Goal: Transaction & Acquisition: Book appointment/travel/reservation

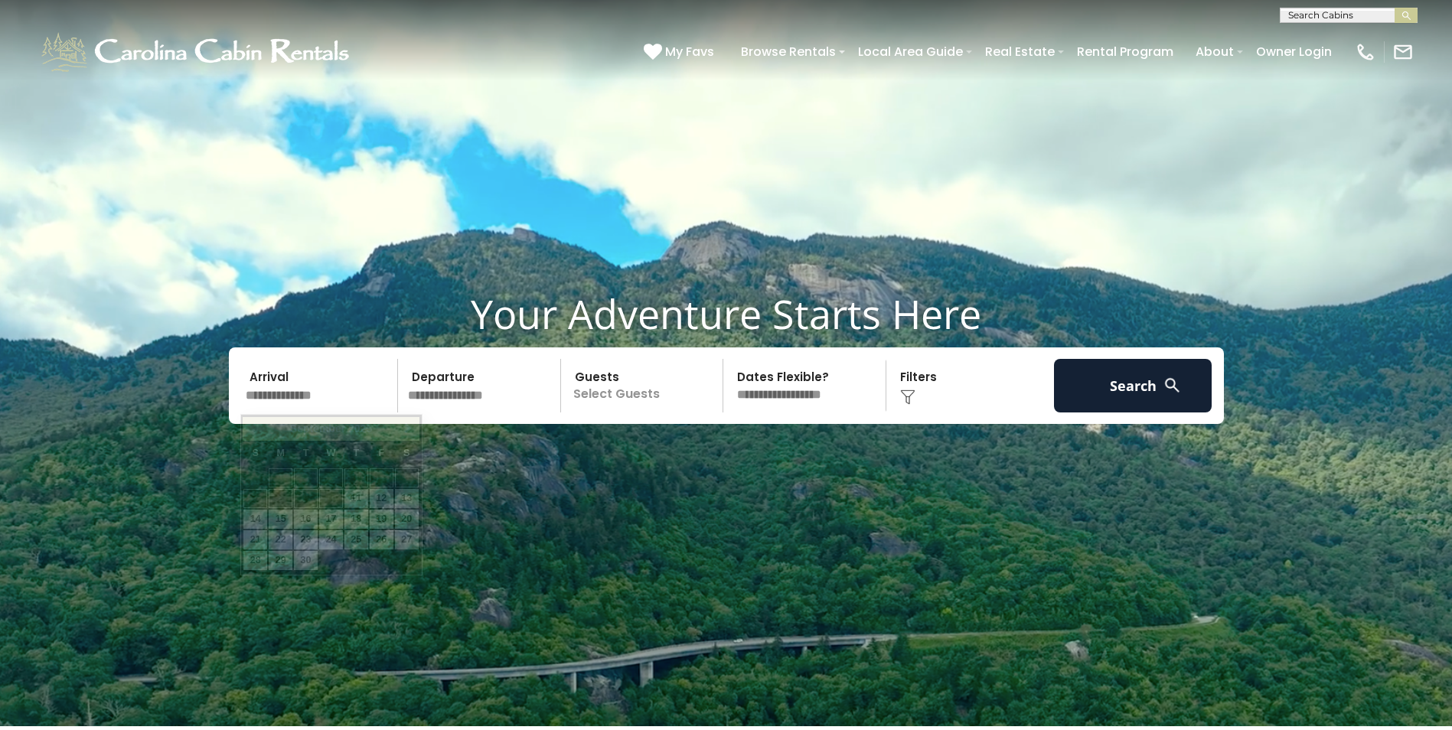
click at [294, 384] on input "text" at bounding box center [319, 386] width 158 height 54
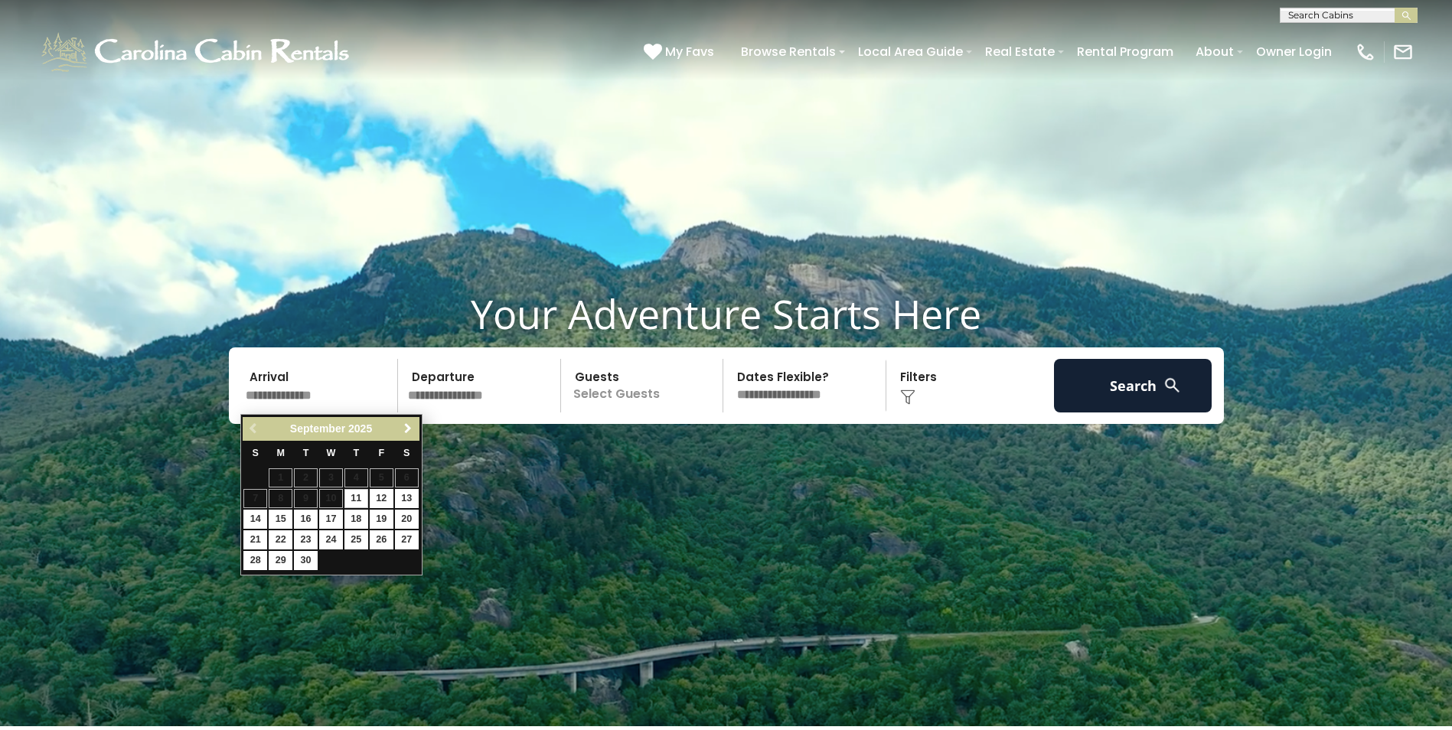
click at [409, 426] on span "Next" at bounding box center [408, 428] width 12 height 12
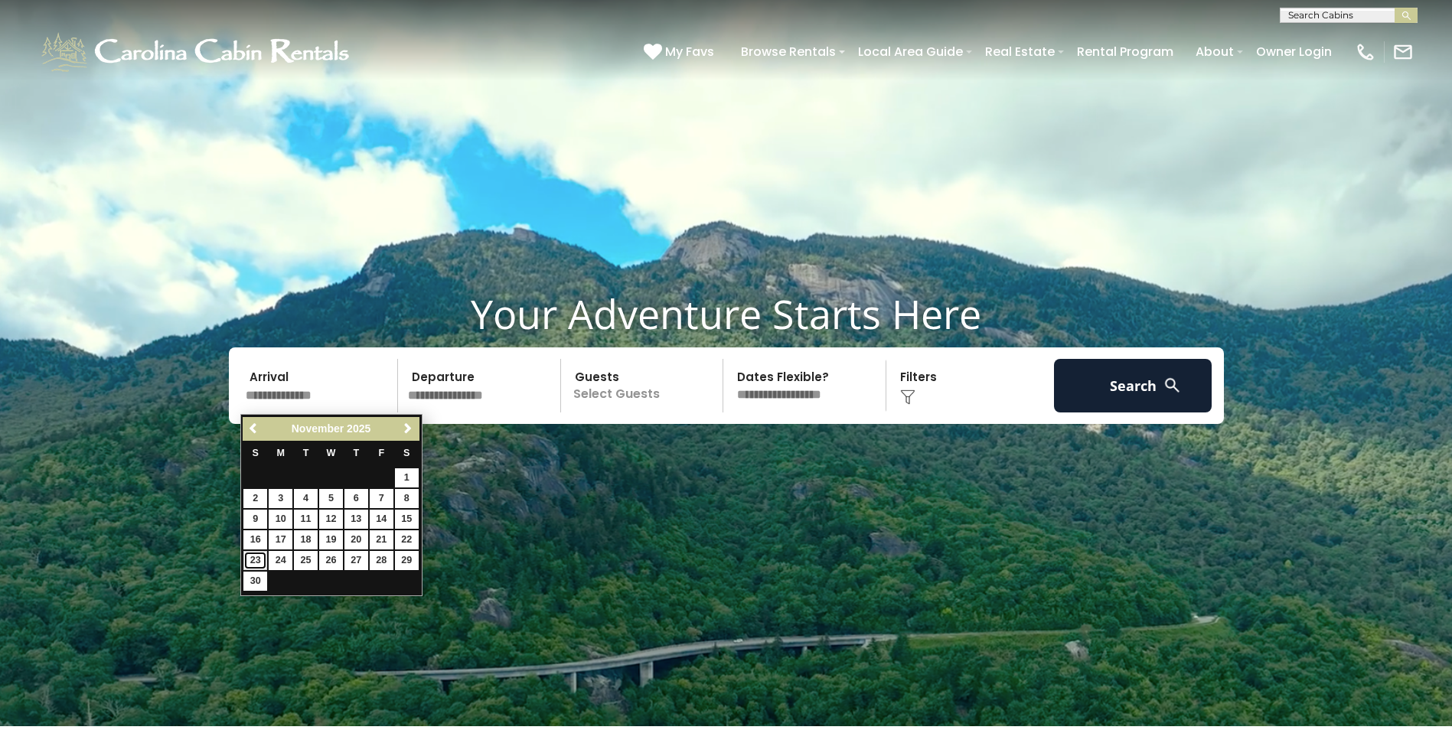
click at [262, 559] on link "23" at bounding box center [255, 560] width 24 height 19
type input "********"
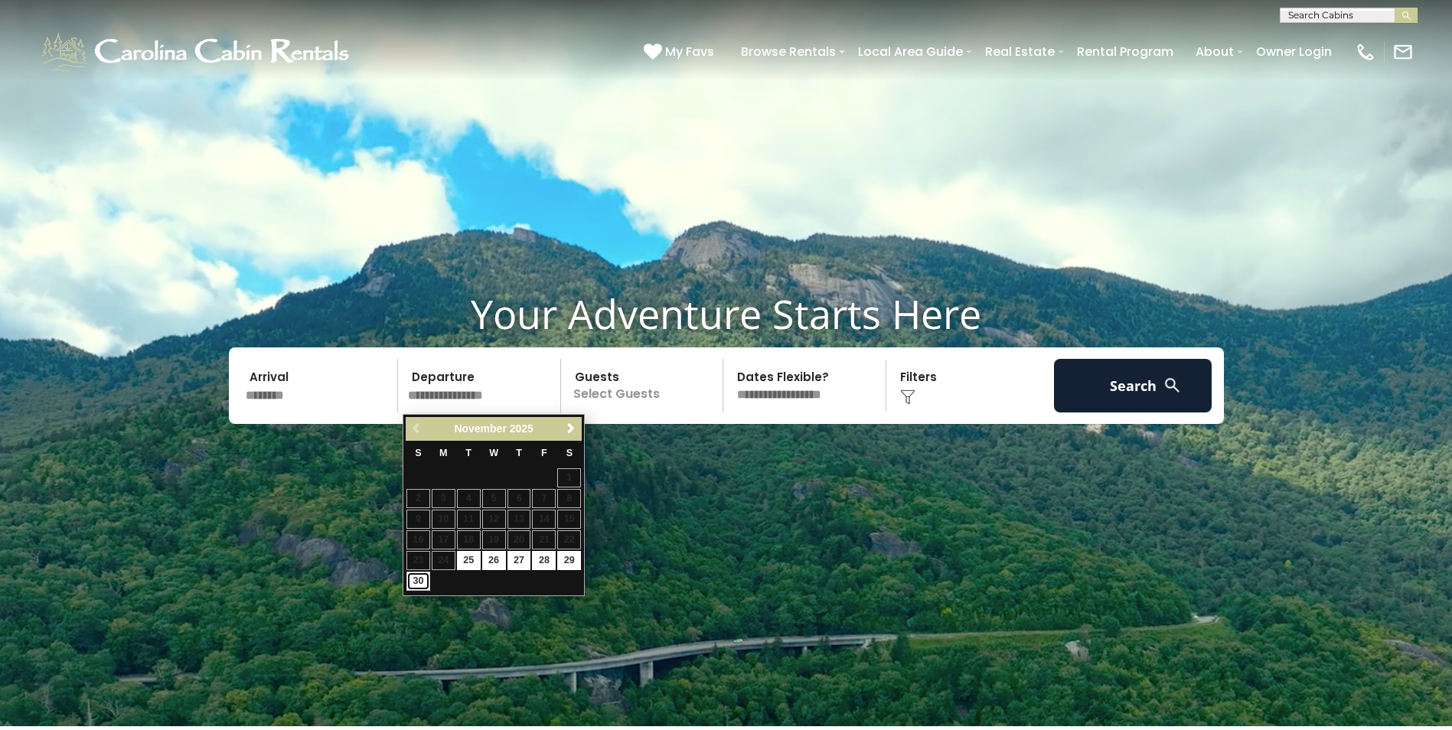
click at [412, 578] on link "30" at bounding box center [418, 581] width 24 height 19
type input "********"
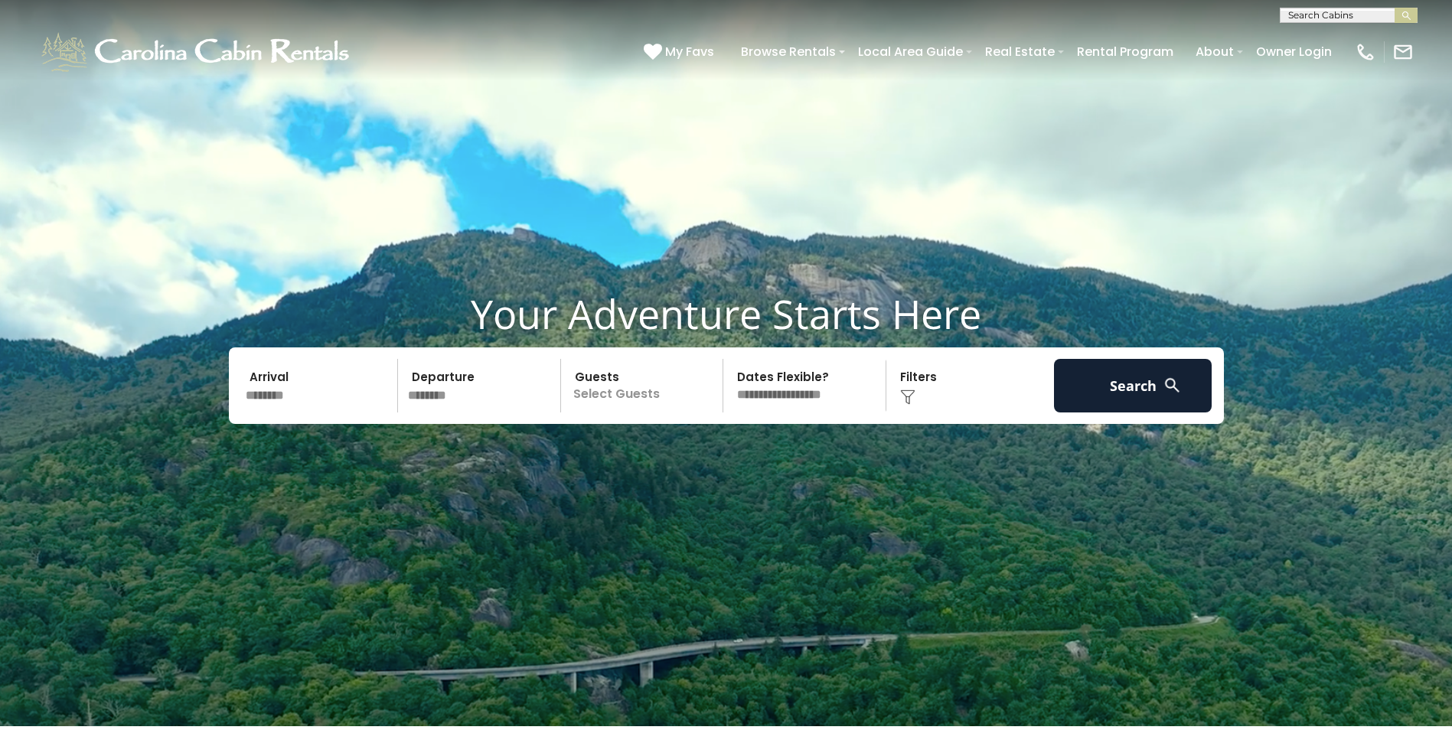
click at [641, 401] on p "Select Guests" at bounding box center [644, 386] width 158 height 54
click at [717, 451] on span "+" at bounding box center [718, 447] width 6 height 15
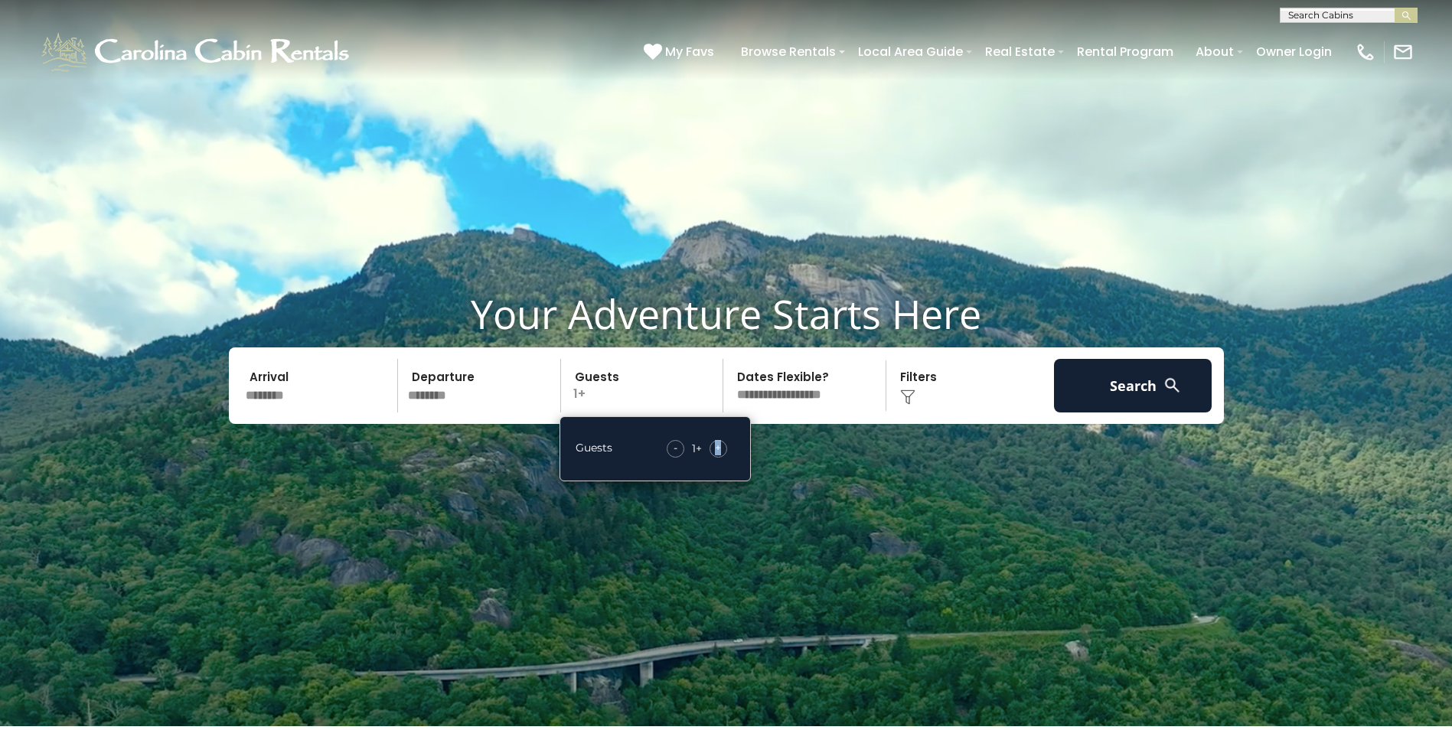
click at [717, 451] on span "+" at bounding box center [718, 447] width 6 height 15
click at [718, 451] on span "+" at bounding box center [718, 447] width 6 height 15
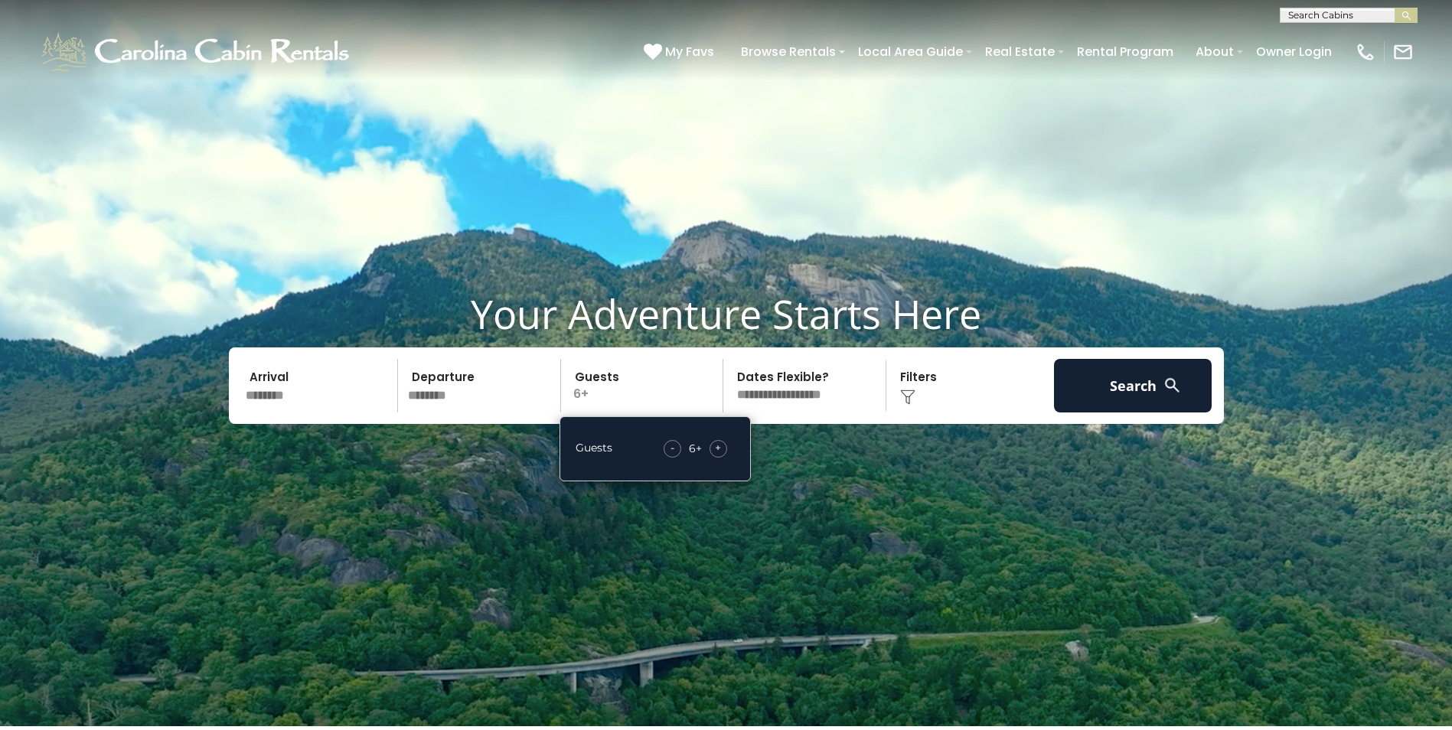
drag, startPoint x: 718, startPoint y: 451, endPoint x: 994, endPoint y: 410, distance: 279.2
click at [994, 410] on div "Click to Choose" at bounding box center [970, 386] width 158 height 54
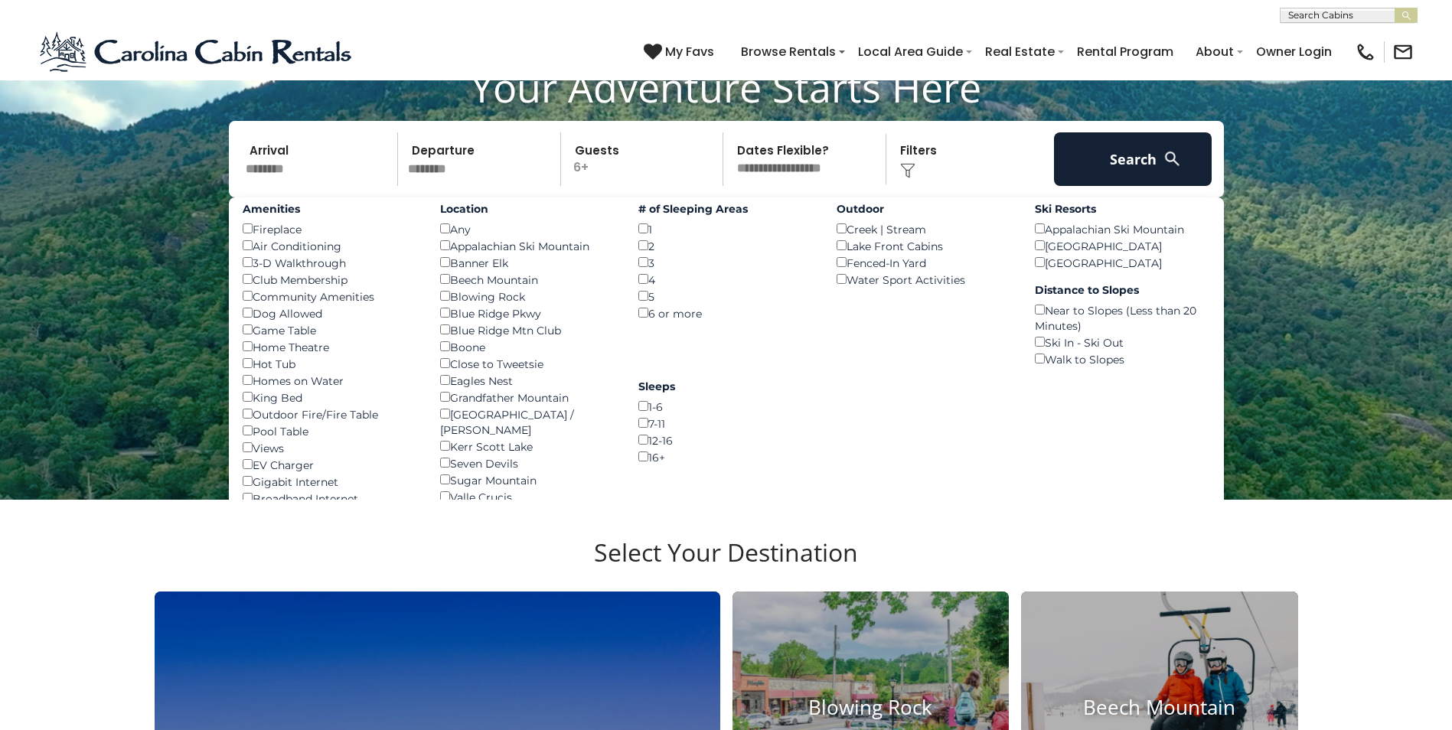
scroll to position [230, 0]
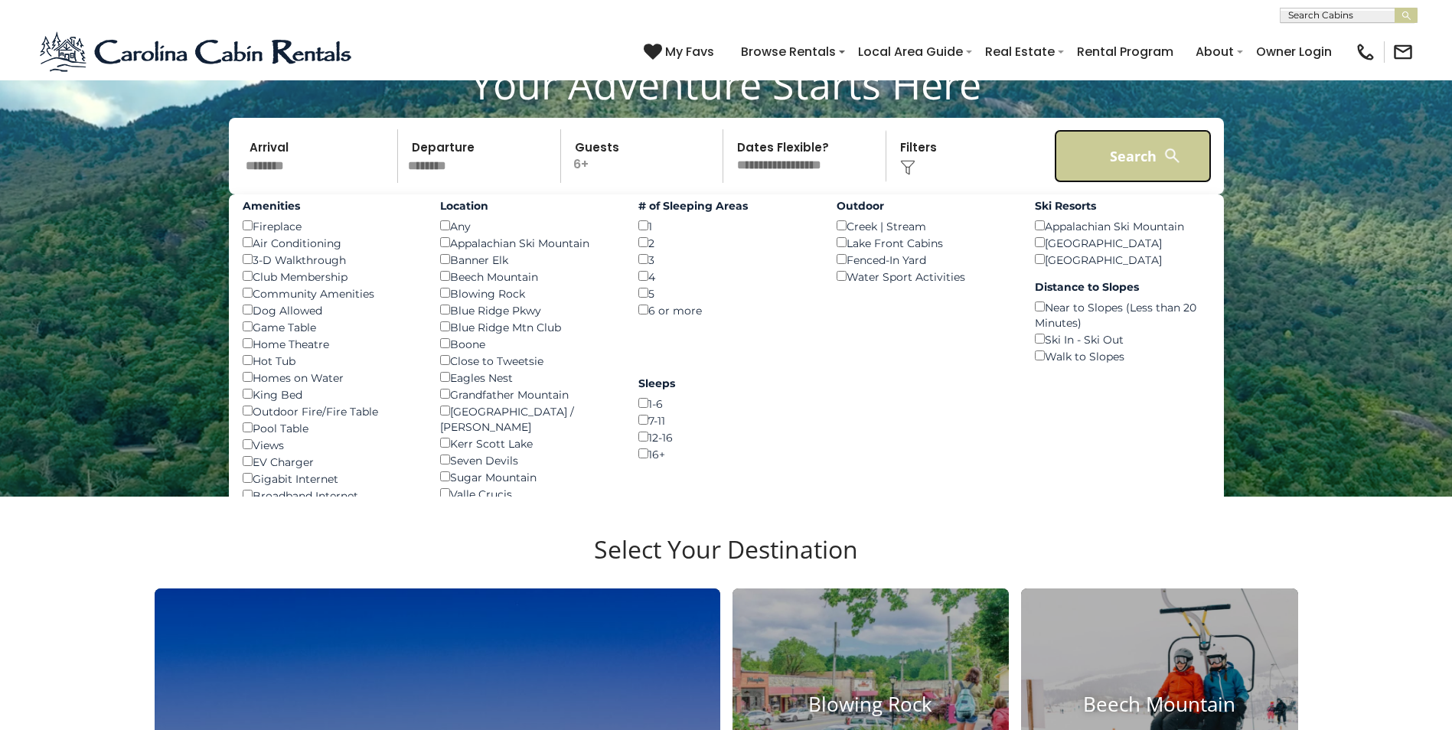
click at [1141, 158] on button "Search" at bounding box center [1133, 156] width 158 height 54
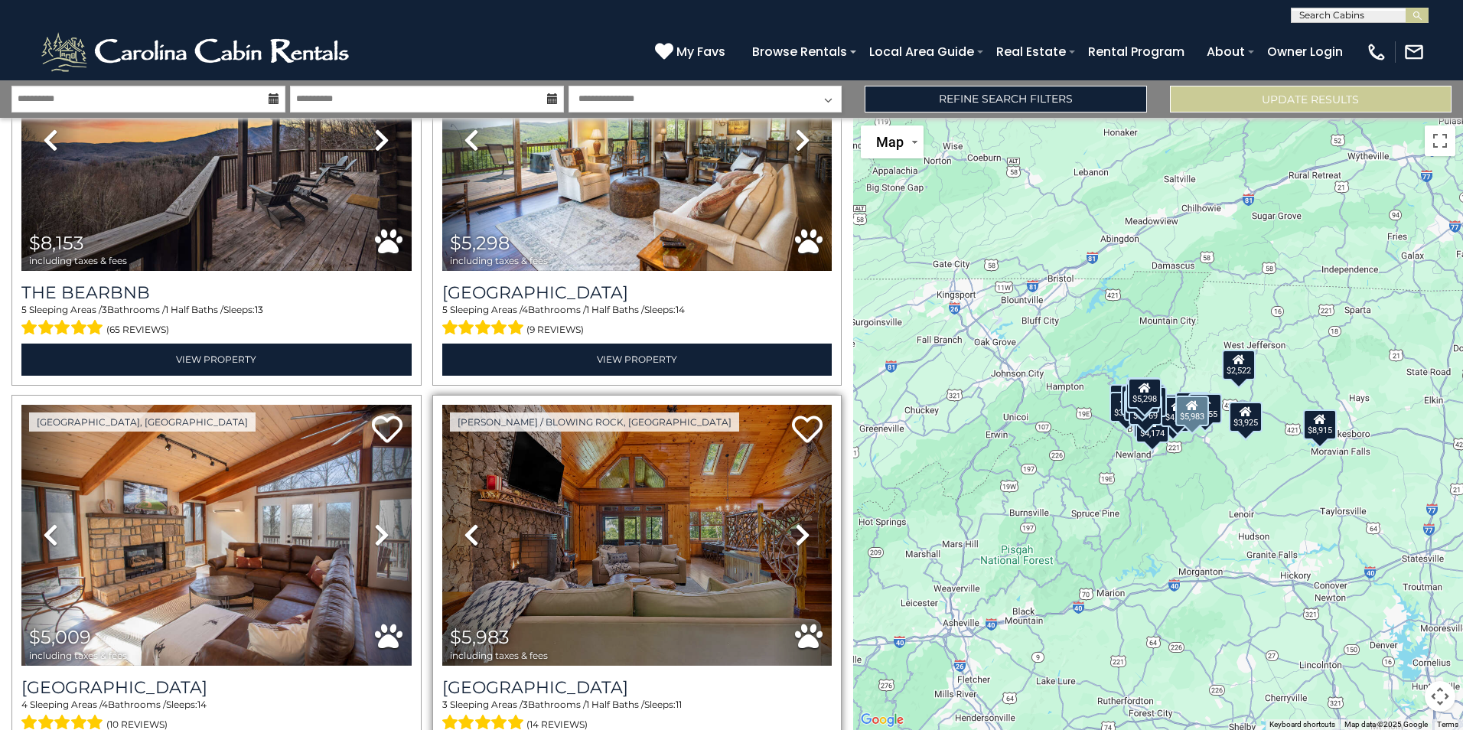
scroll to position [2219, 0]
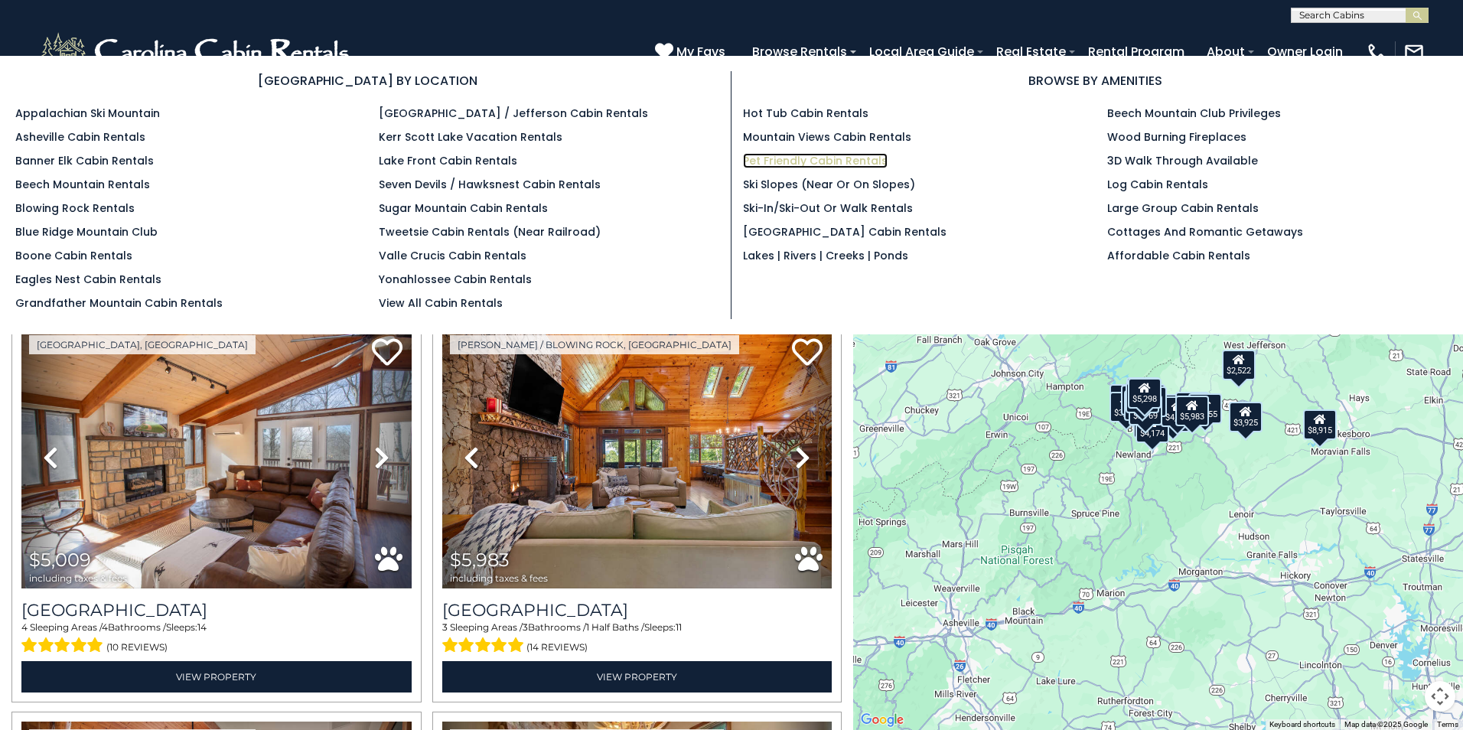
click at [826, 159] on link "Pet Friendly Cabin Rentals" at bounding box center [815, 160] width 145 height 15
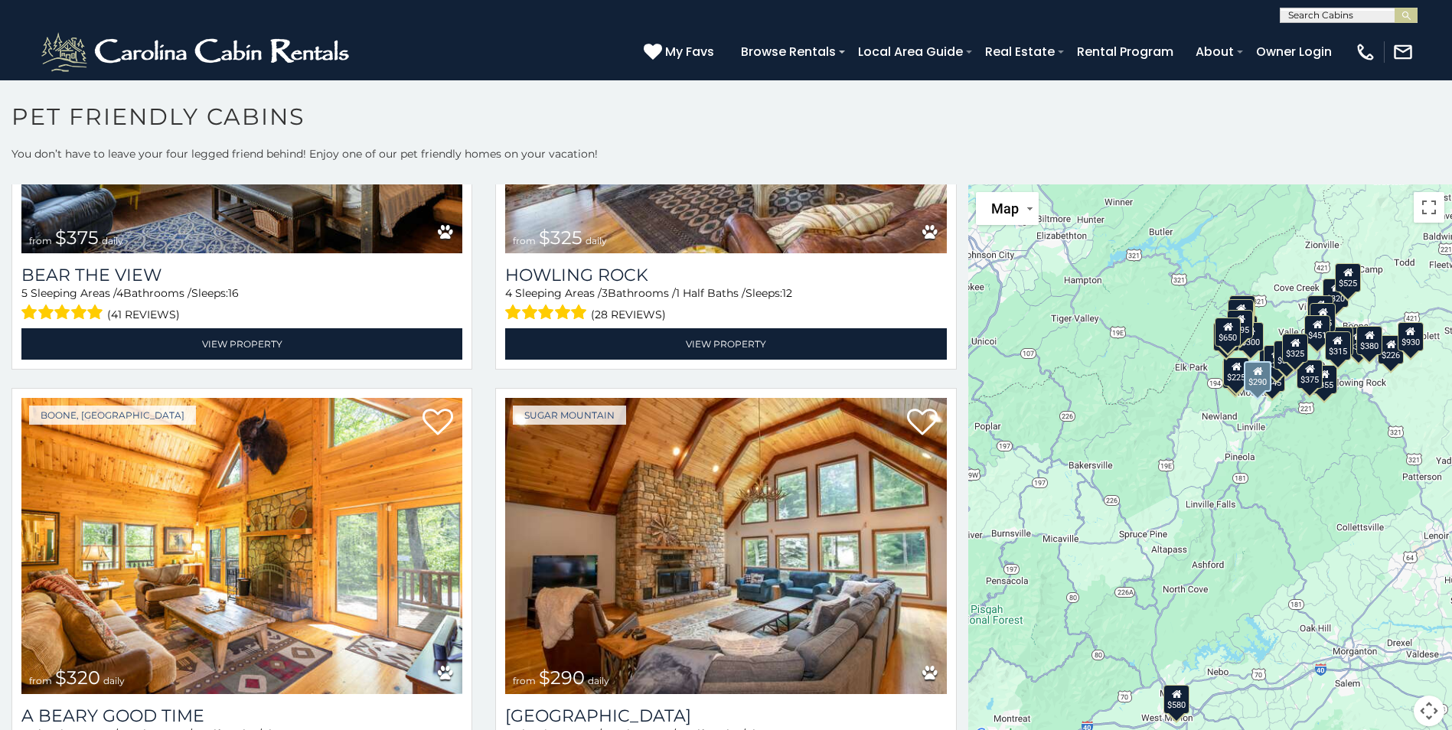
scroll to position [3826, 0]
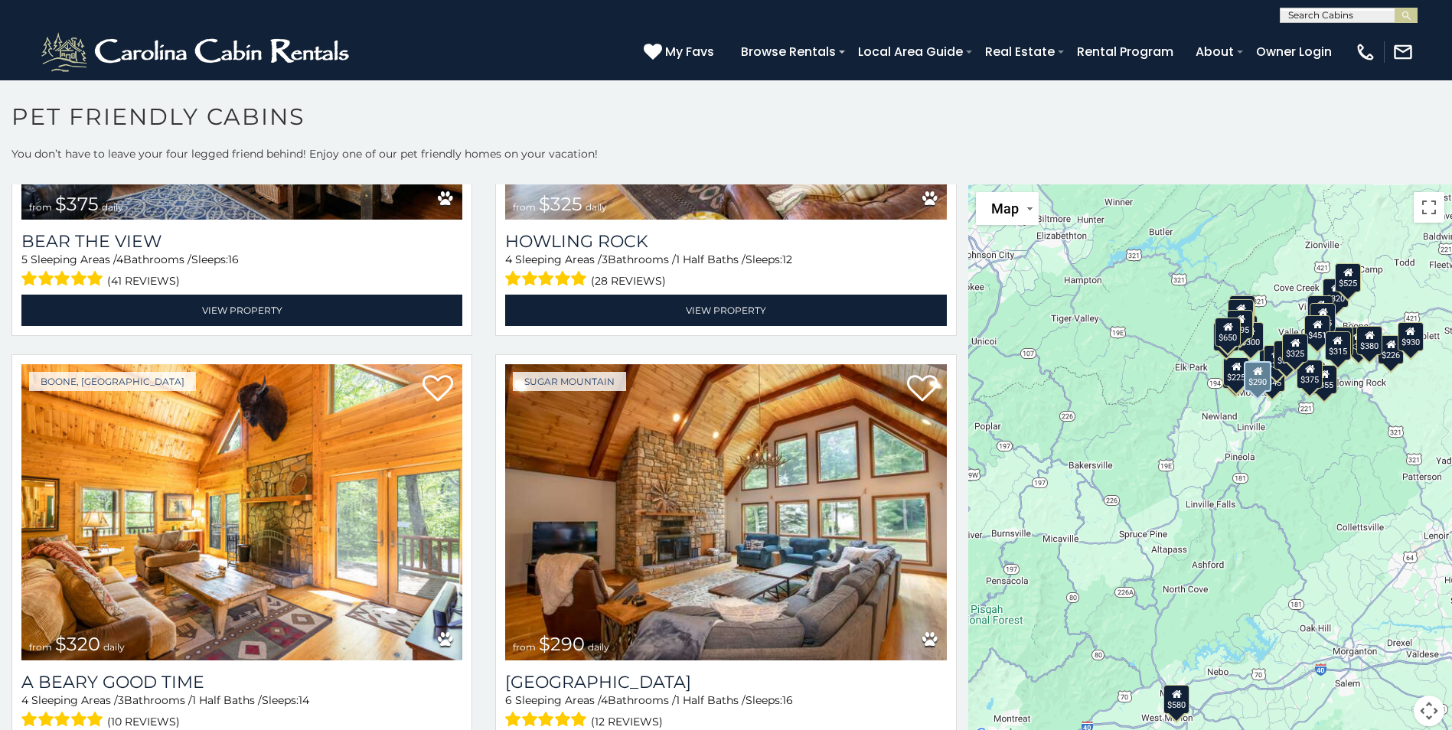
click at [748, 526] on img at bounding box center [725, 511] width 441 height 295
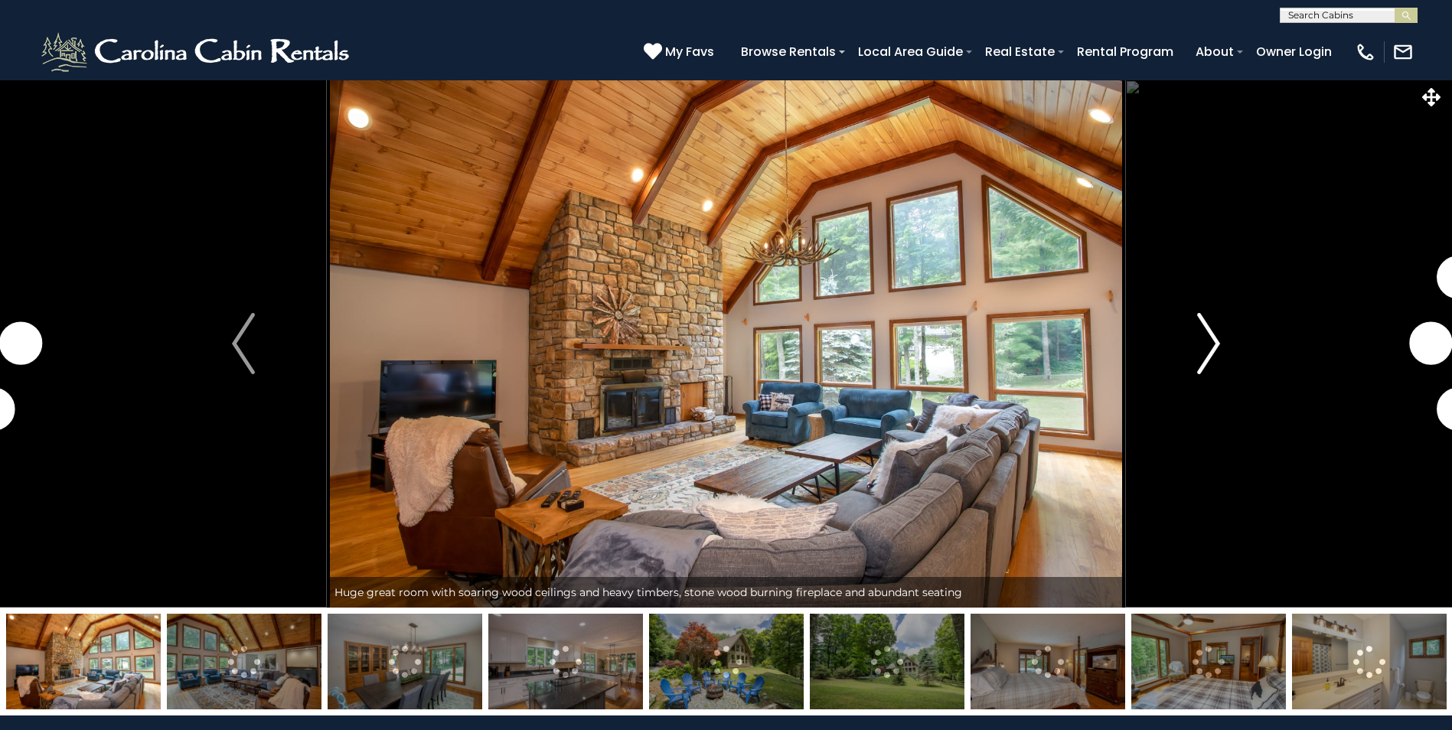
click at [1214, 330] on img "Next" at bounding box center [1208, 343] width 23 height 61
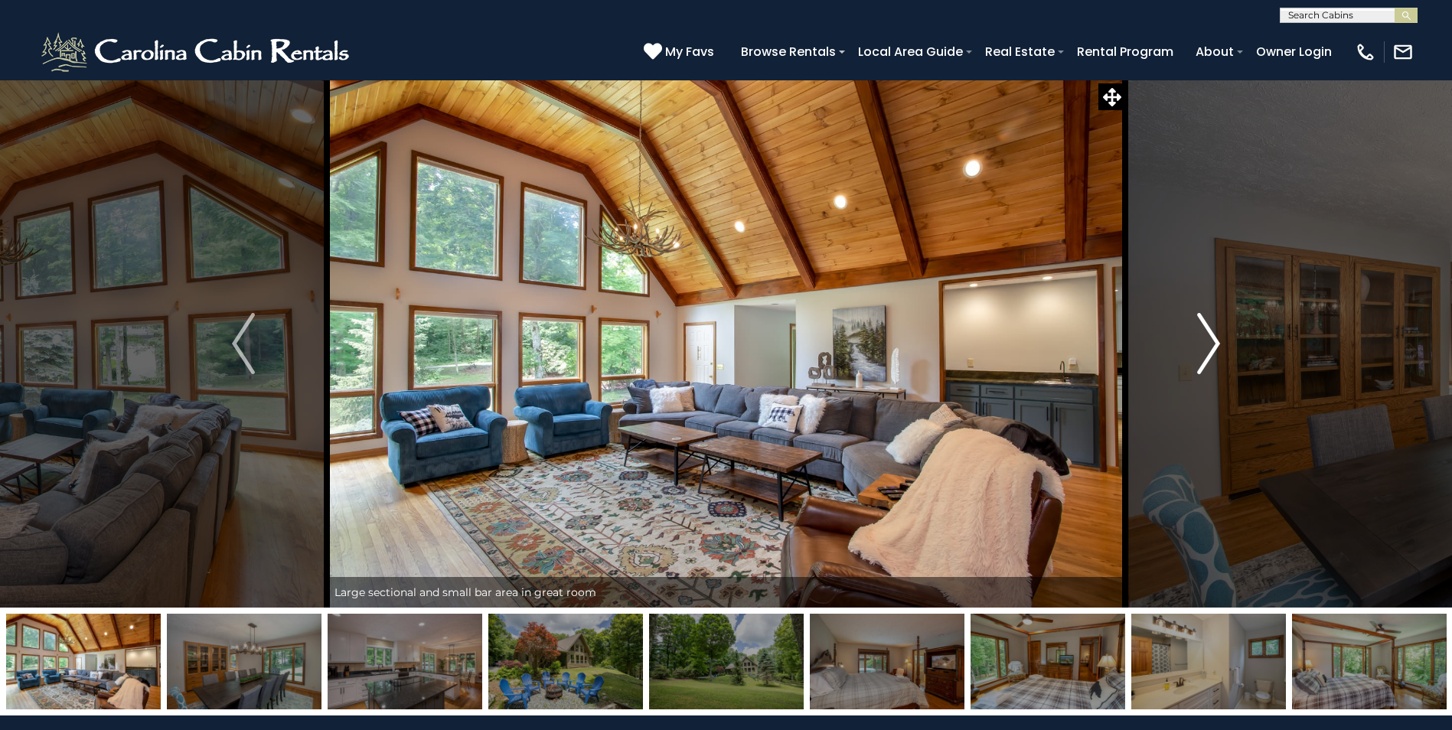
click at [1206, 328] on img "Next" at bounding box center [1208, 343] width 23 height 61
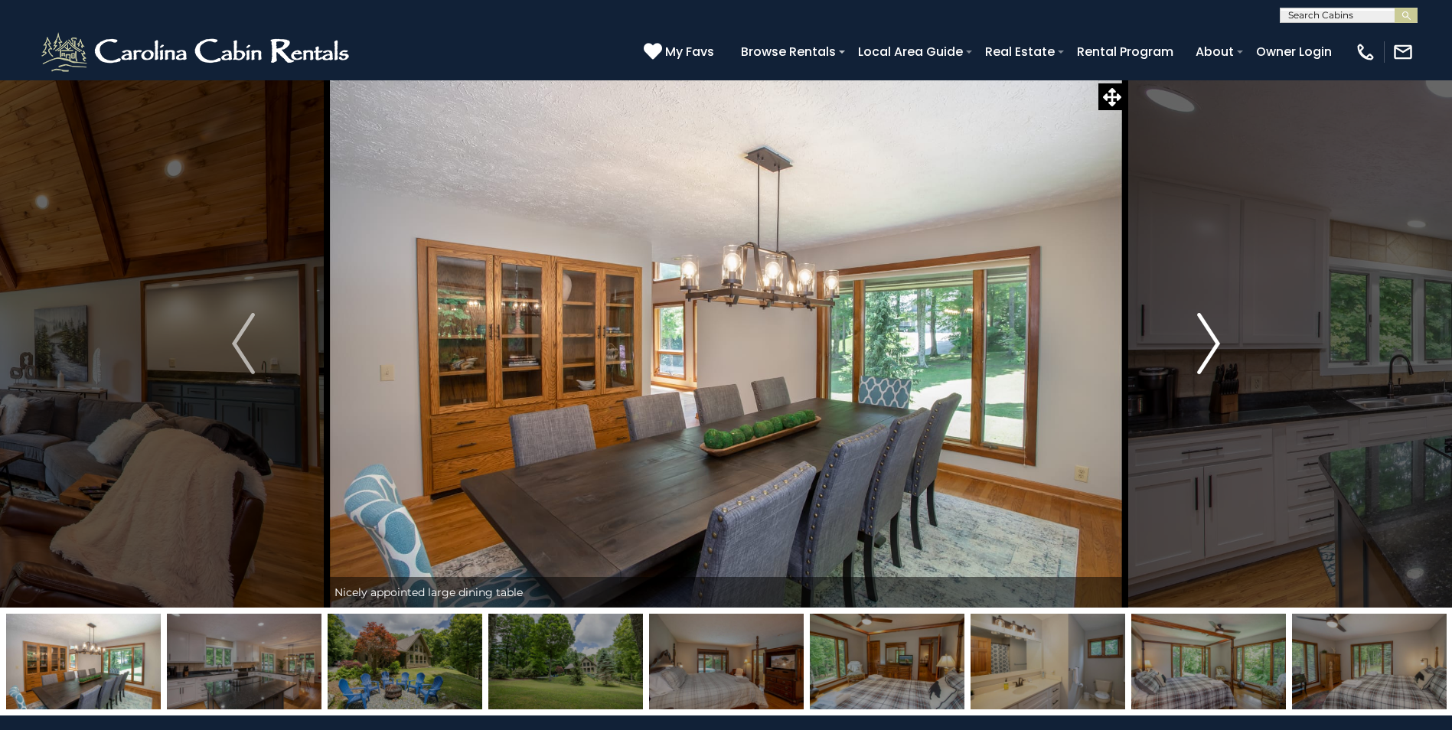
click at [1206, 325] on img "Next" at bounding box center [1208, 343] width 23 height 61
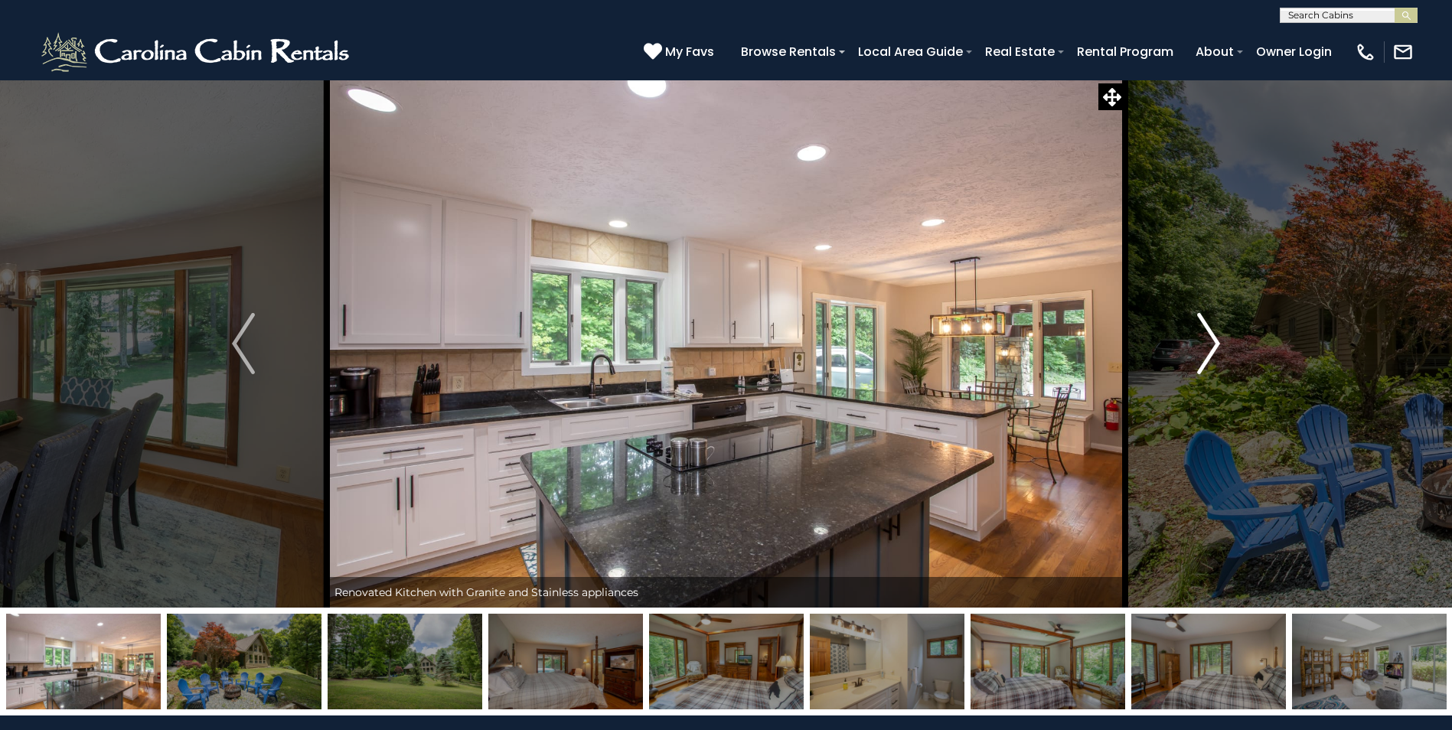
click at [1206, 325] on img "Next" at bounding box center [1208, 343] width 23 height 61
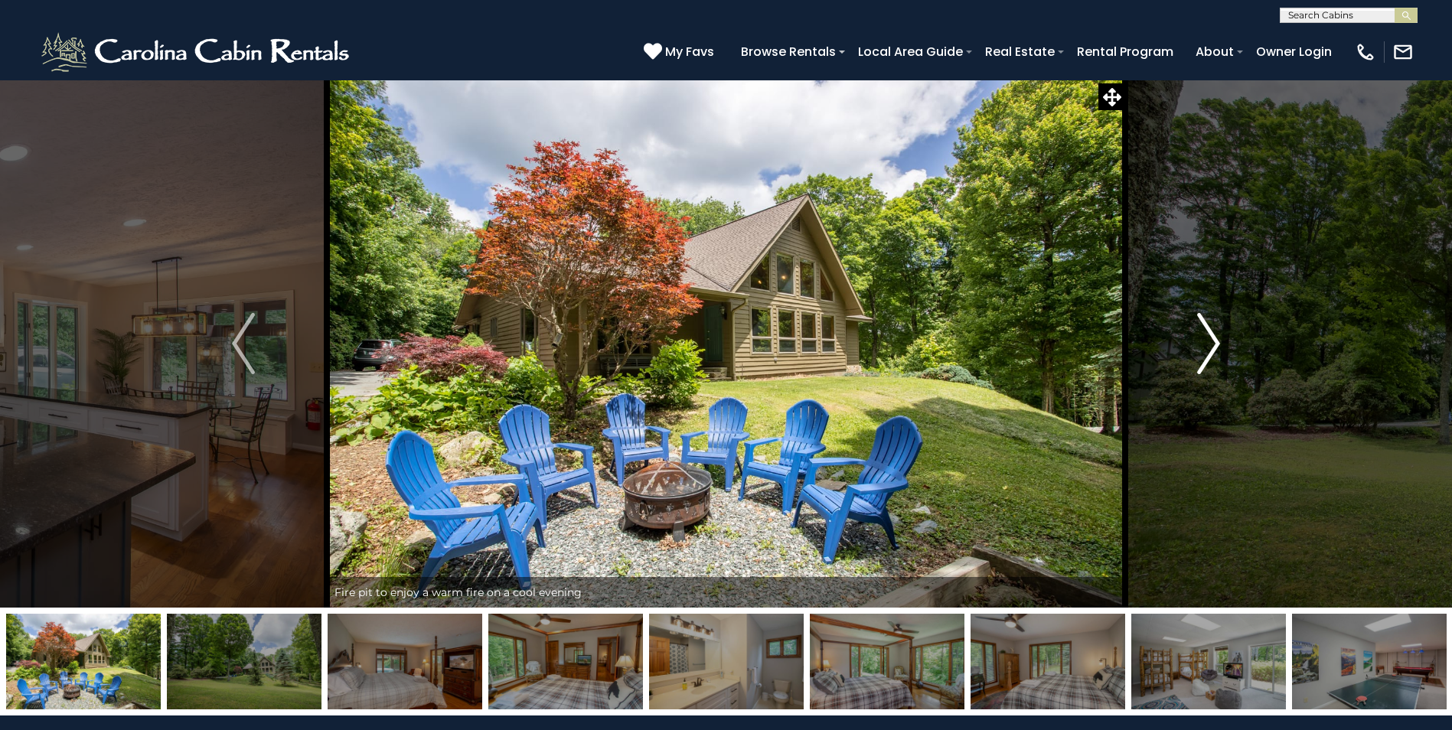
click at [1206, 324] on img "Next" at bounding box center [1208, 343] width 23 height 61
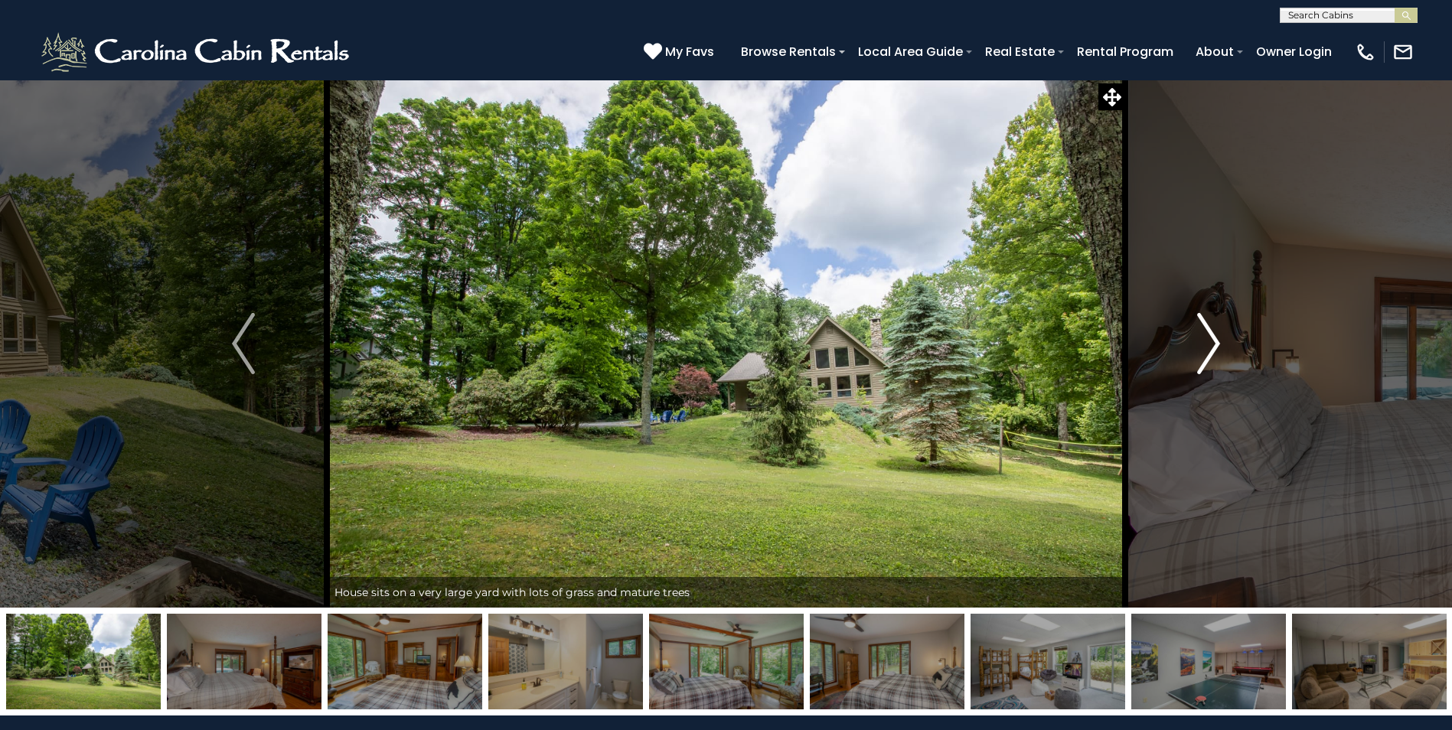
click at [1207, 324] on img "Next" at bounding box center [1208, 343] width 23 height 61
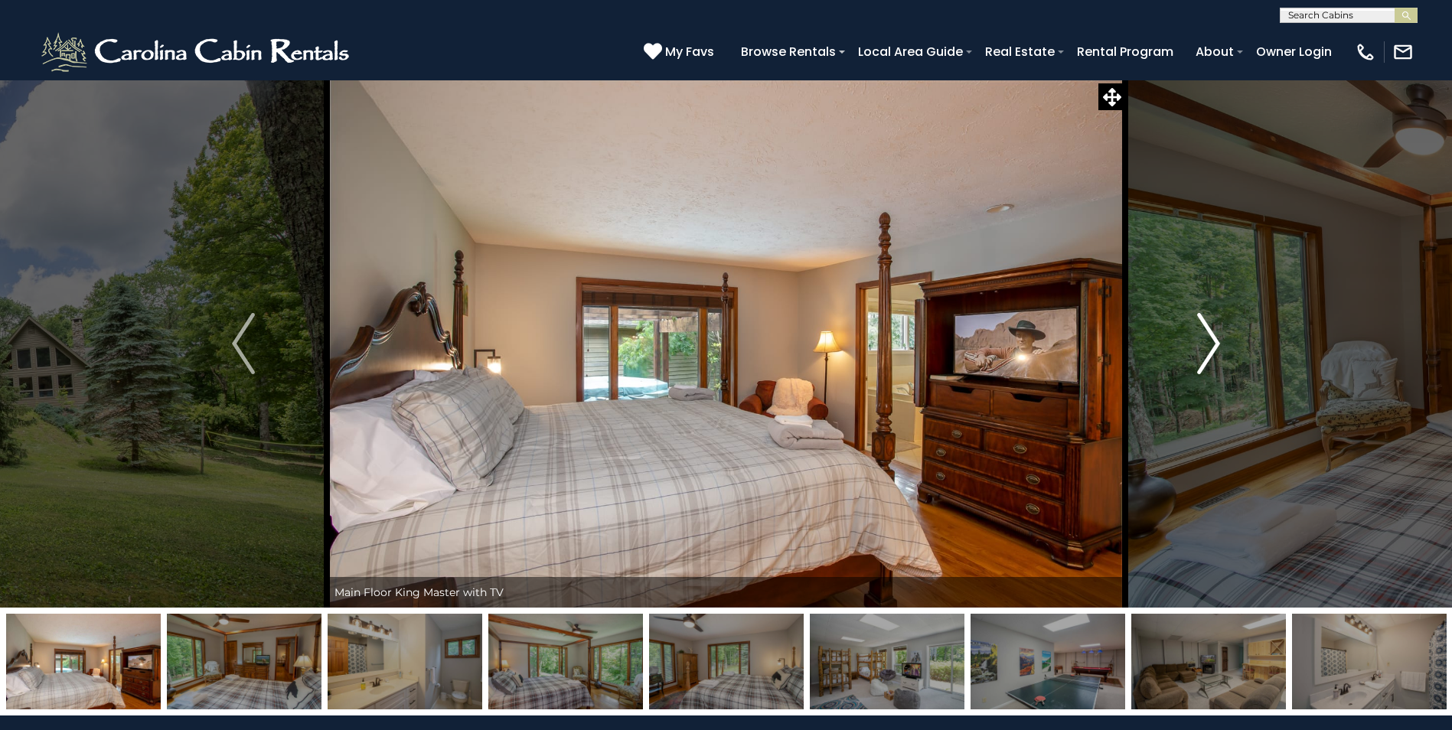
click at [1207, 324] on img "Next" at bounding box center [1208, 343] width 23 height 61
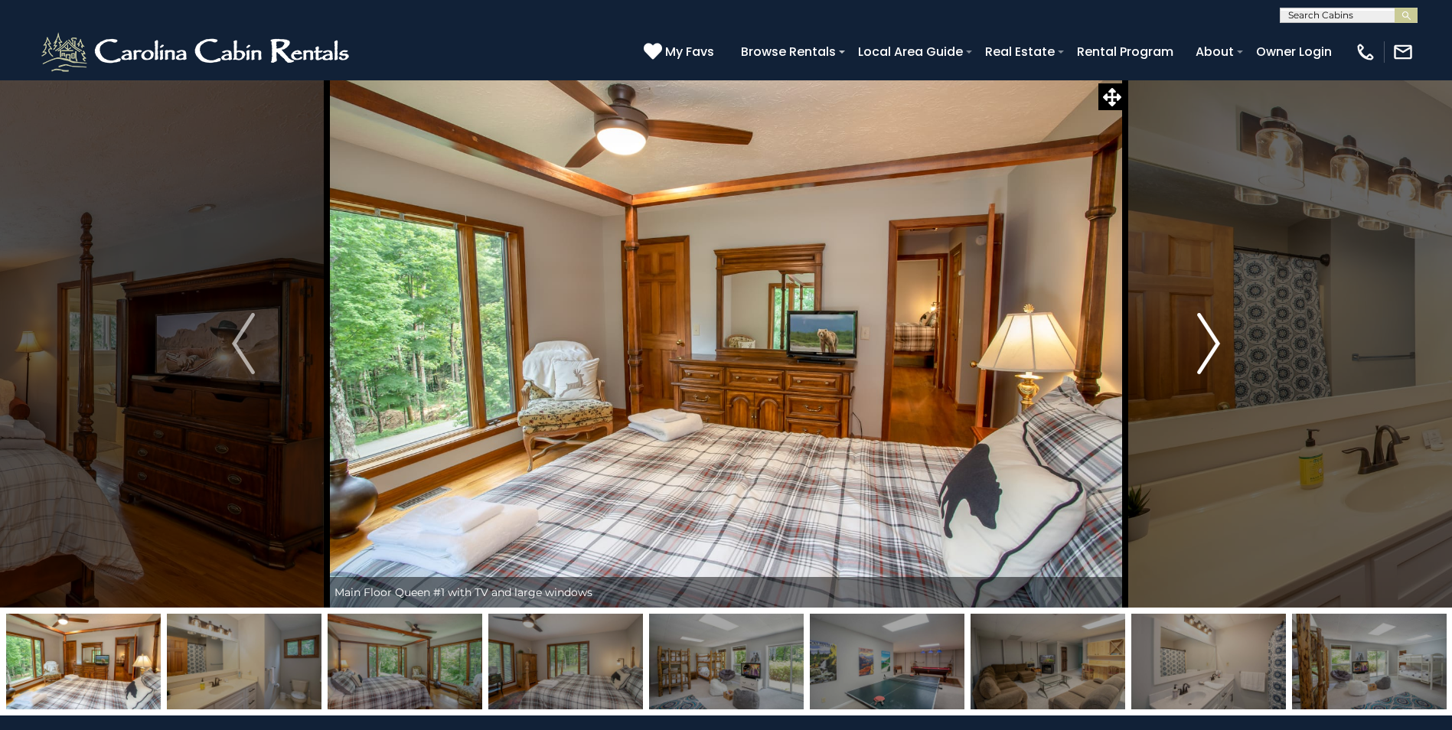
click at [1207, 324] on img "Next" at bounding box center [1208, 343] width 23 height 61
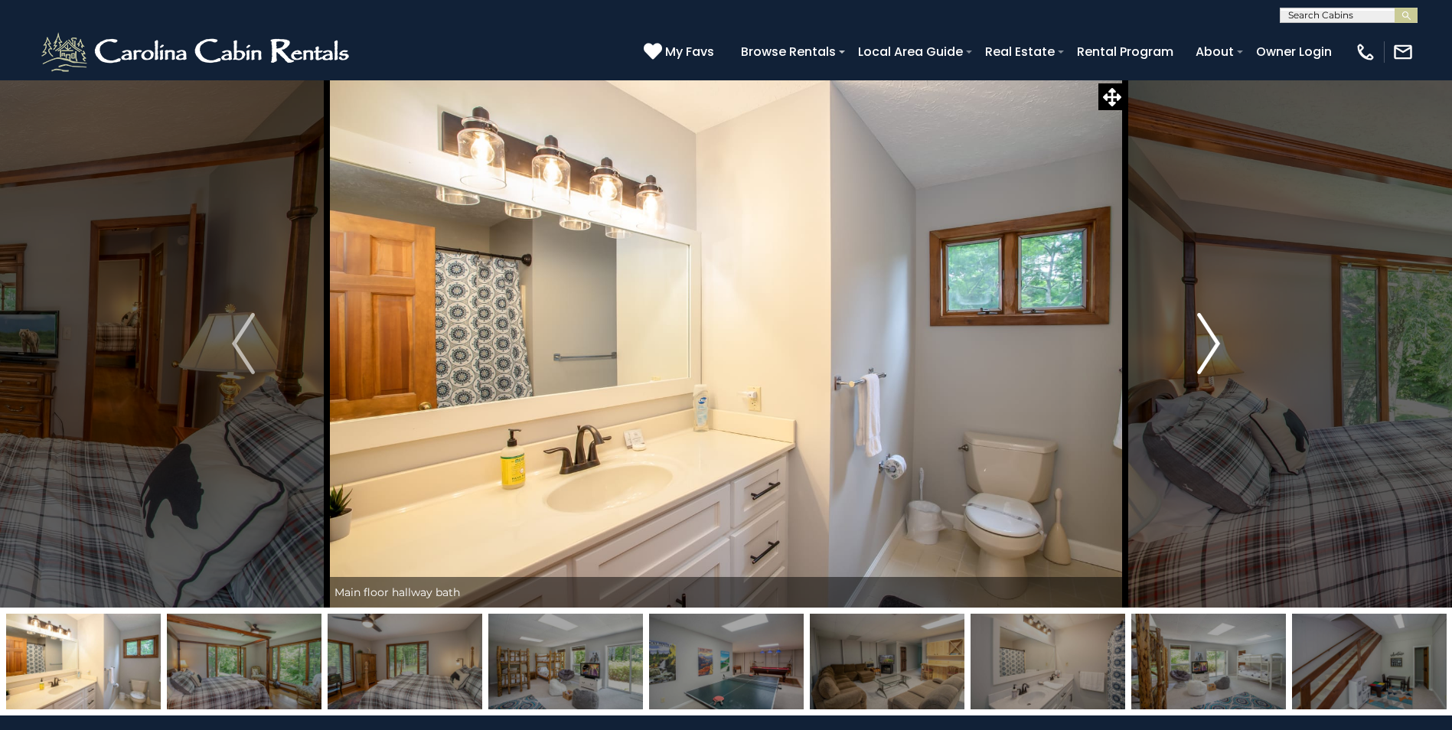
click at [1207, 324] on img "Next" at bounding box center [1208, 343] width 23 height 61
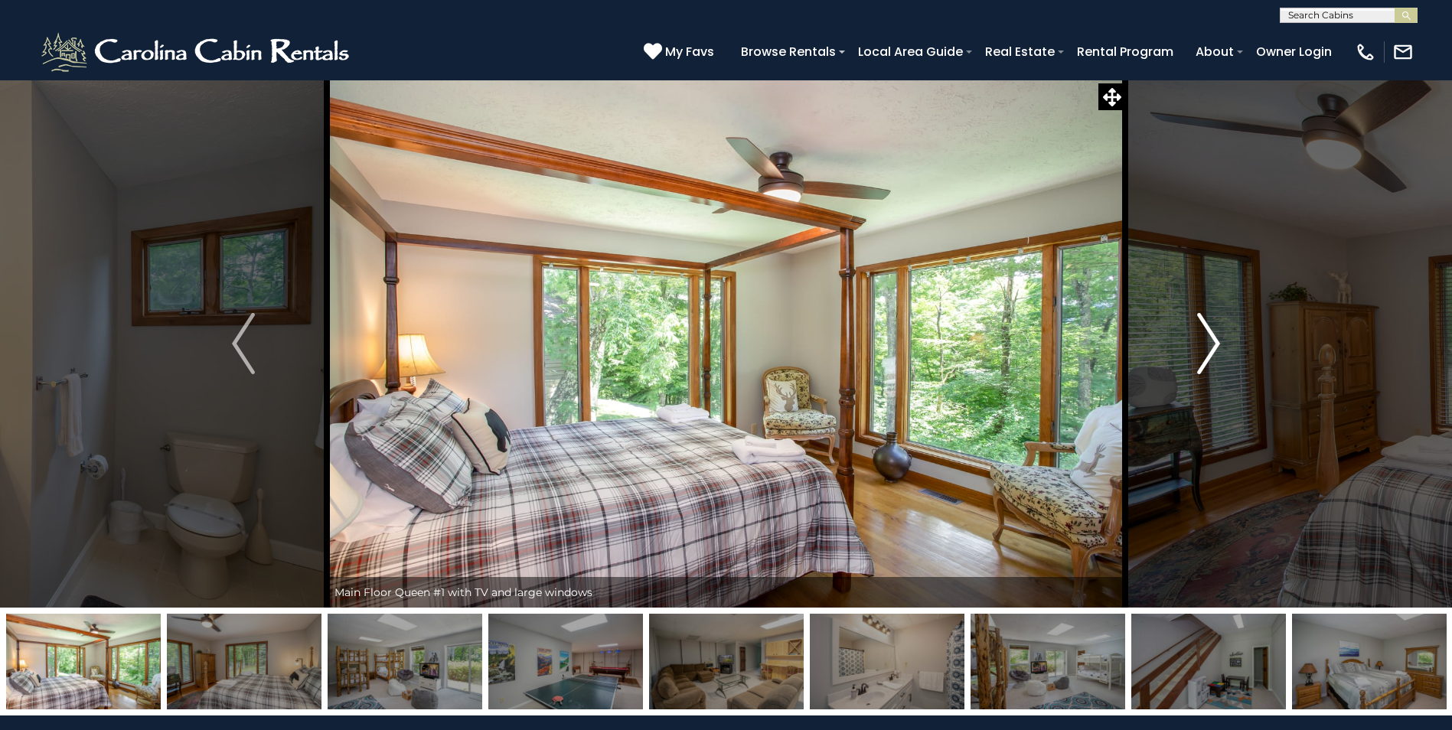
click at [1207, 324] on img "Next" at bounding box center [1208, 343] width 23 height 61
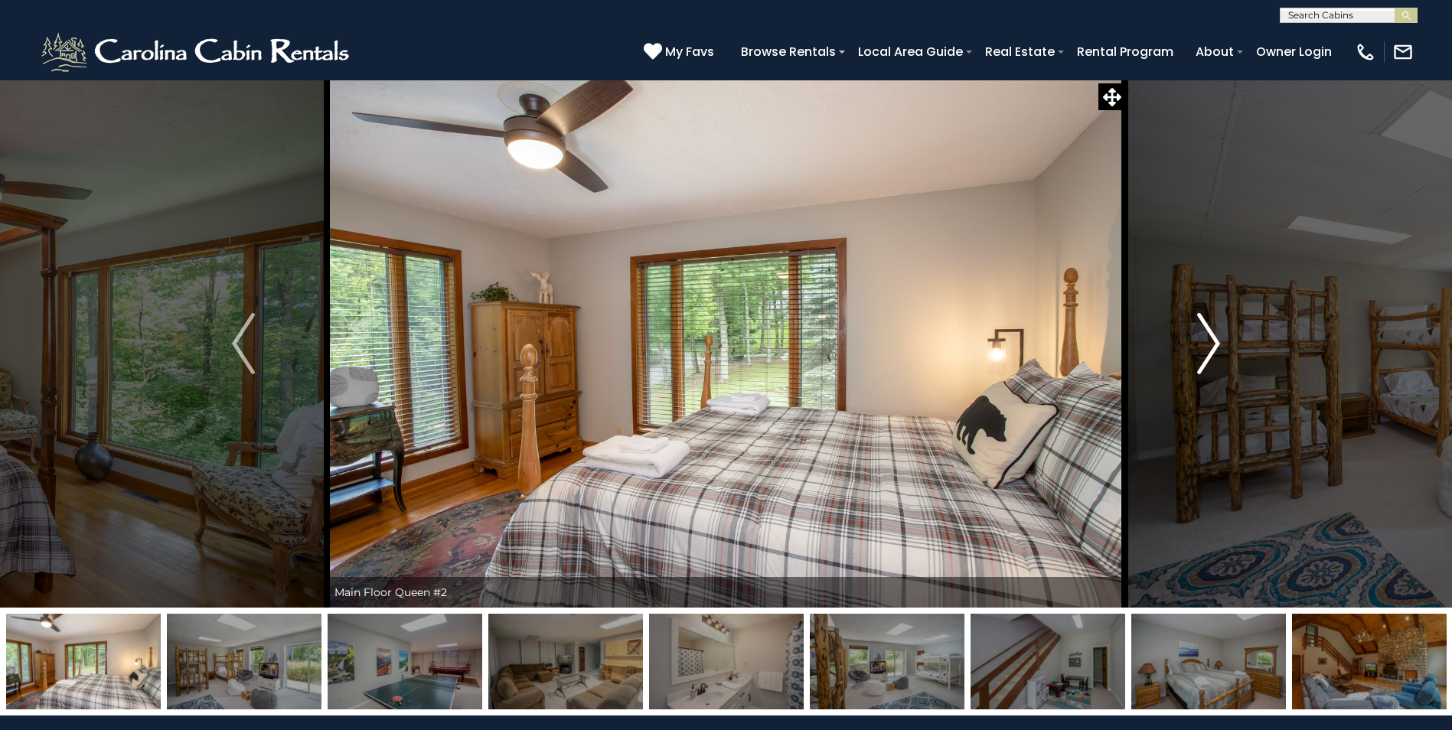
click at [1207, 324] on img "Next" at bounding box center [1208, 343] width 23 height 61
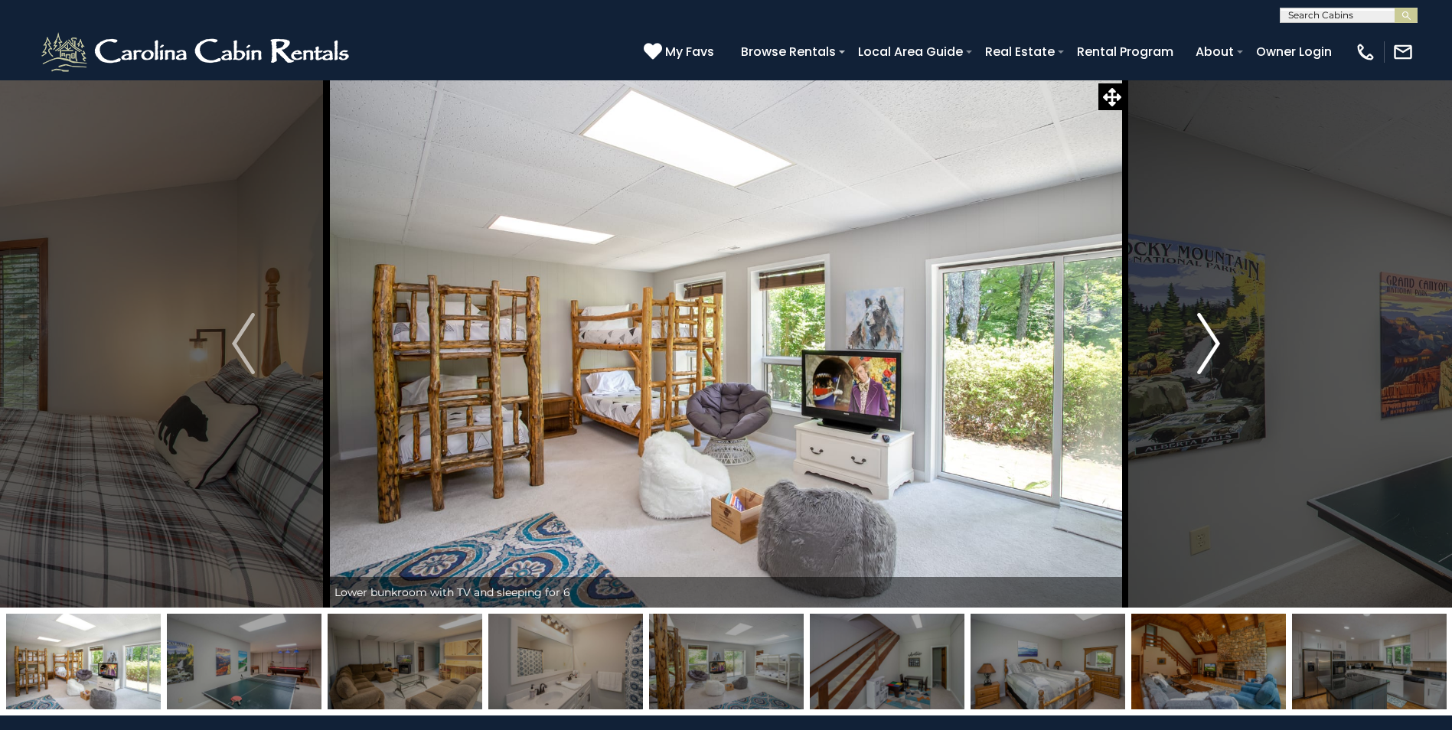
click at [1207, 324] on img "Next" at bounding box center [1208, 343] width 23 height 61
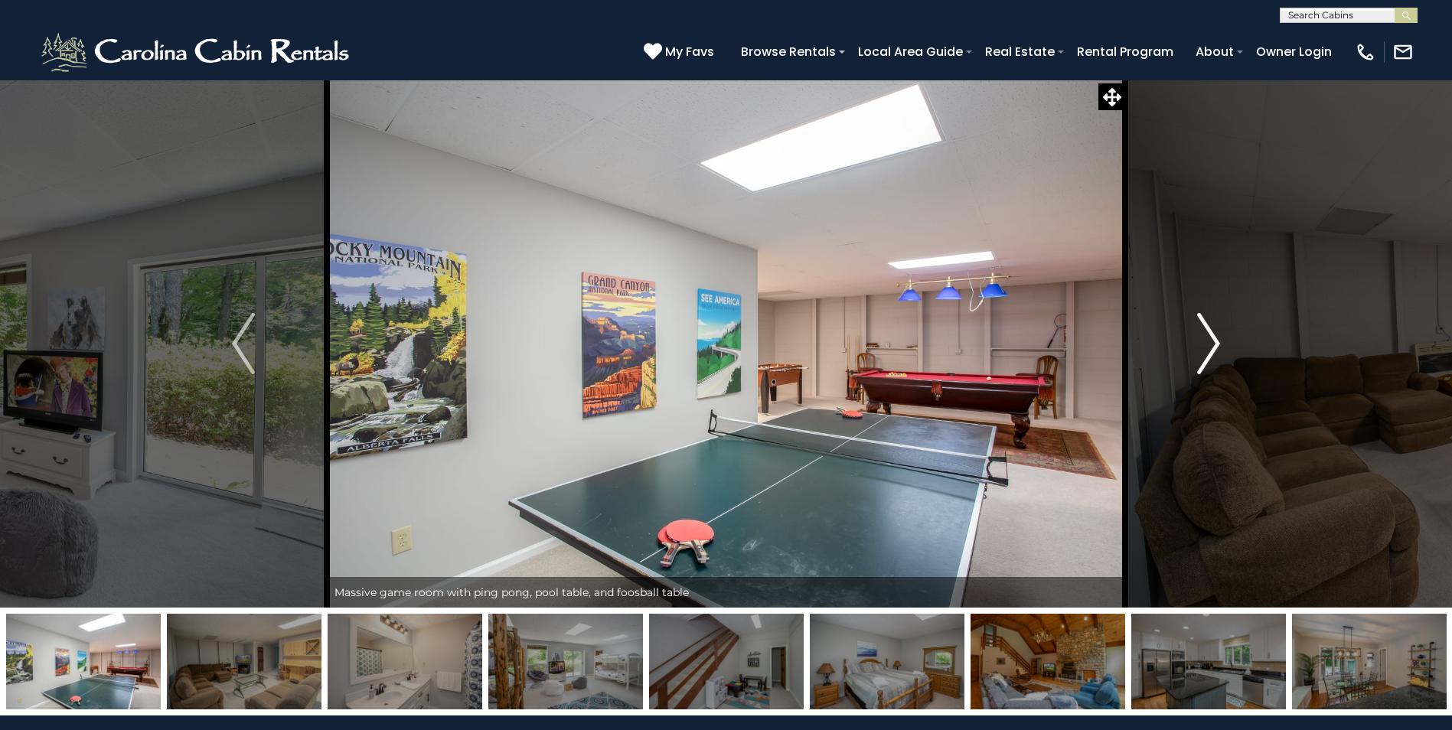
click at [1207, 324] on img "Next" at bounding box center [1208, 343] width 23 height 61
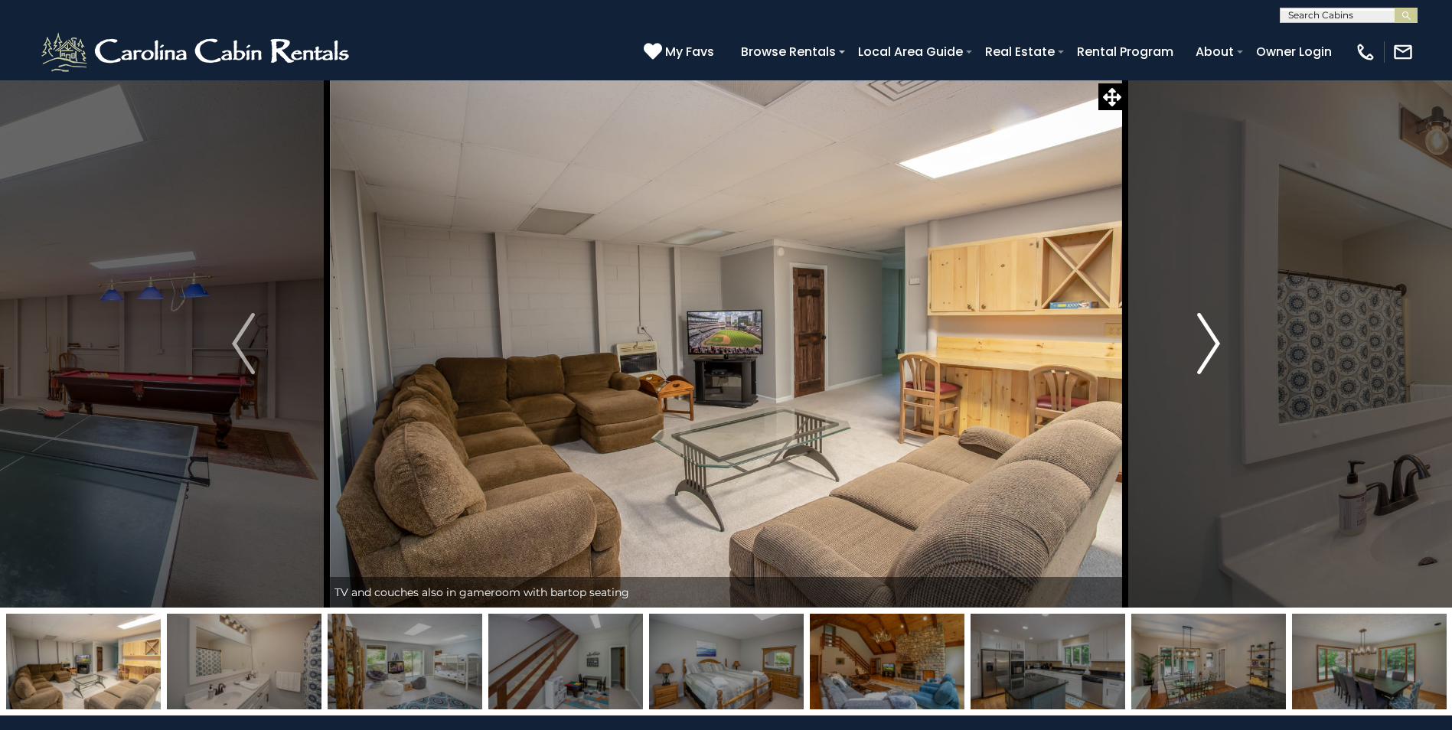
click at [1207, 324] on img "Next" at bounding box center [1208, 343] width 23 height 61
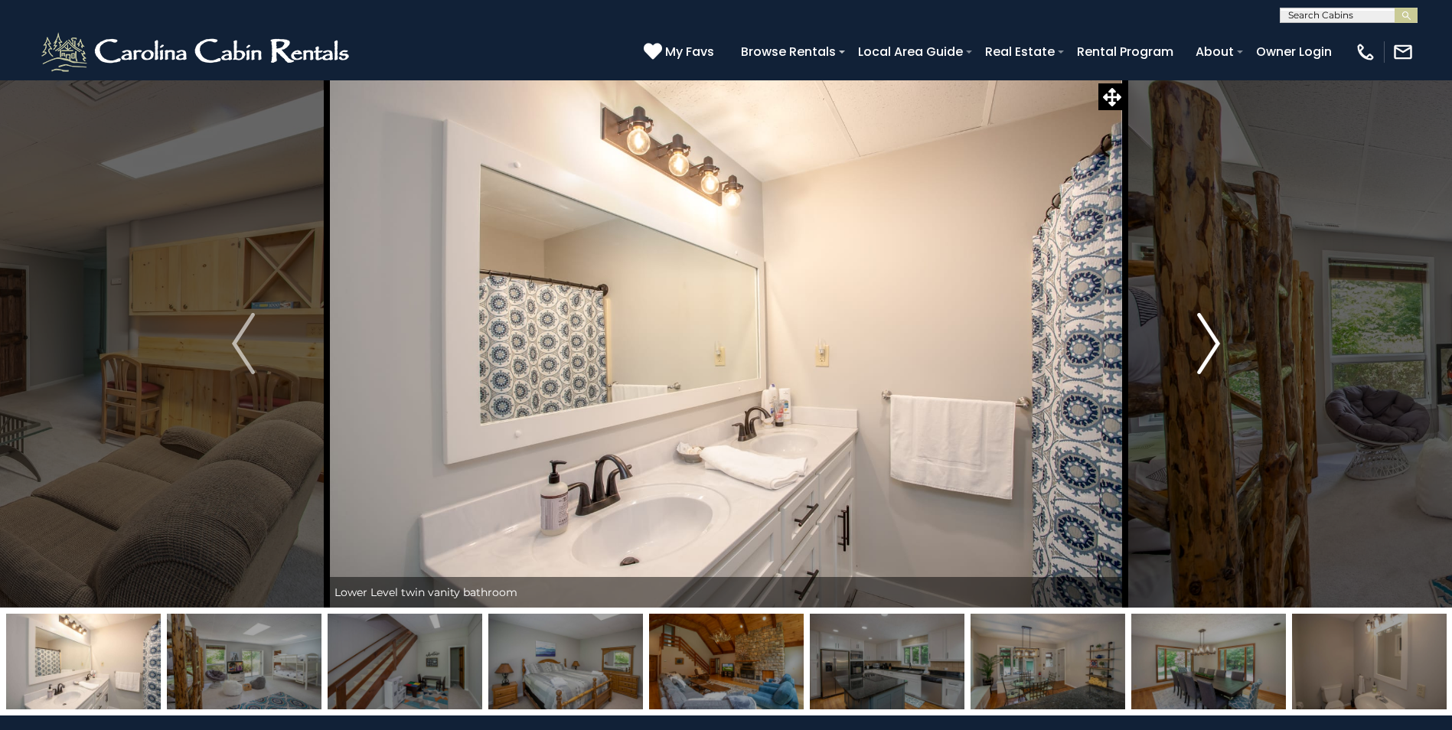
click at [1207, 324] on img "Next" at bounding box center [1208, 343] width 23 height 61
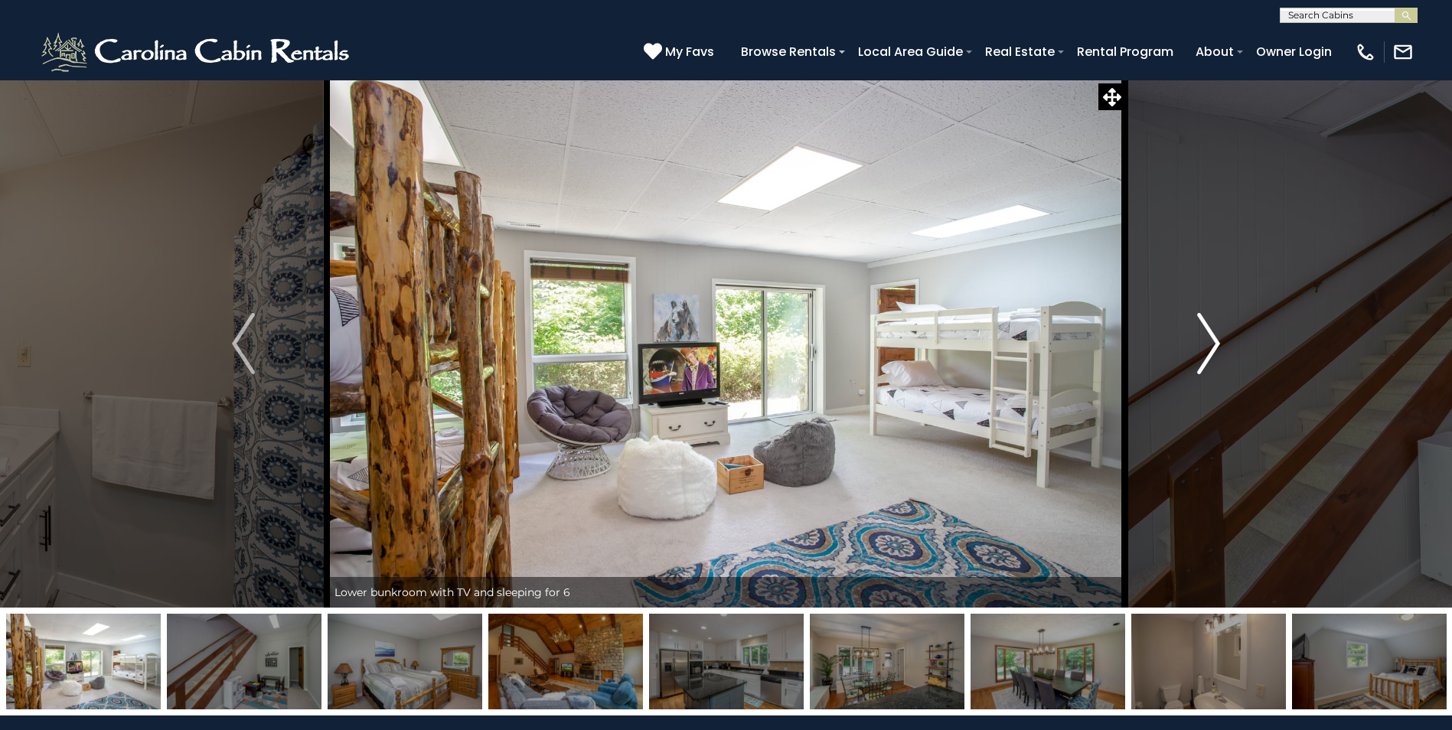
click at [1207, 324] on img "Next" at bounding box center [1208, 343] width 23 height 61
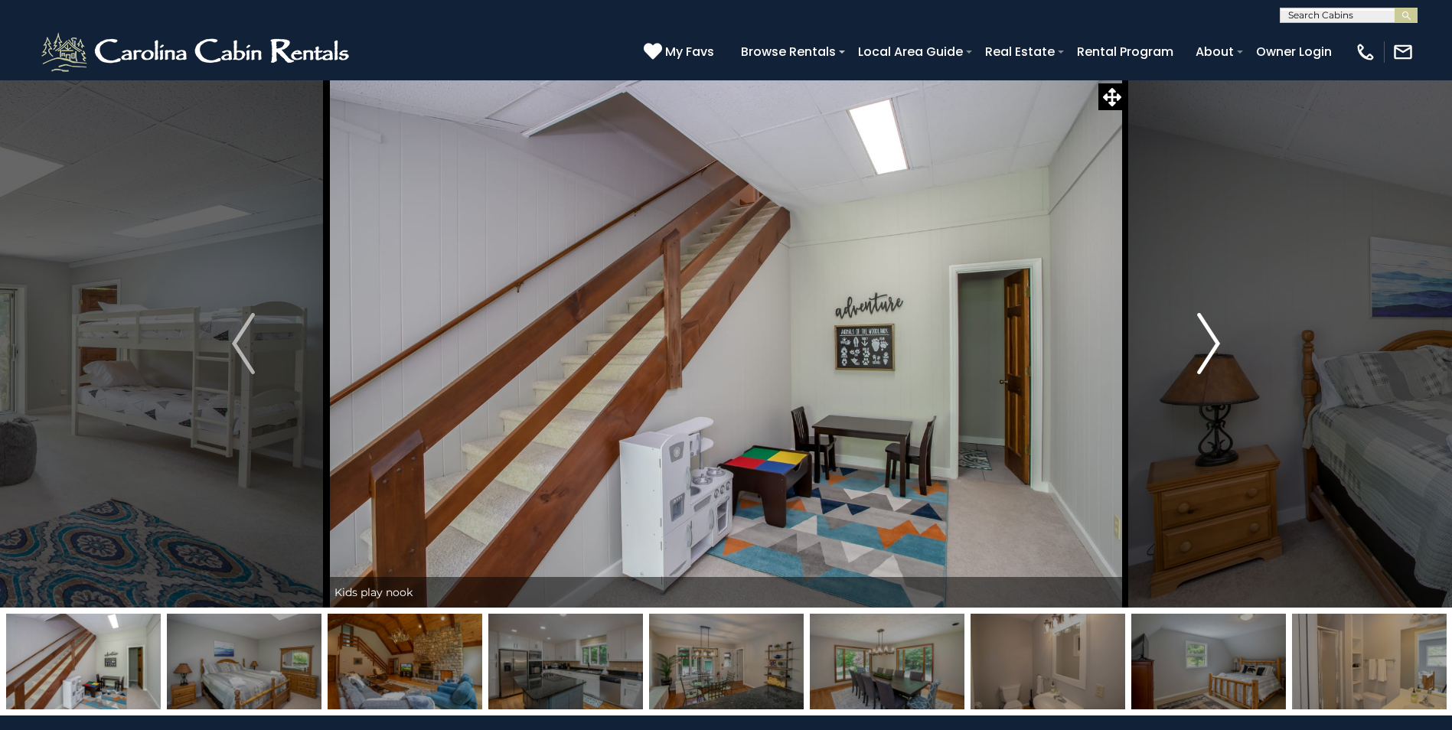
click at [1207, 324] on img "Next" at bounding box center [1208, 343] width 23 height 61
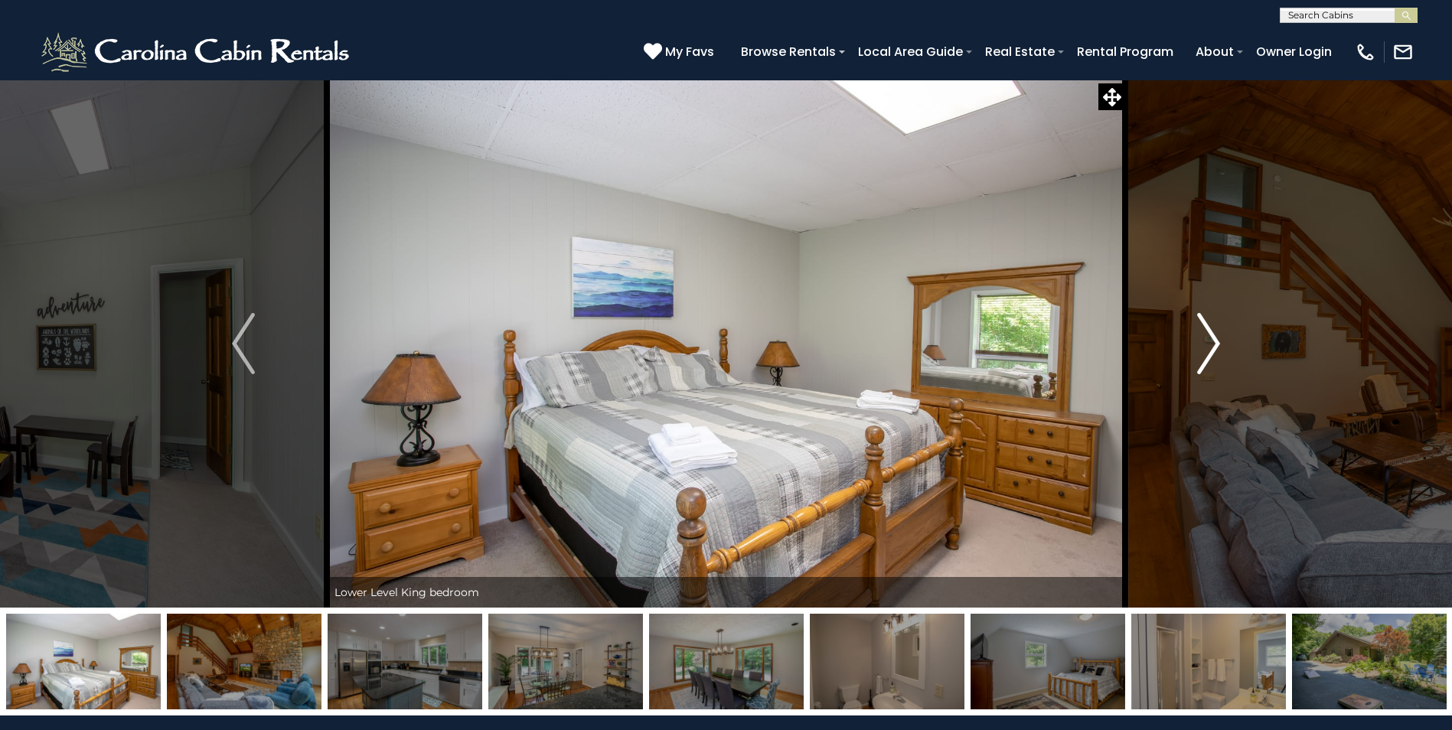
click at [1207, 324] on img "Next" at bounding box center [1208, 343] width 23 height 61
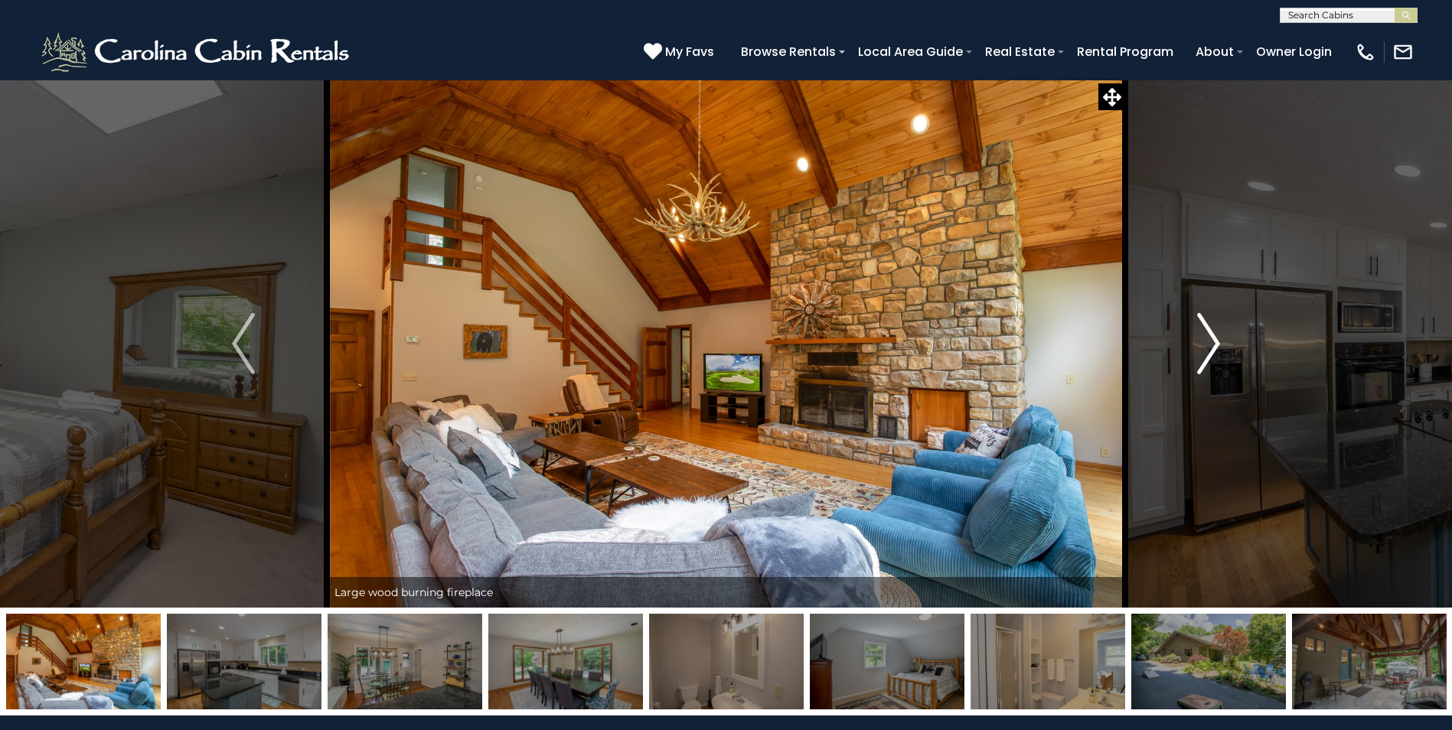
click at [1207, 324] on img "Next" at bounding box center [1208, 343] width 23 height 61
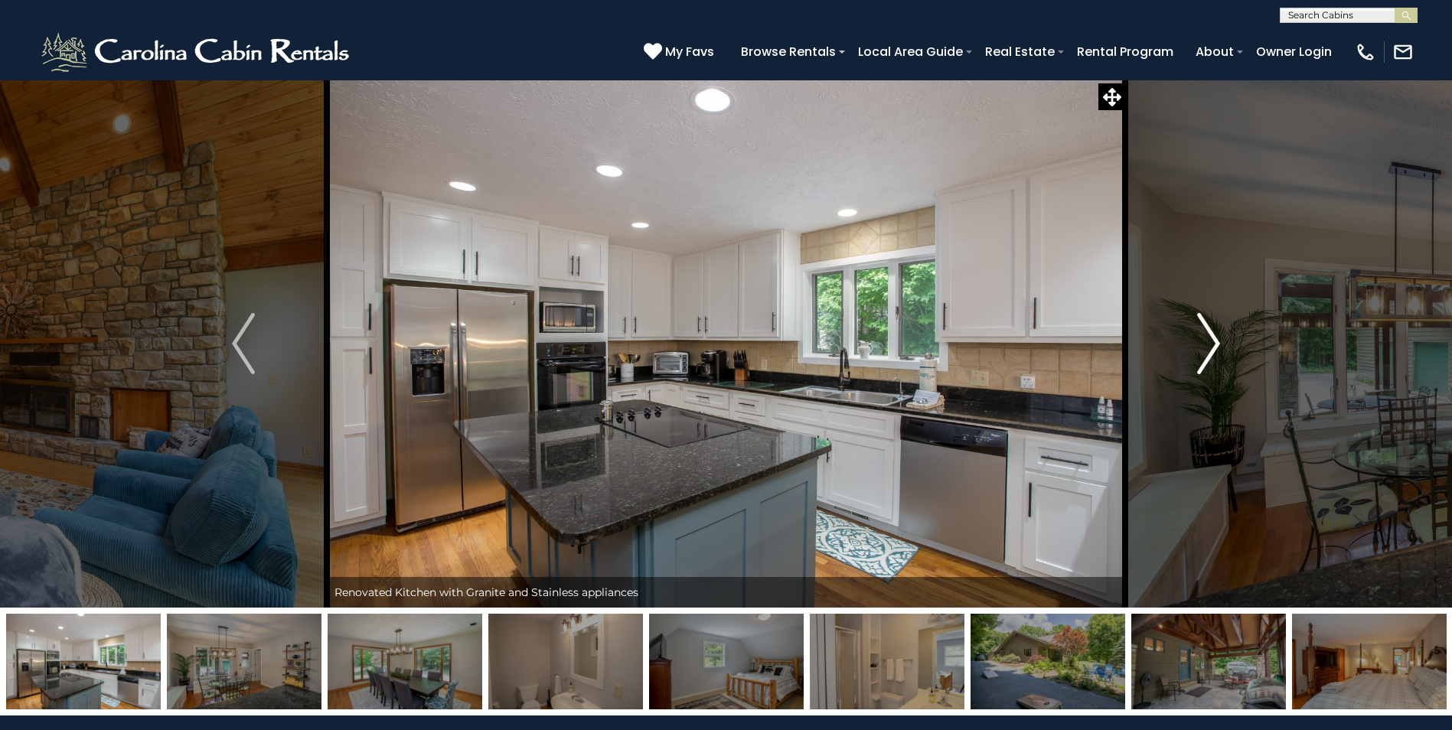
click at [1207, 324] on img "Next" at bounding box center [1208, 343] width 23 height 61
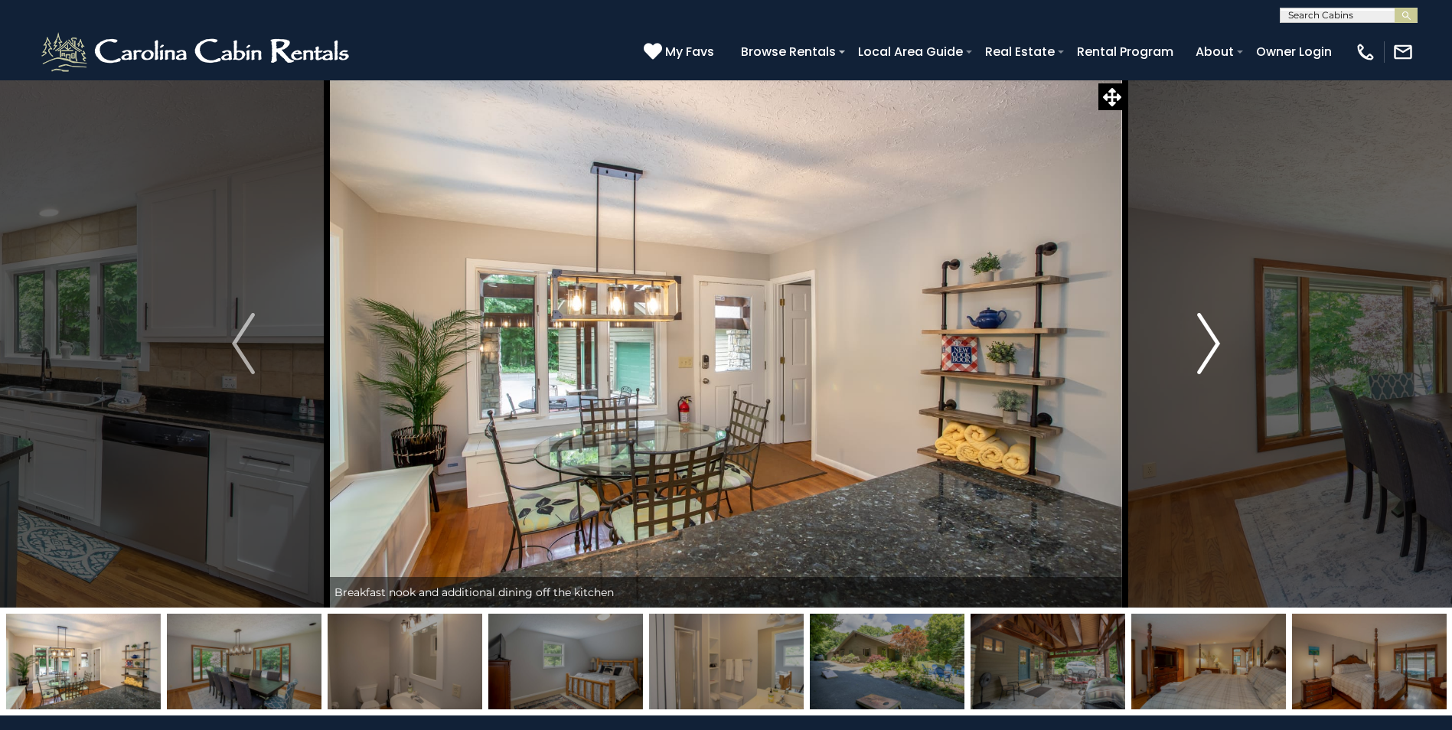
click at [1204, 326] on img "Next" at bounding box center [1208, 343] width 23 height 61
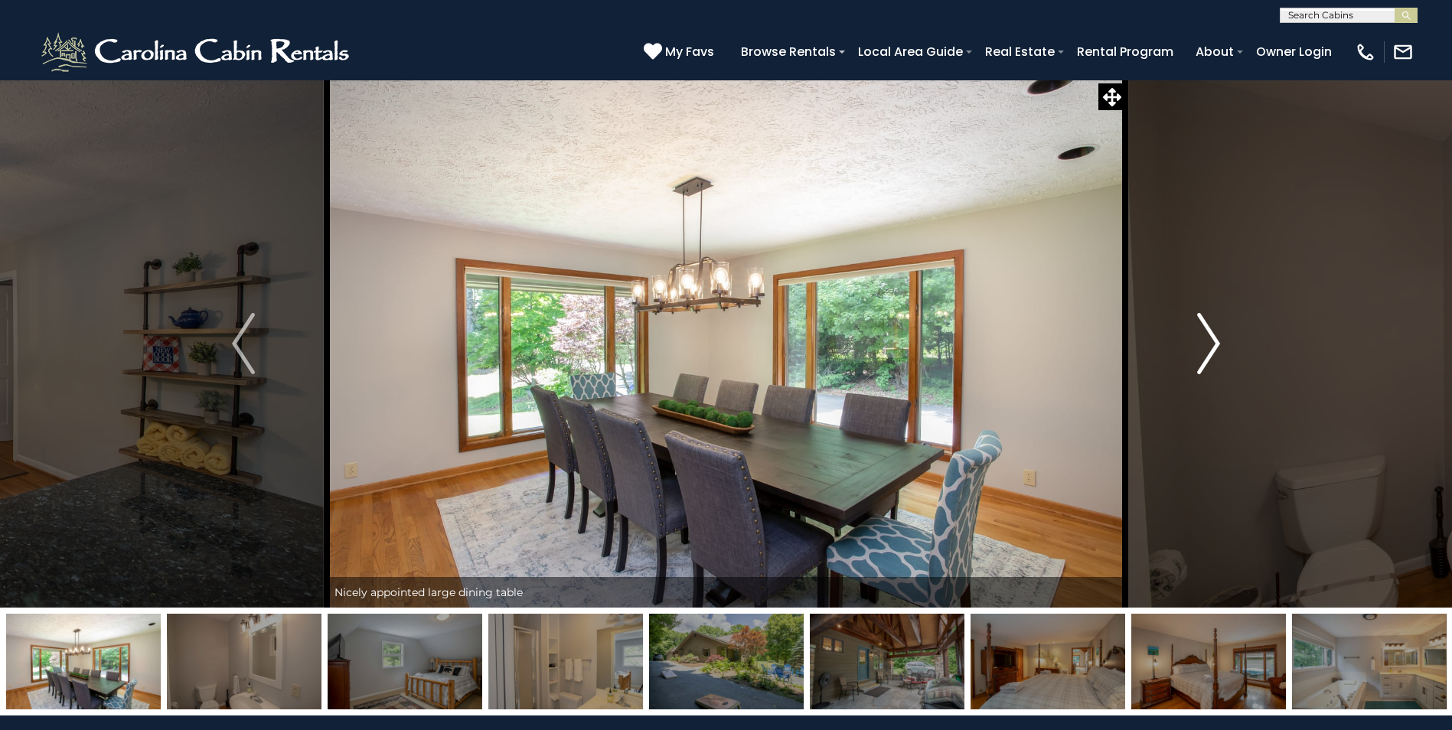
click at [1204, 326] on img "Next" at bounding box center [1208, 343] width 23 height 61
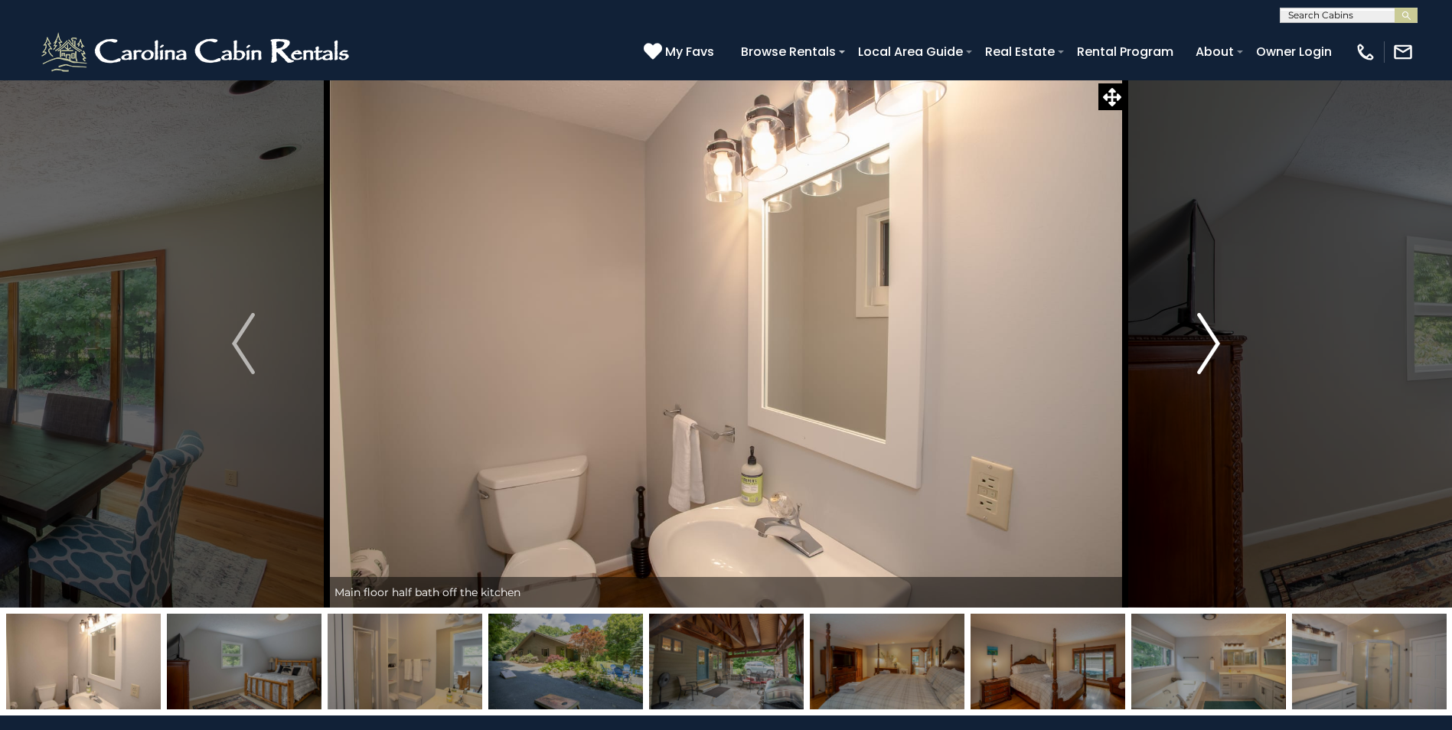
click at [1197, 335] on img "Next" at bounding box center [1208, 343] width 23 height 61
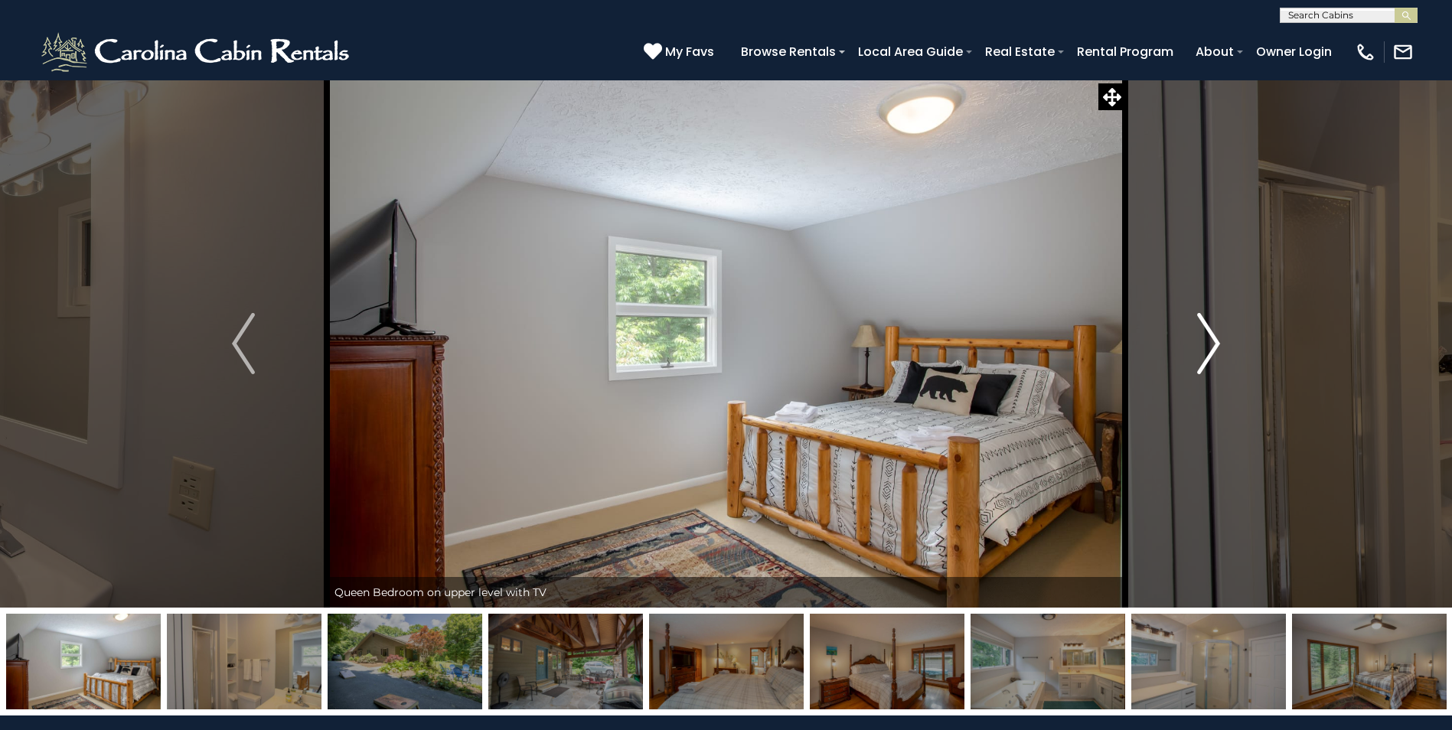
click at [1197, 337] on img "Next" at bounding box center [1208, 343] width 23 height 61
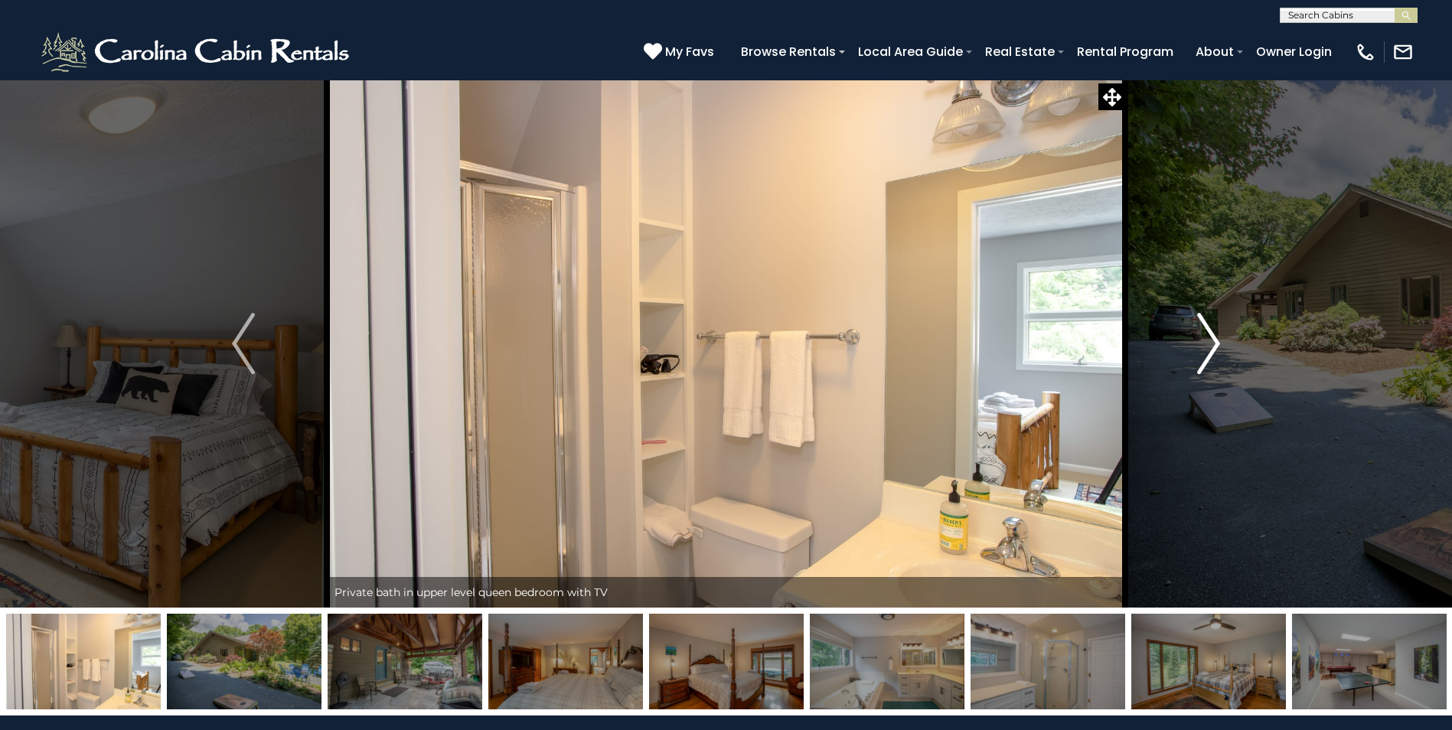
click at [1195, 333] on button "Next" at bounding box center [1208, 344] width 167 height 528
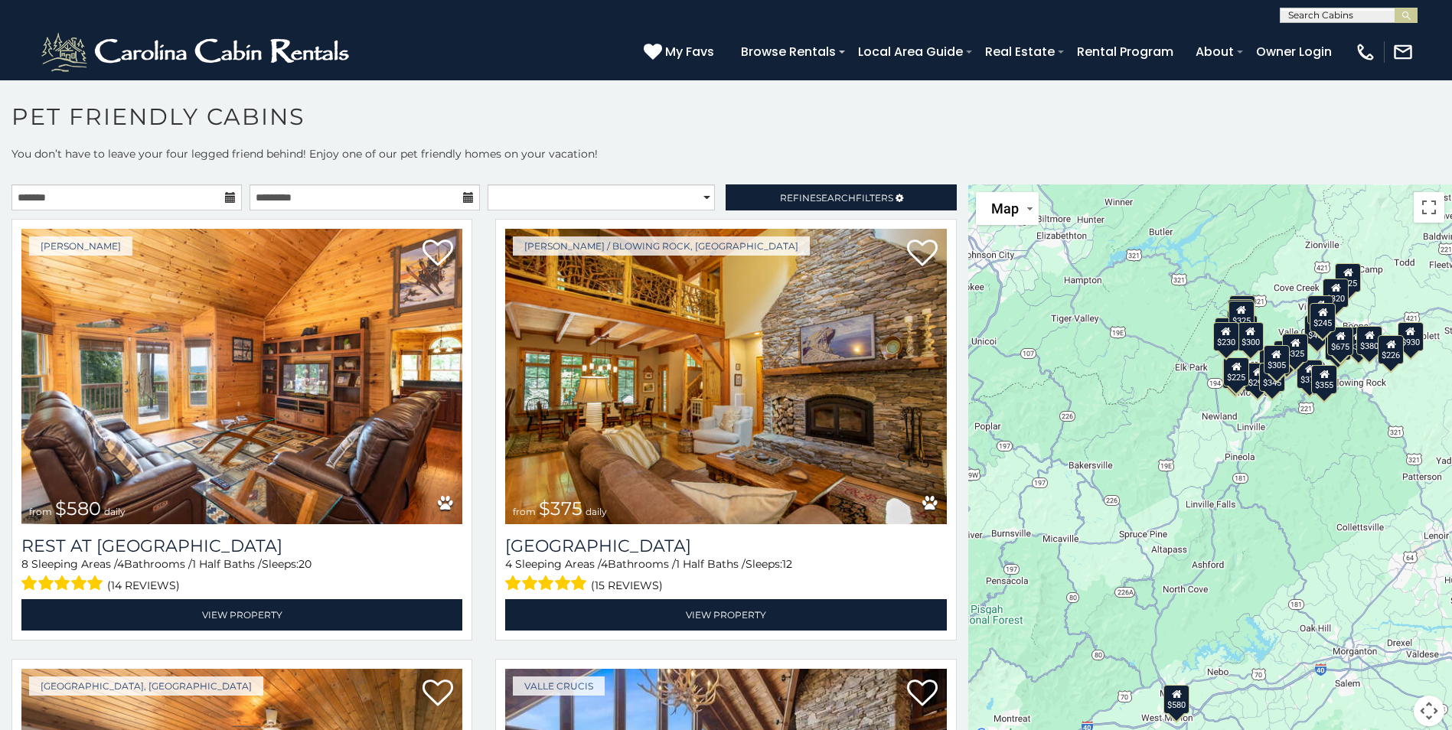
click at [225, 199] on icon at bounding box center [230, 197] width 11 height 11
click at [230, 197] on icon at bounding box center [230, 197] width 11 height 11
click at [67, 202] on input "text" at bounding box center [126, 197] width 230 height 26
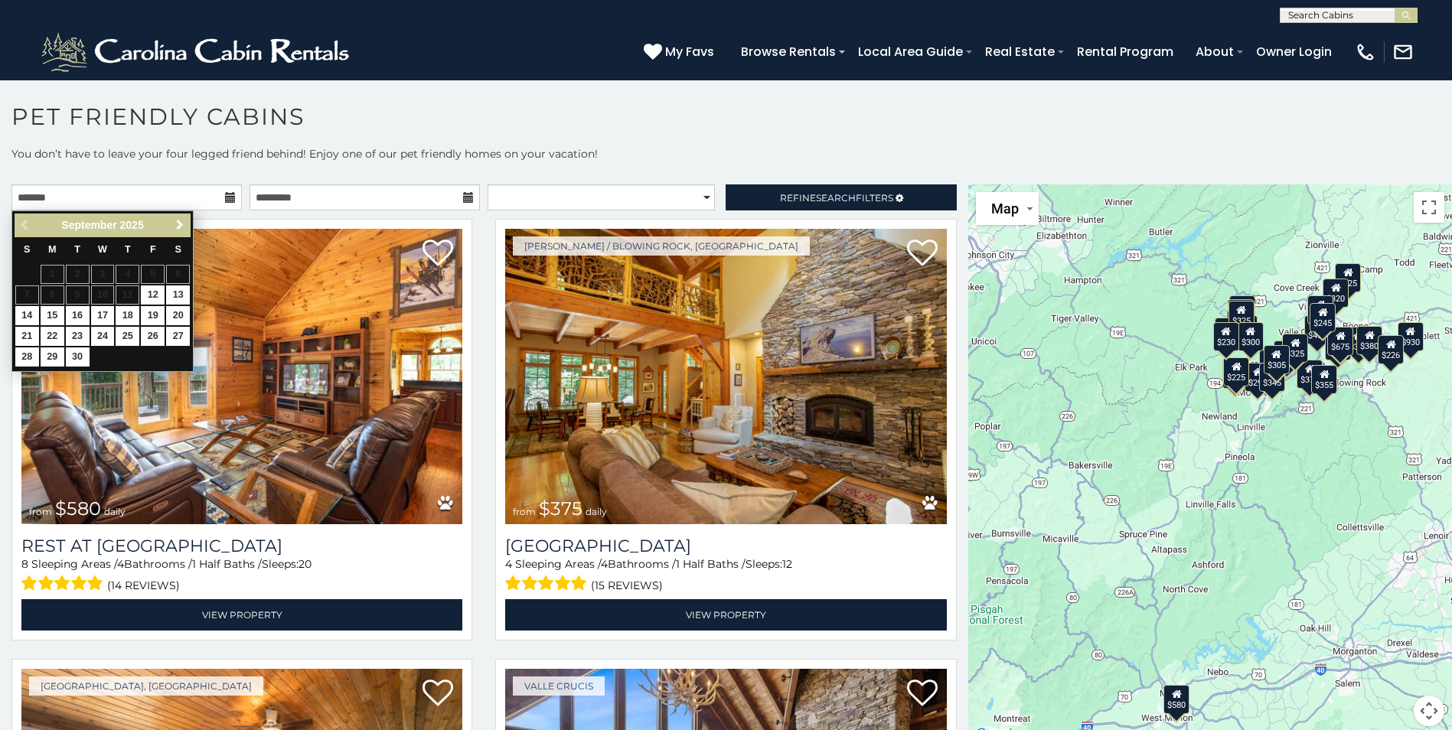
click at [179, 222] on span "Next" at bounding box center [180, 225] width 12 height 12
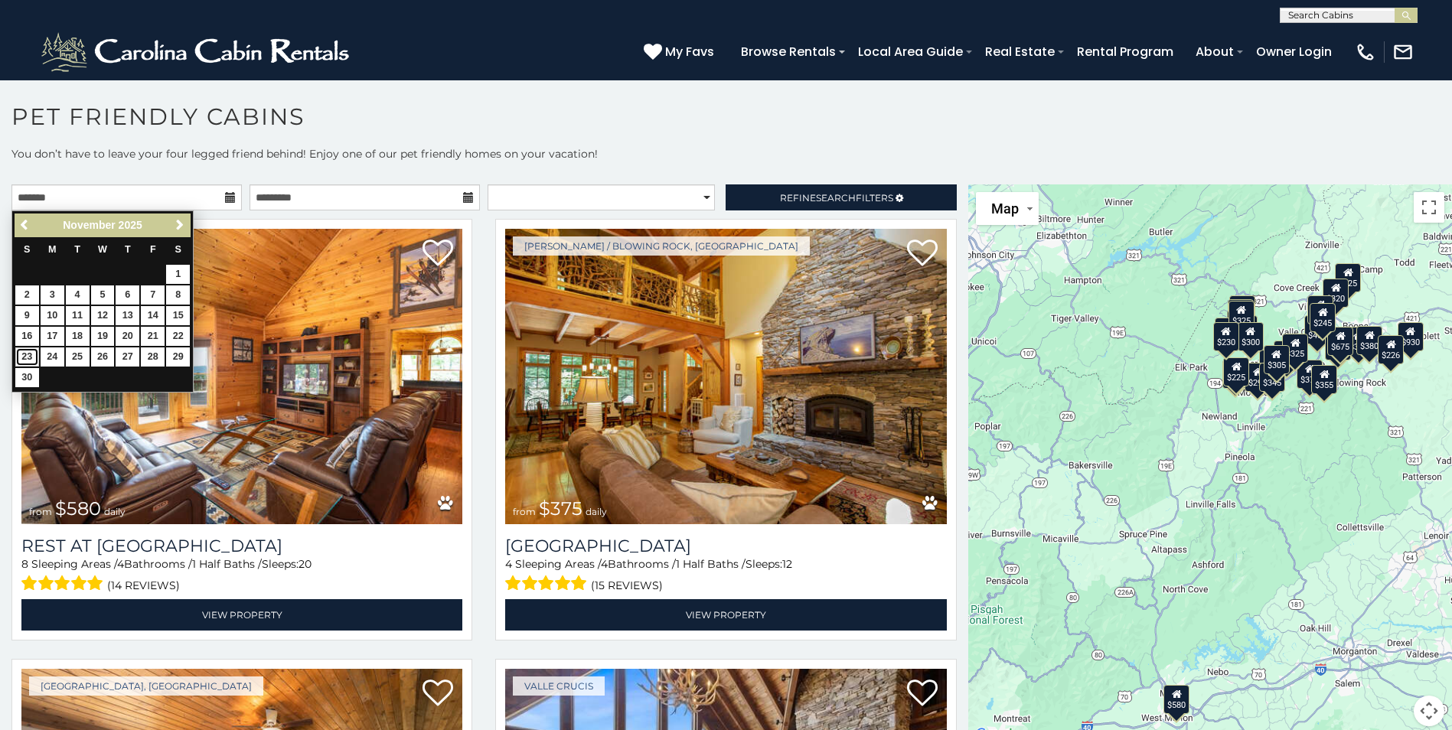
click at [31, 354] on link "23" at bounding box center [27, 356] width 24 height 19
type input "**********"
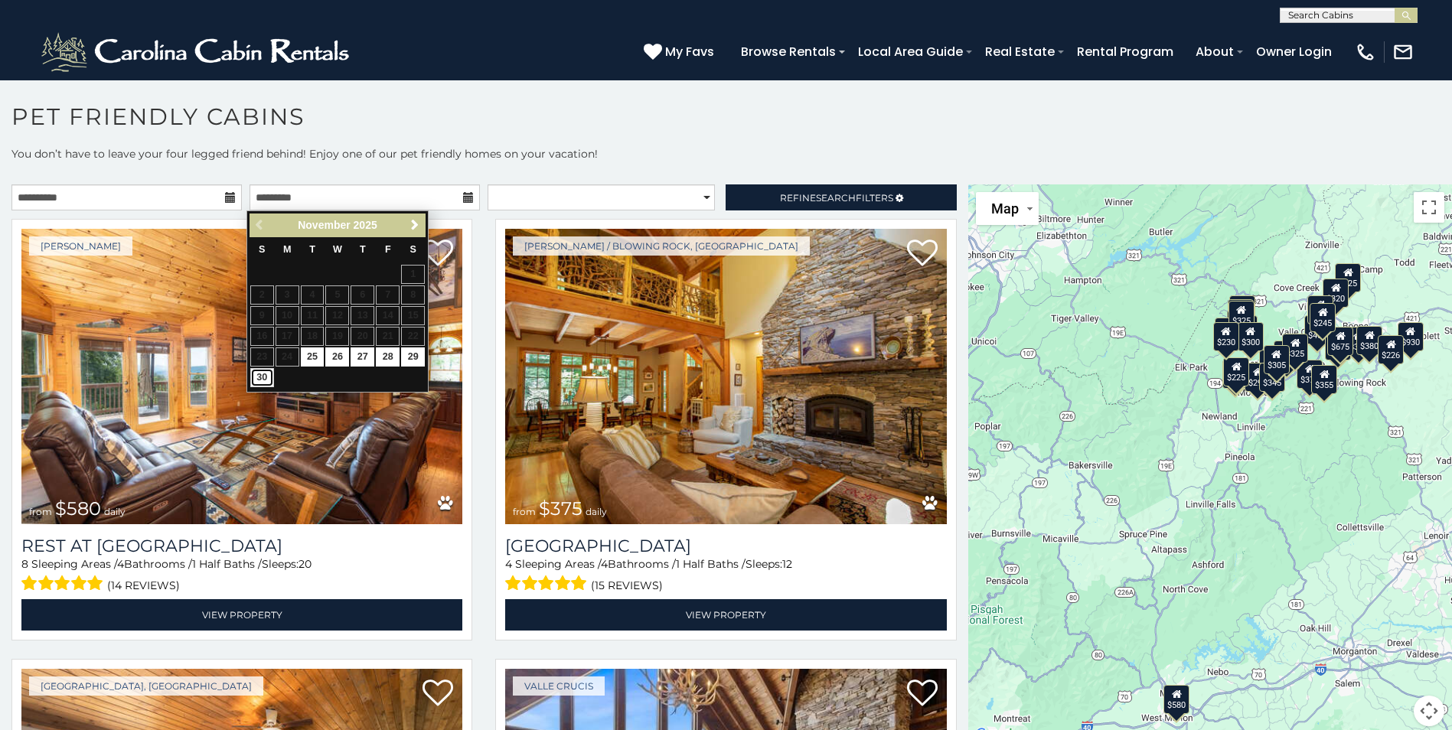
click at [259, 376] on link "30" at bounding box center [262, 377] width 24 height 19
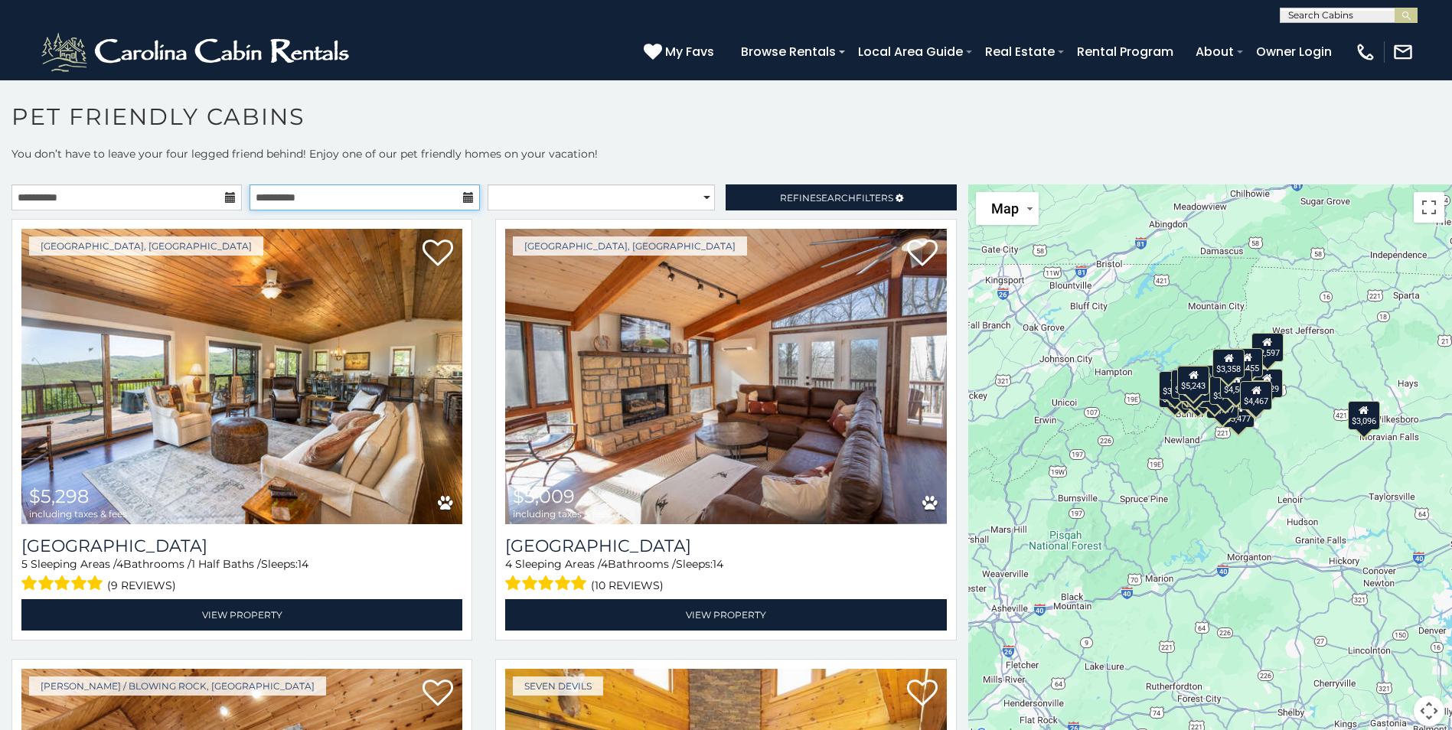
click at [464, 204] on input "**********" at bounding box center [364, 197] width 230 height 26
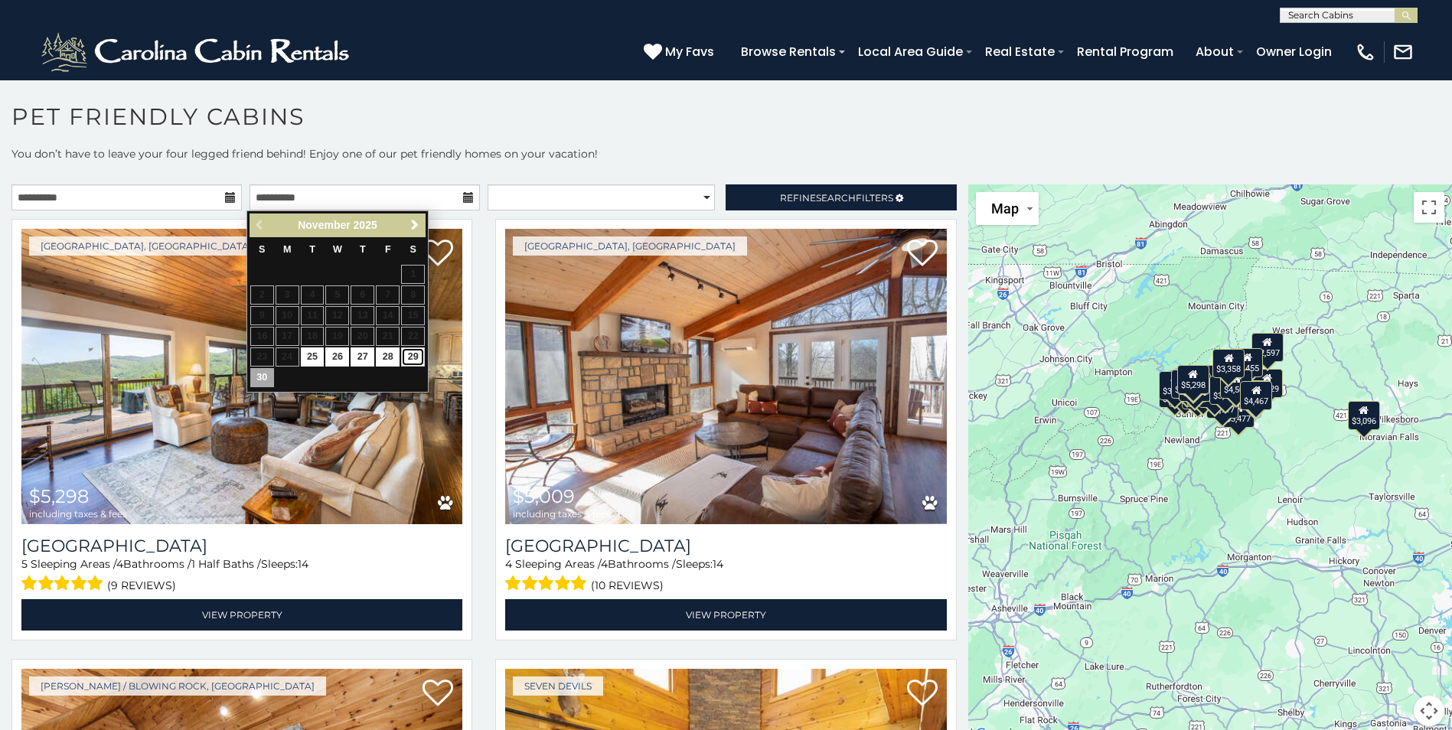
click at [415, 350] on link "29" at bounding box center [413, 356] width 24 height 19
type input "**********"
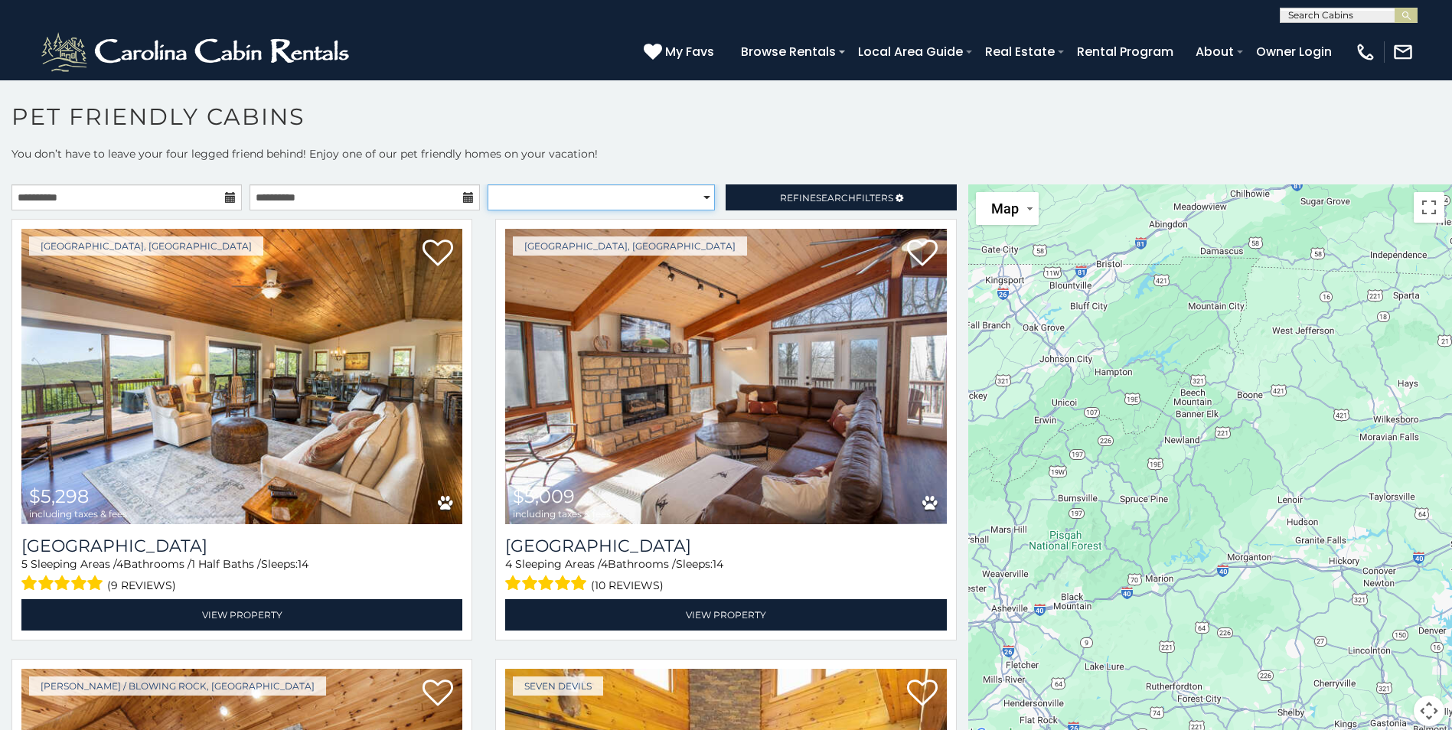
click at [591, 194] on select "**********" at bounding box center [600, 197] width 227 height 26
select select "*********"
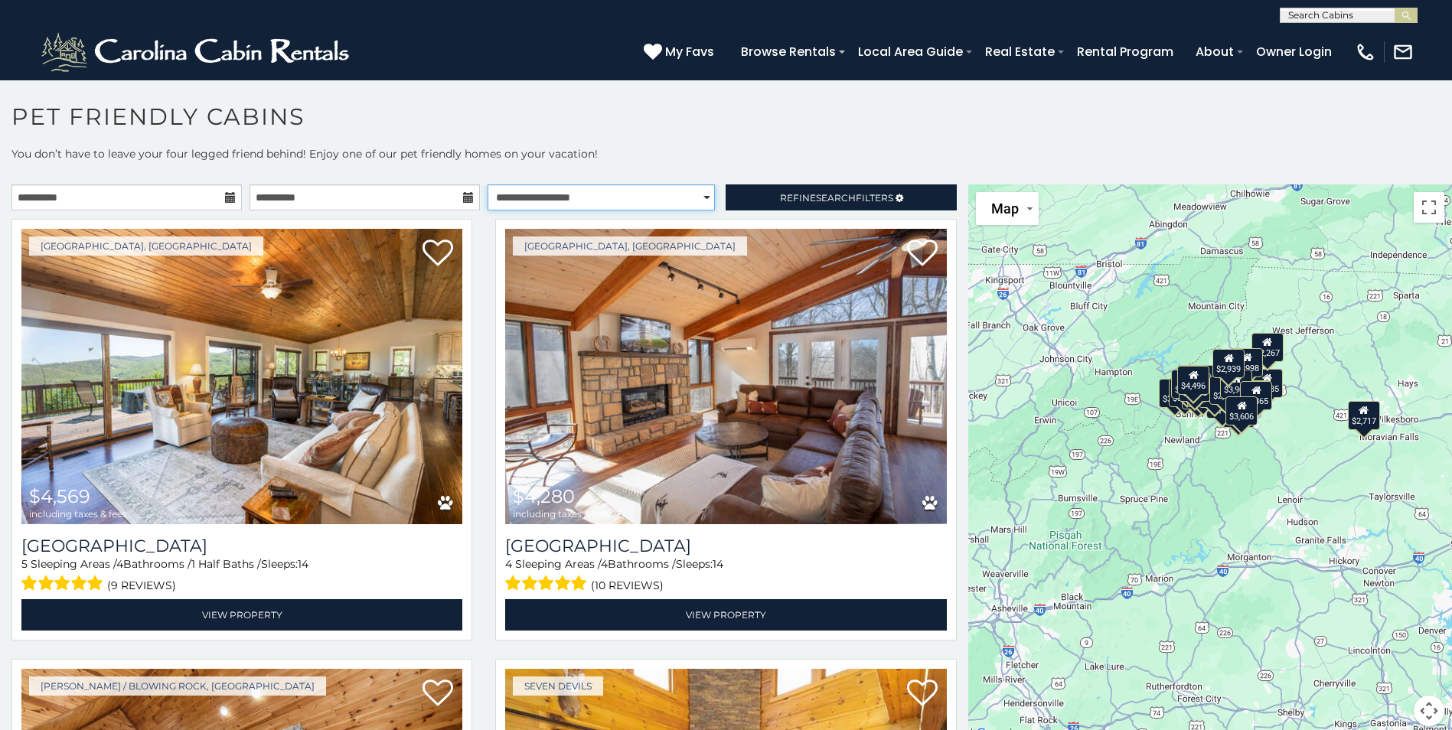
click at [487, 184] on select "**********" at bounding box center [600, 197] width 227 height 26
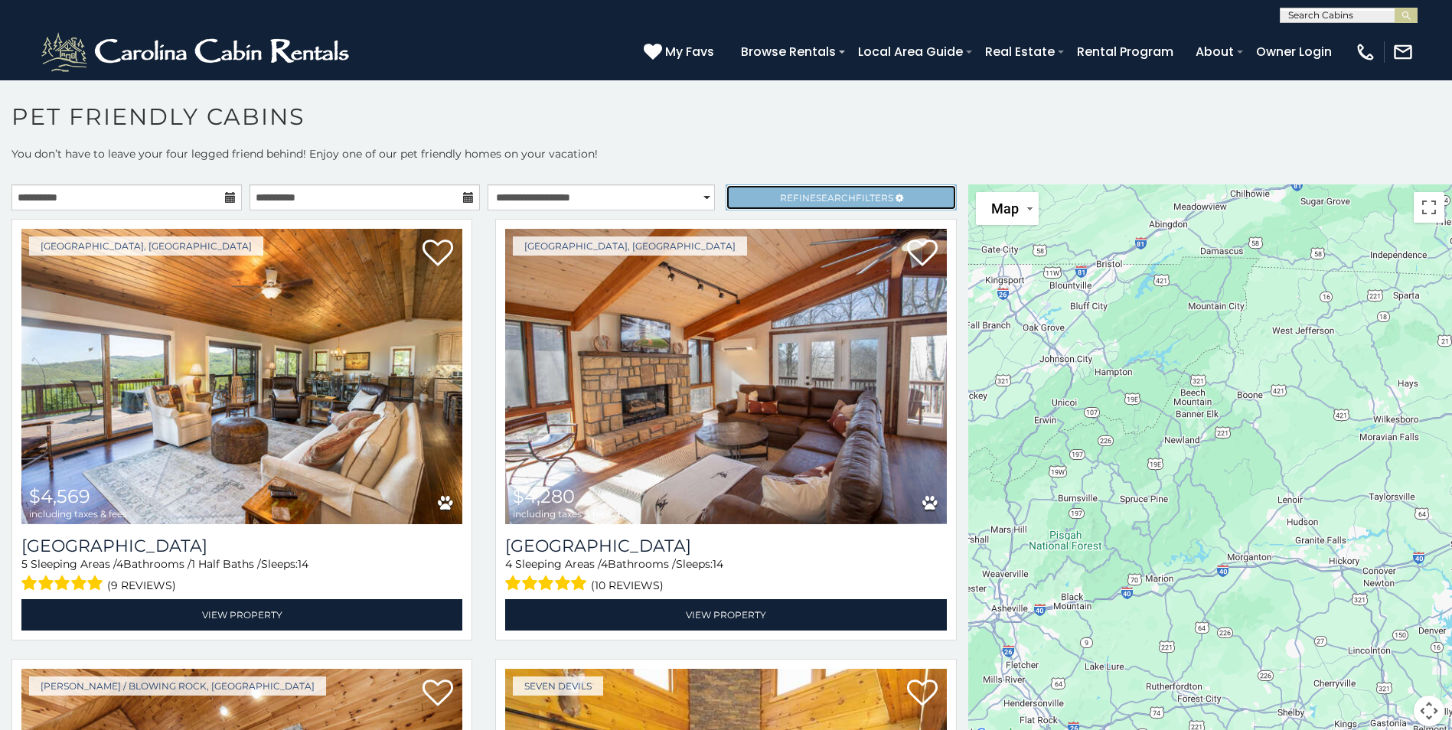
click at [827, 191] on link "Refine Search Filters" at bounding box center [840, 197] width 230 height 26
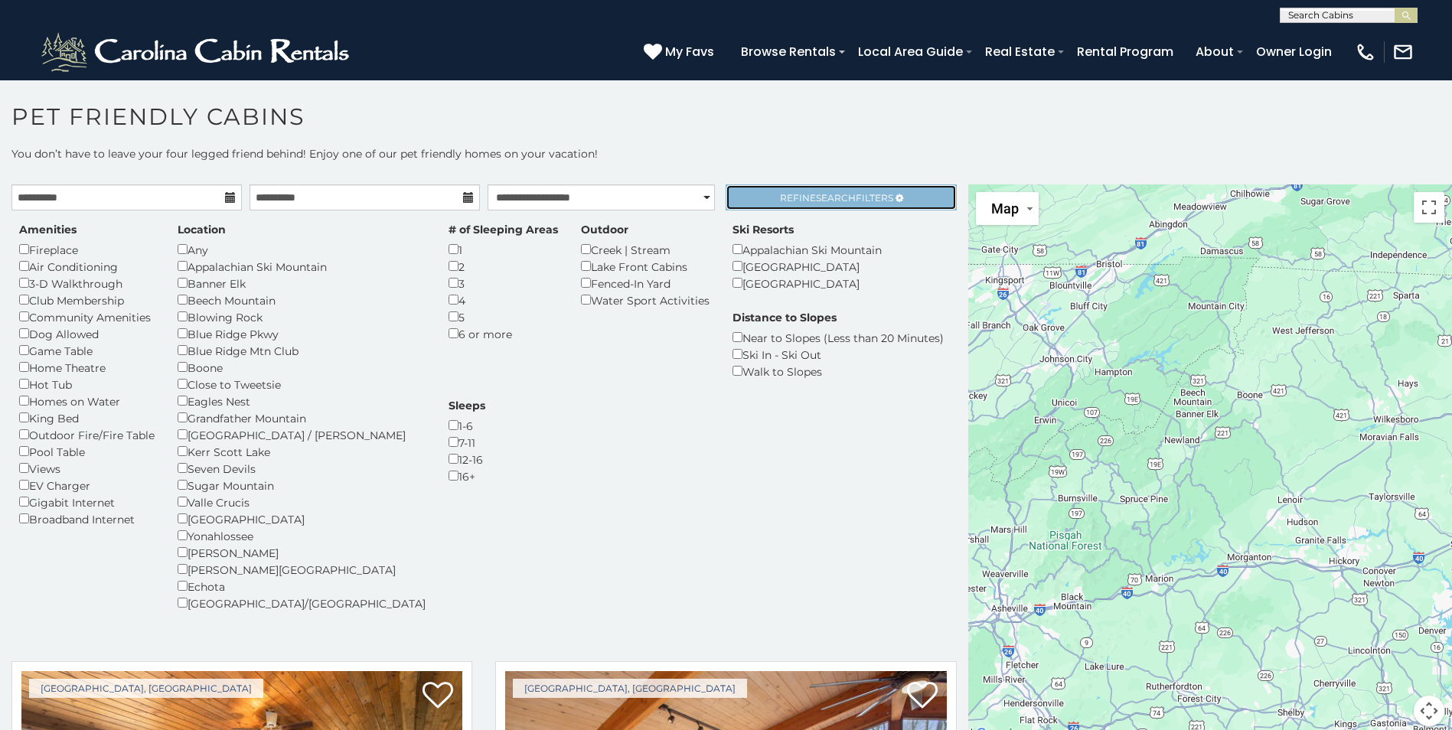
click at [893, 191] on link "Refine Search Filters" at bounding box center [840, 197] width 230 height 26
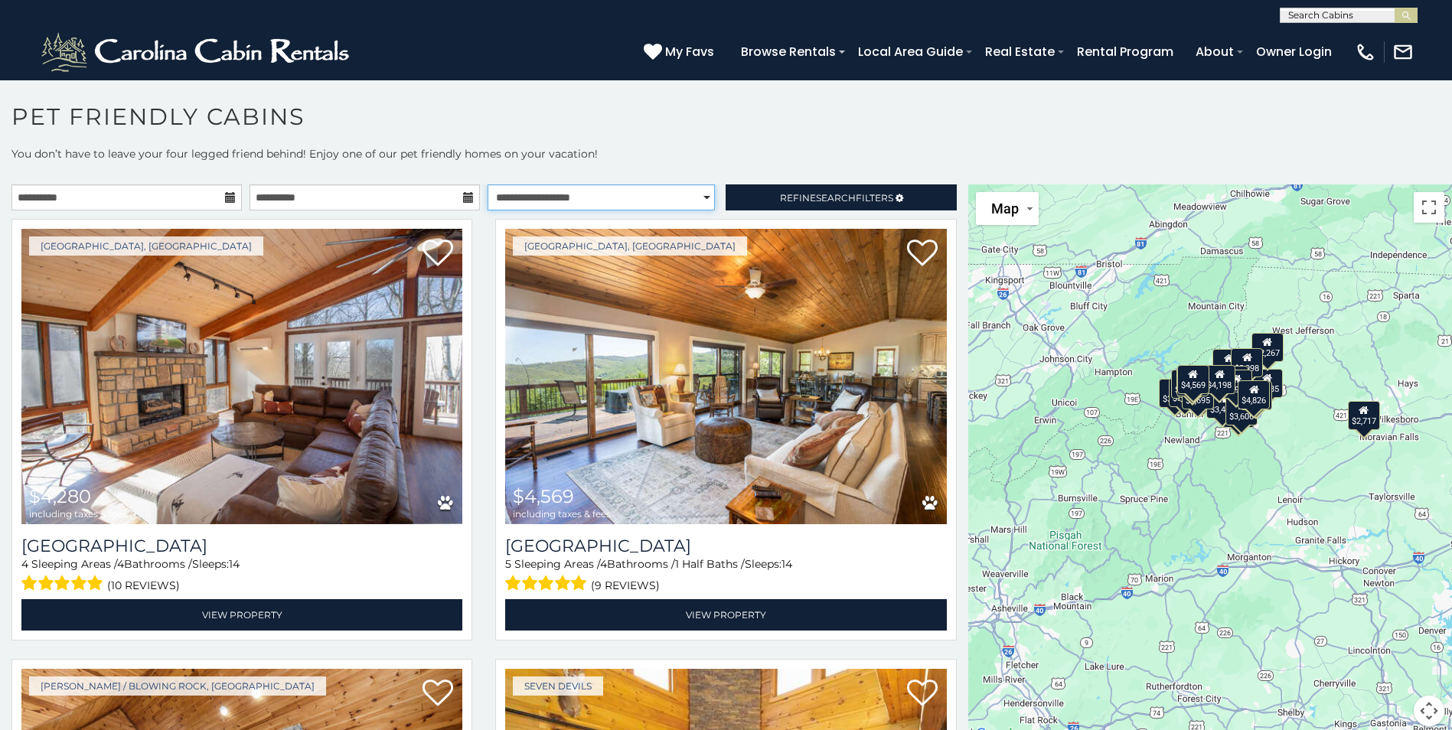
click at [654, 197] on select "**********" at bounding box center [600, 197] width 227 height 26
click at [487, 184] on select "**********" at bounding box center [600, 197] width 227 height 26
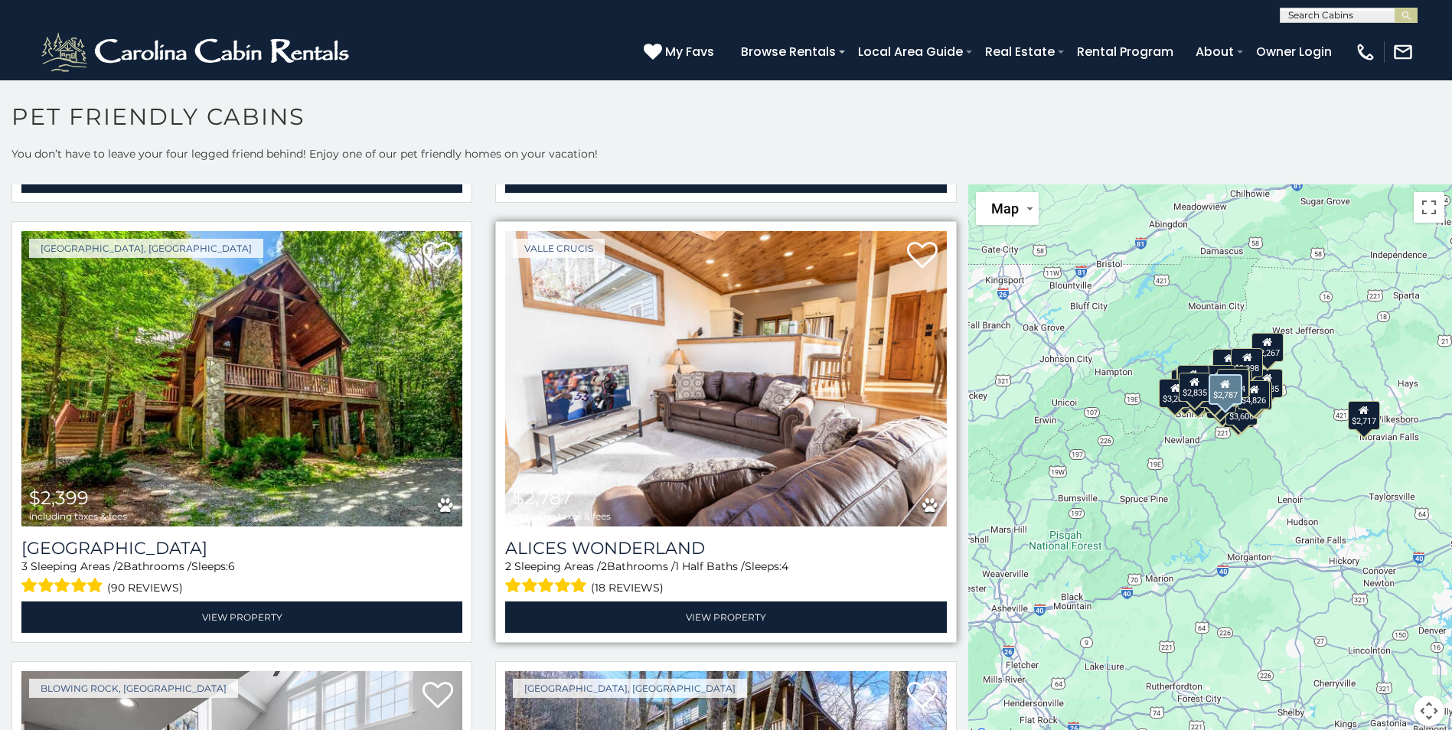
scroll to position [2602, 0]
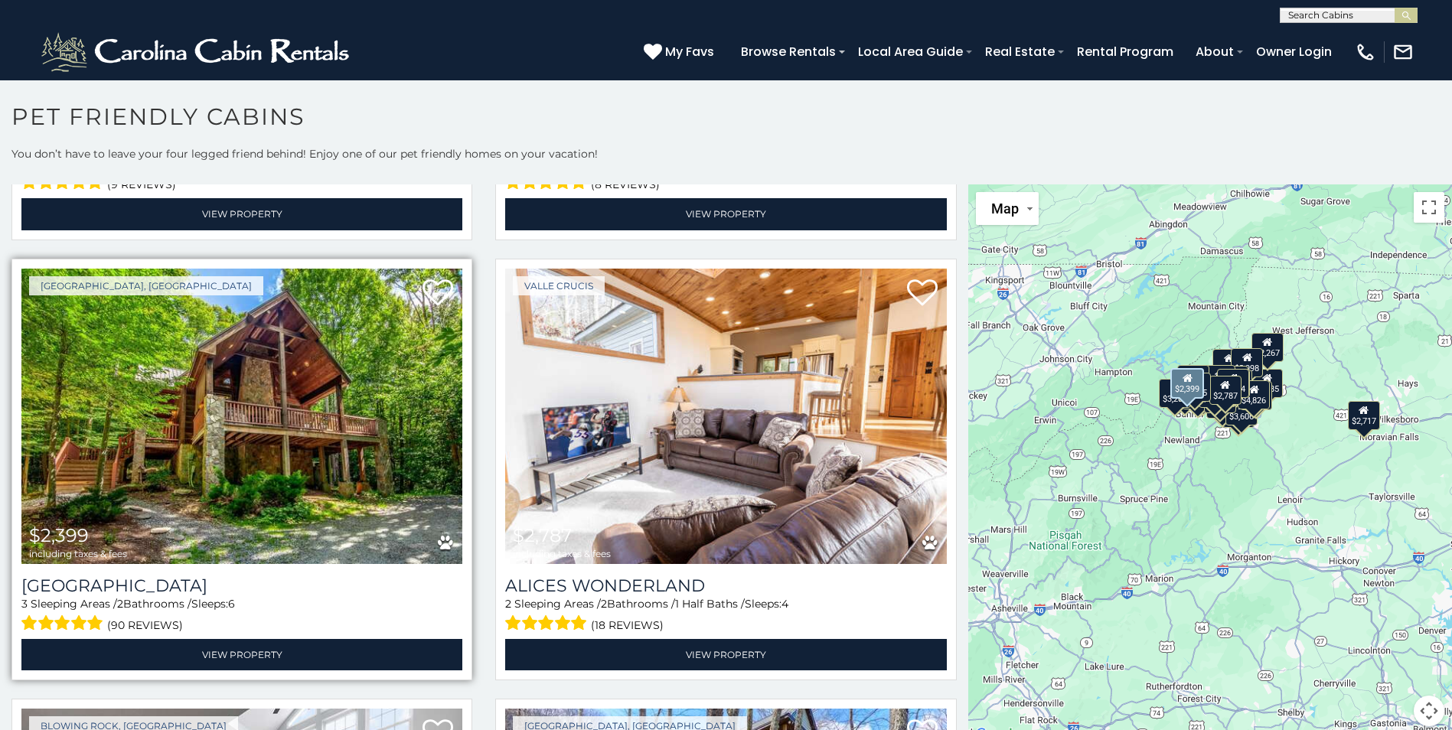
click at [266, 428] on img at bounding box center [241, 416] width 441 height 295
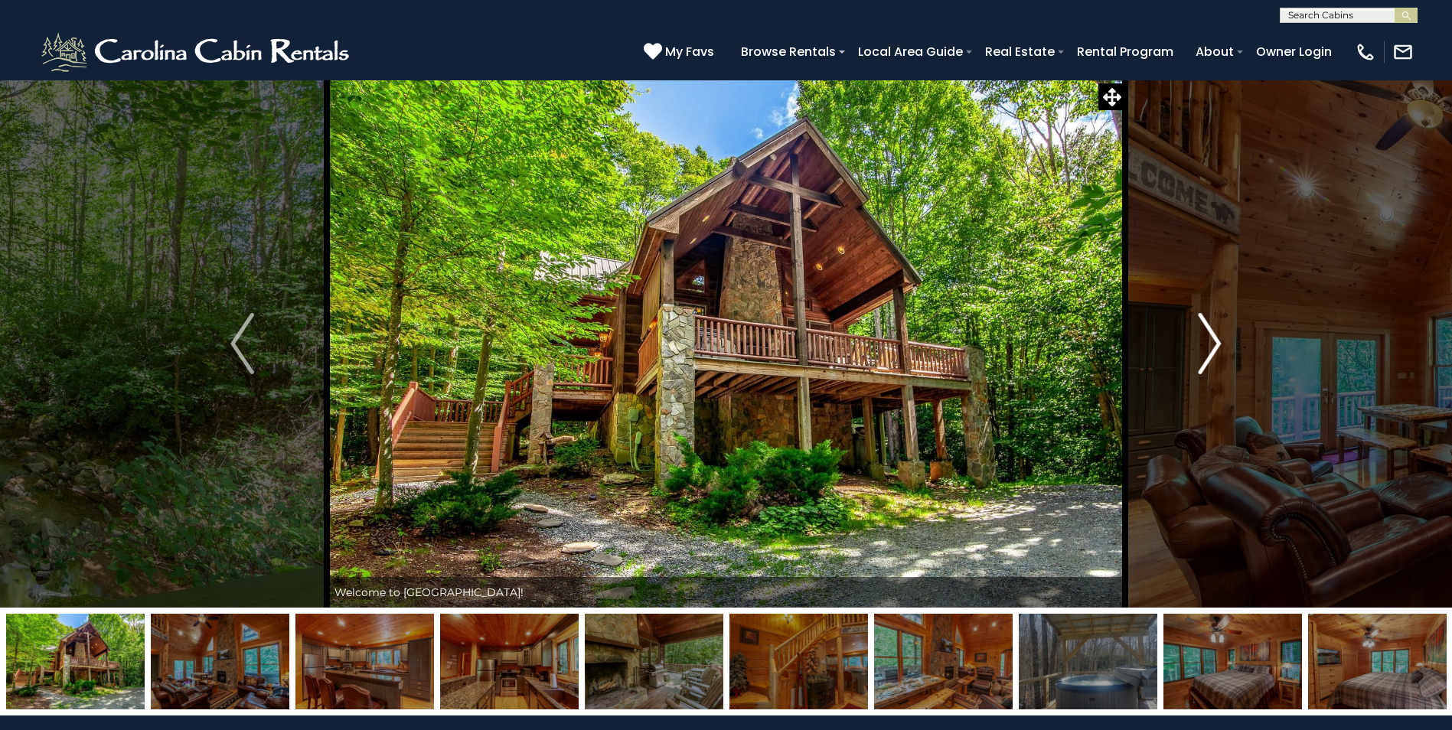
click at [1202, 333] on img "Next" at bounding box center [1208, 343] width 23 height 61
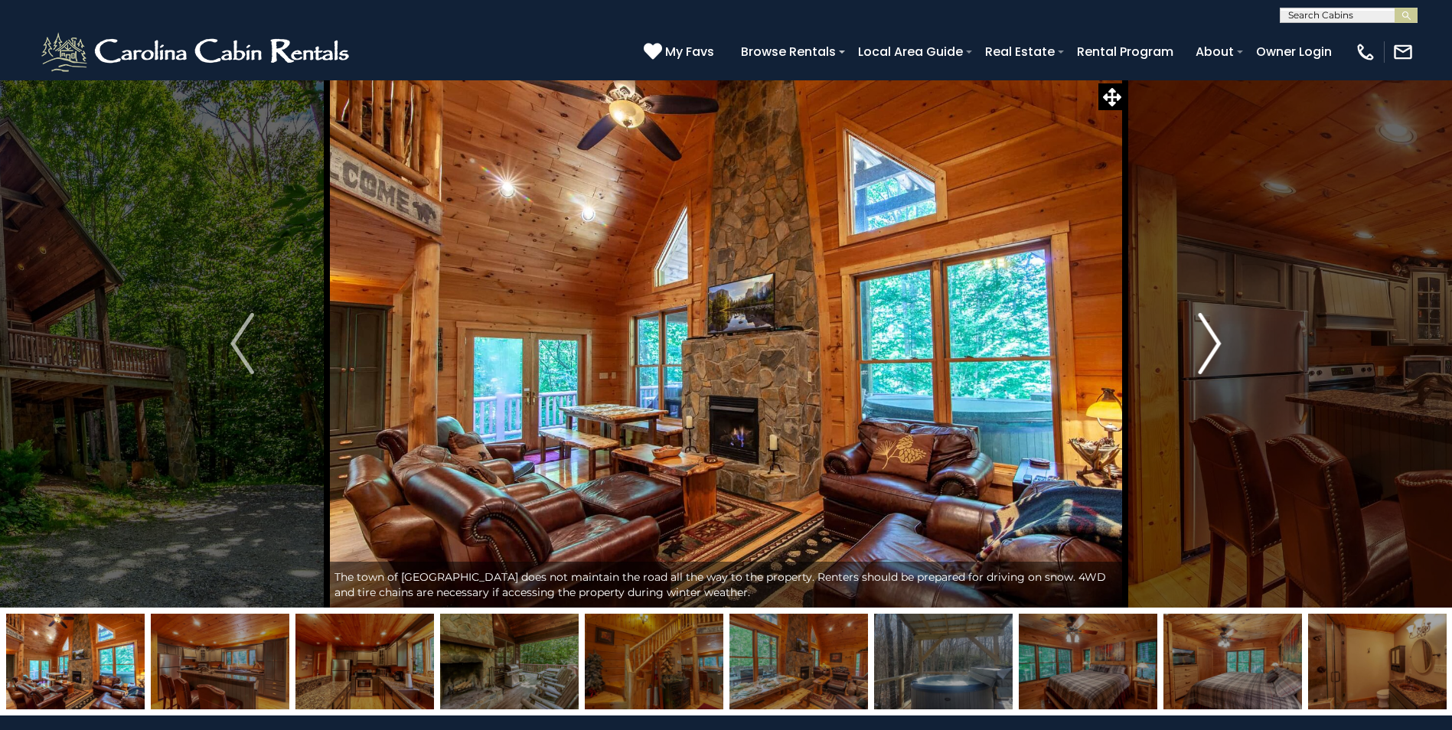
click at [1177, 335] on button "Next" at bounding box center [1209, 344] width 168 height 528
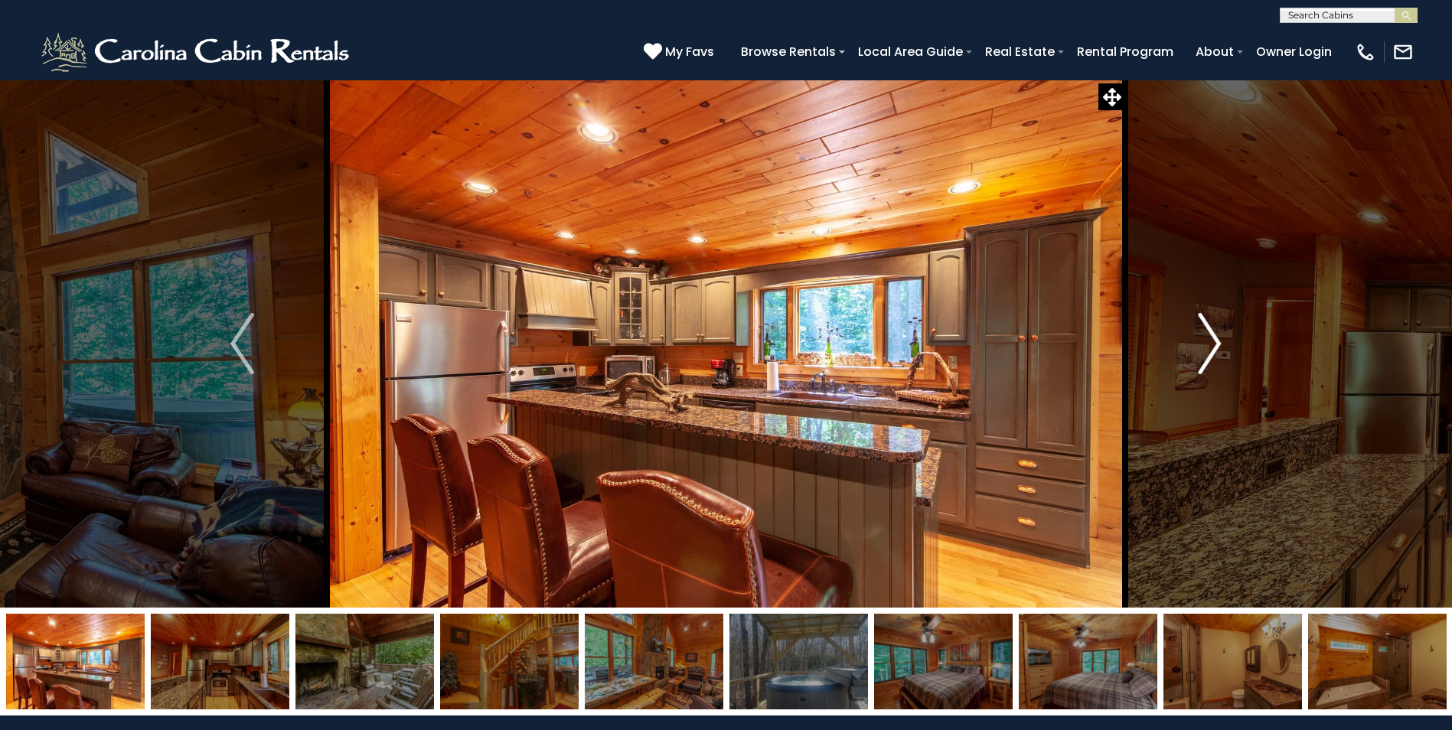
drag, startPoint x: 1177, startPoint y: 335, endPoint x: 1184, endPoint y: 327, distance: 10.9
click at [1178, 334] on button "Next" at bounding box center [1209, 344] width 168 height 528
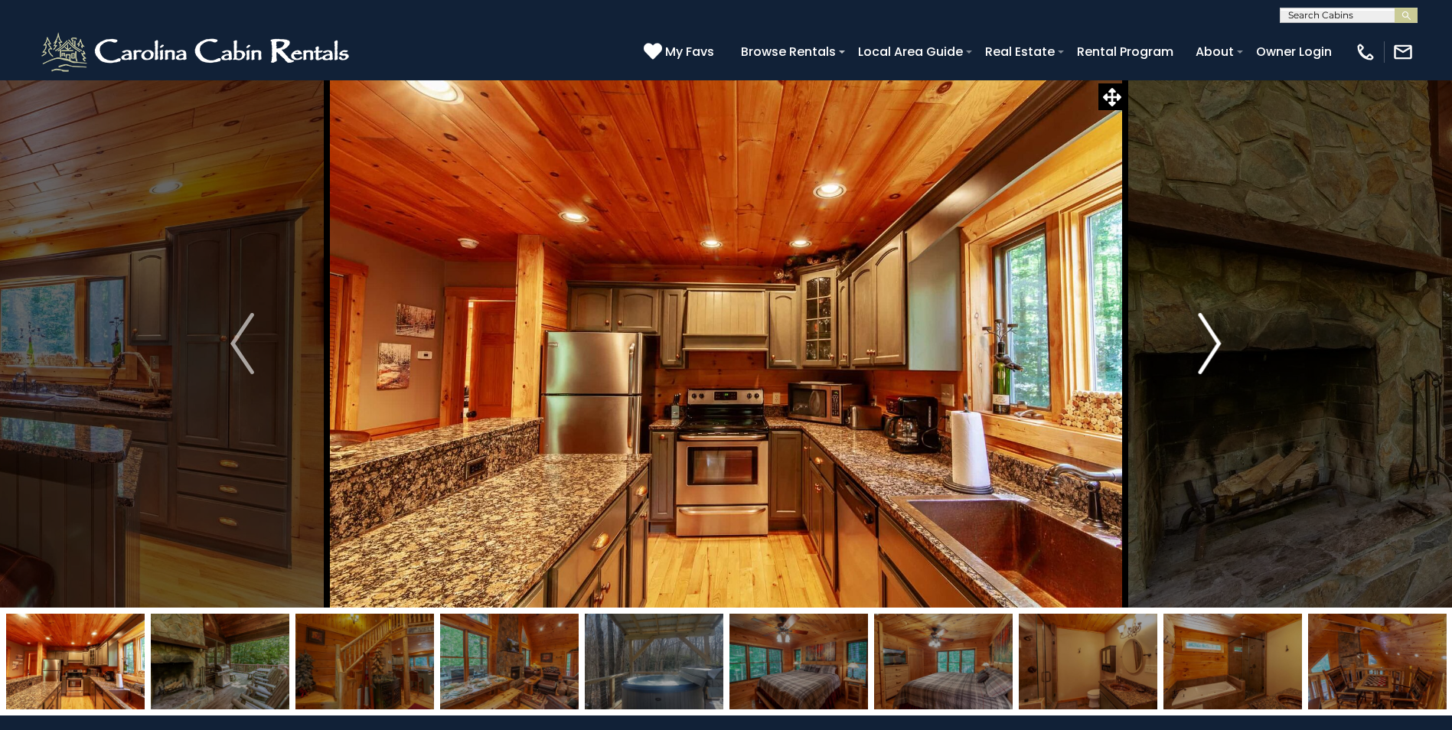
click at [1177, 337] on button "Next" at bounding box center [1209, 344] width 168 height 528
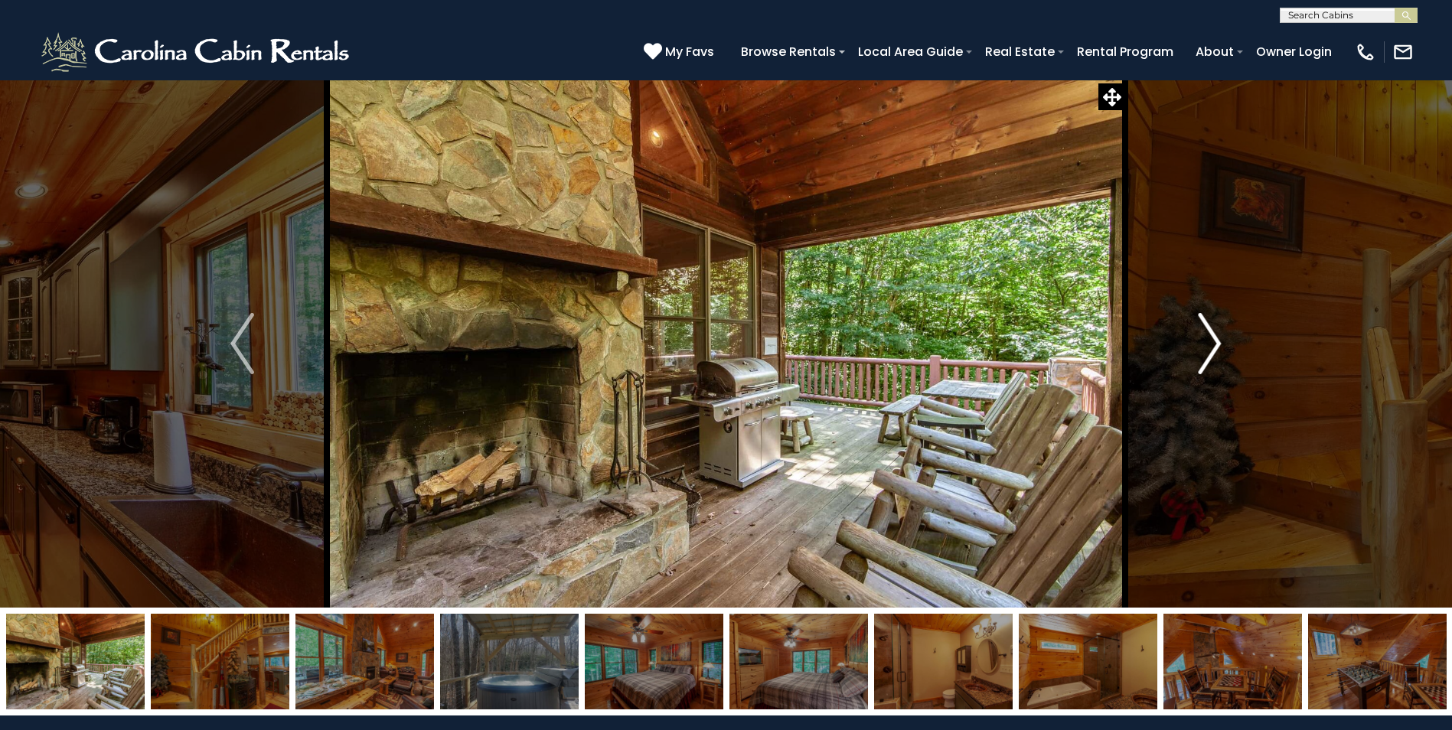
click at [1195, 340] on button "Next" at bounding box center [1209, 344] width 168 height 528
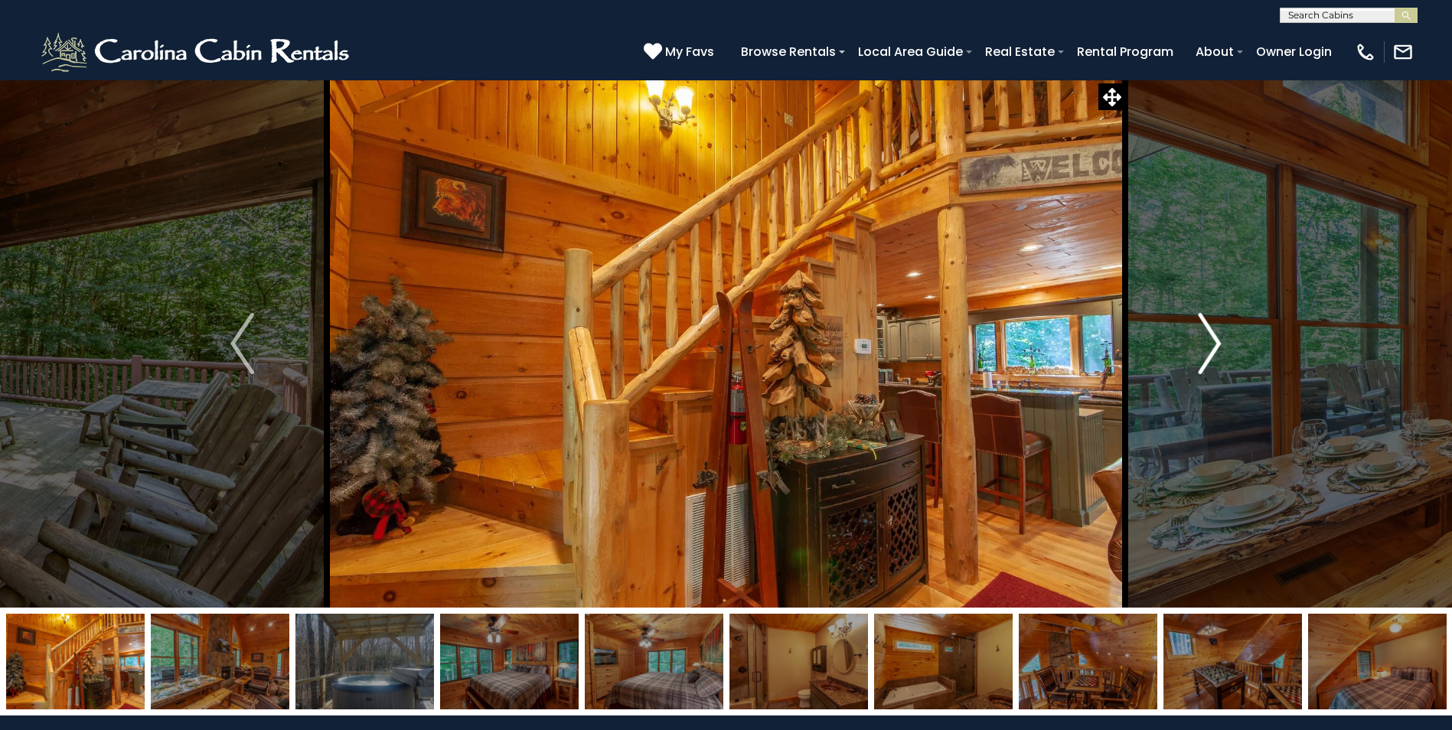
click at [1212, 335] on img "Next" at bounding box center [1208, 343] width 23 height 61
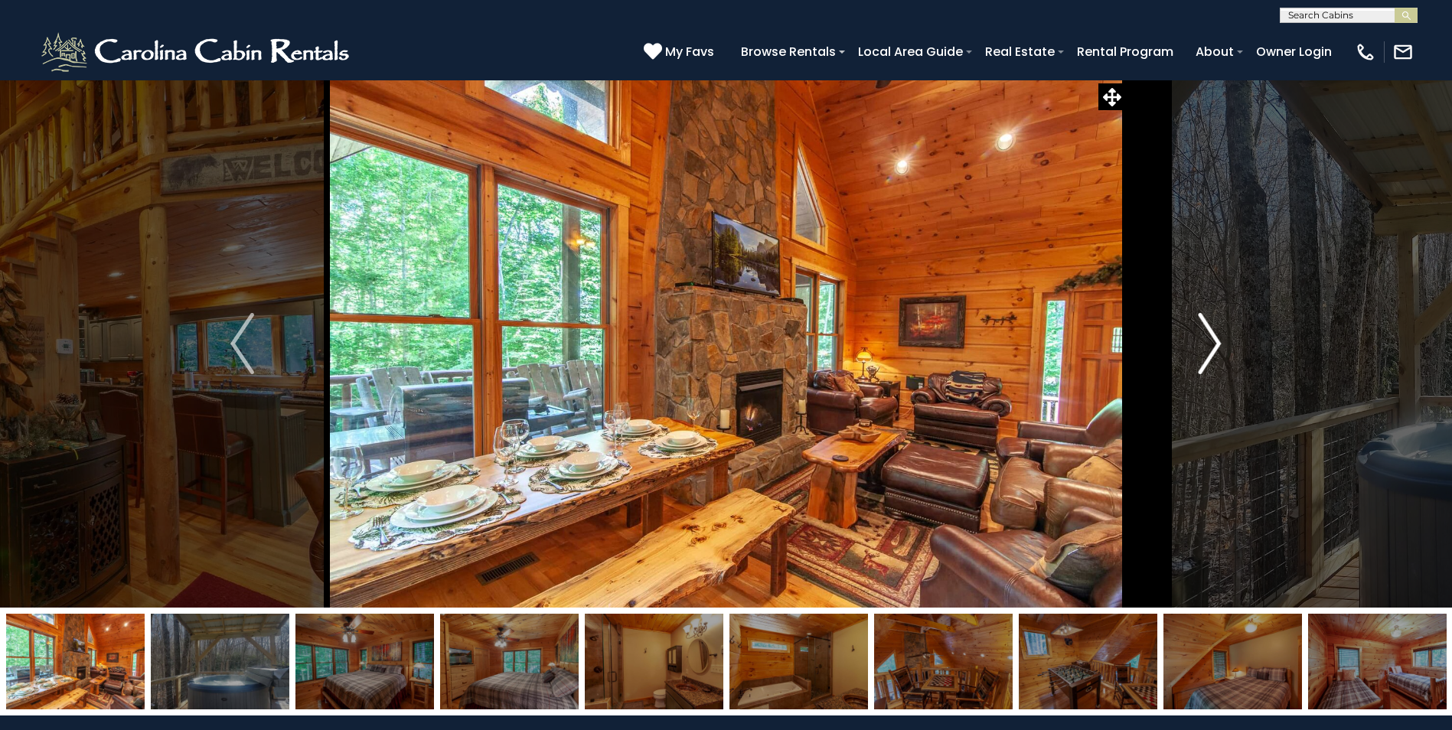
click at [1212, 335] on img "Next" at bounding box center [1208, 343] width 23 height 61
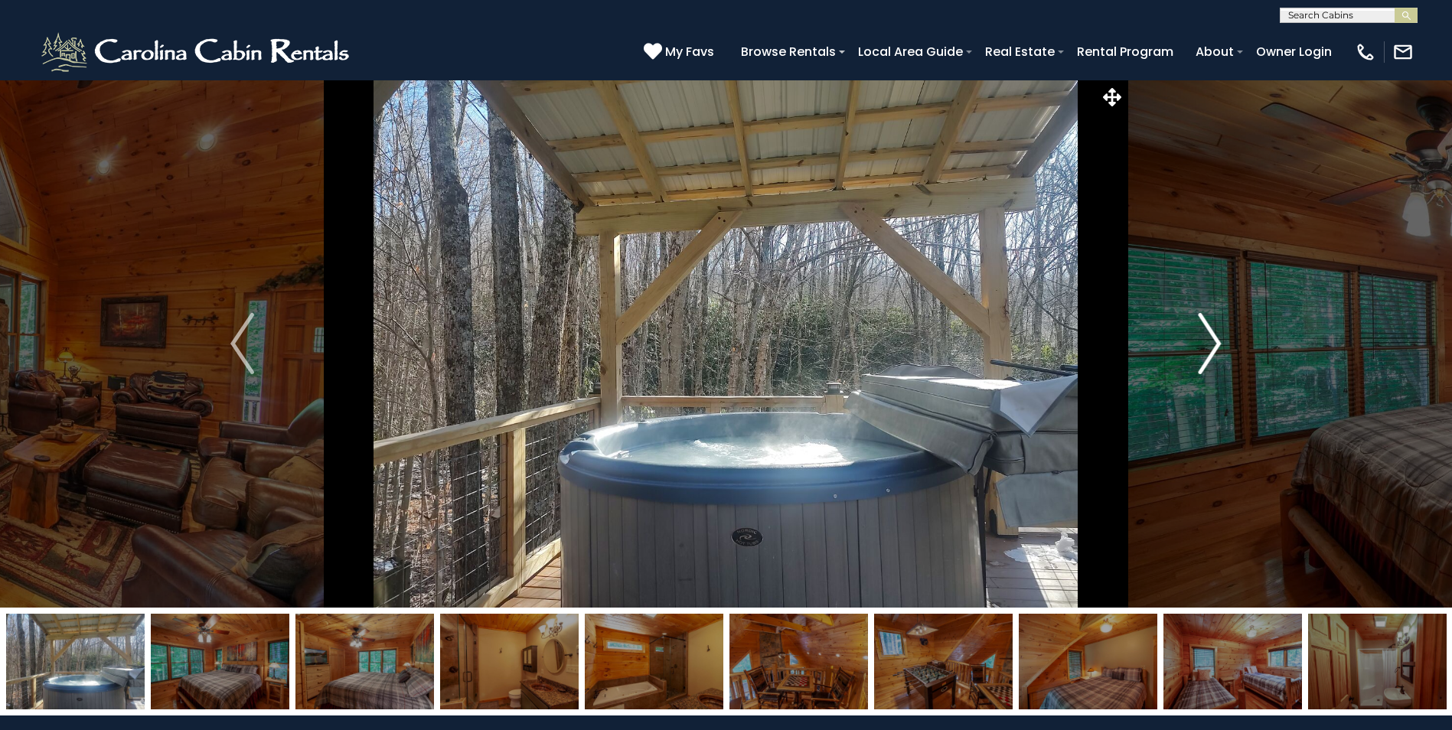
click at [1212, 335] on img "Next" at bounding box center [1208, 343] width 23 height 61
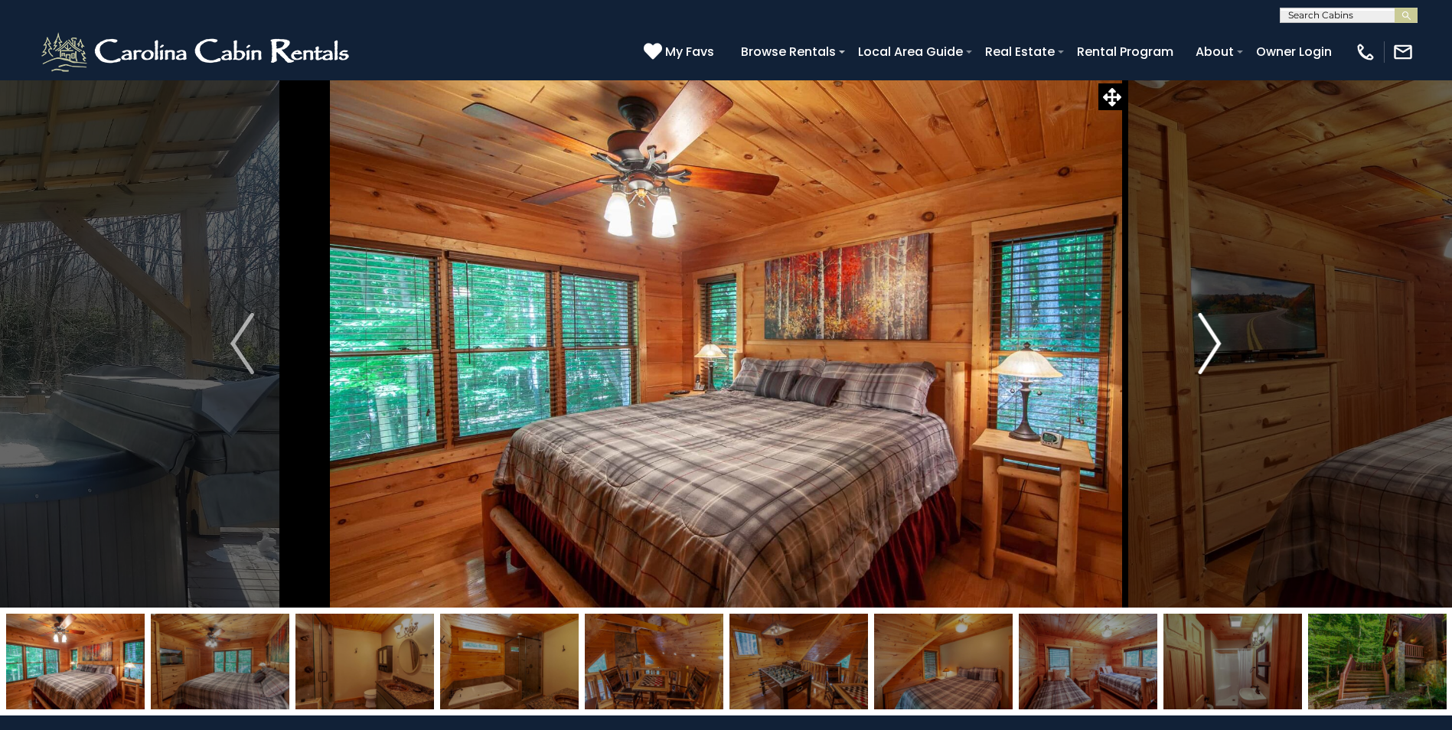
click at [1213, 335] on img "Next" at bounding box center [1208, 343] width 23 height 61
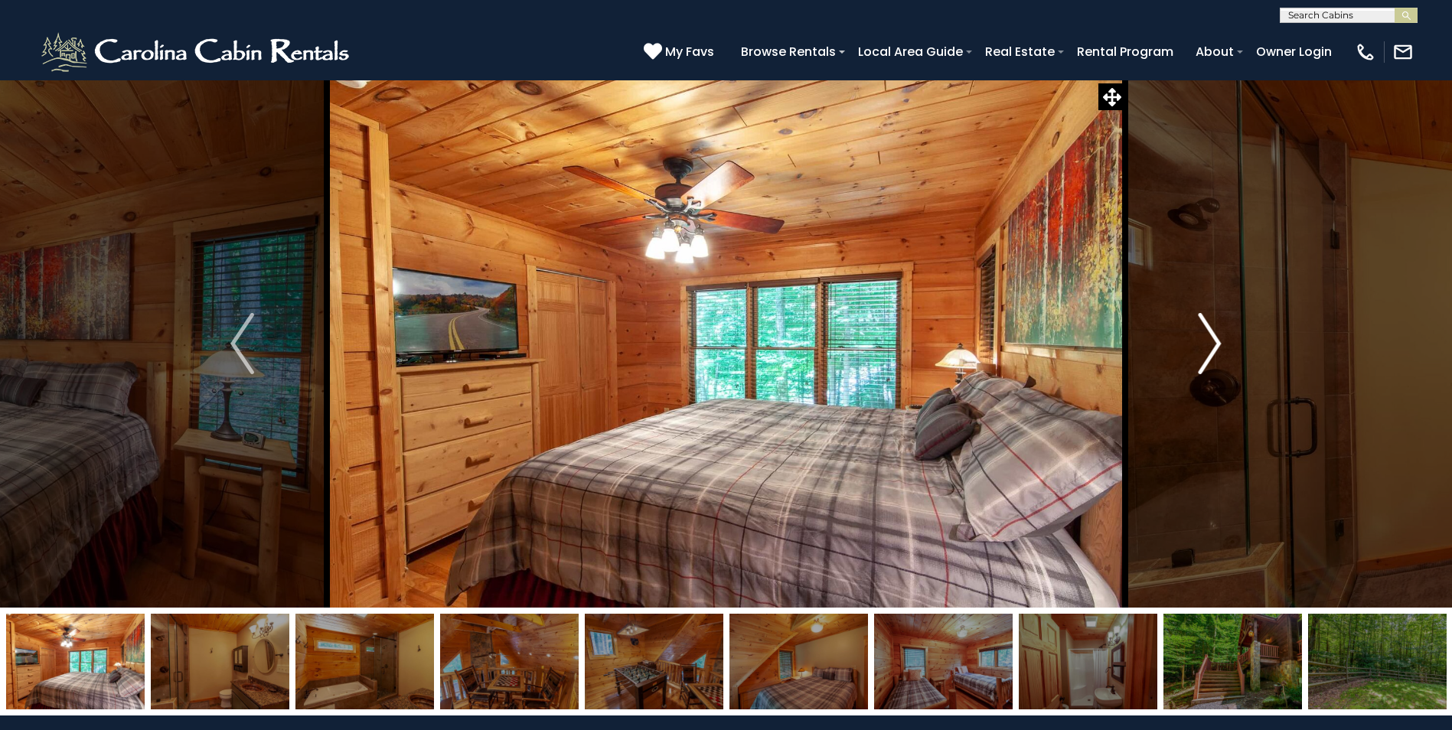
click at [1214, 336] on img "Next" at bounding box center [1208, 343] width 23 height 61
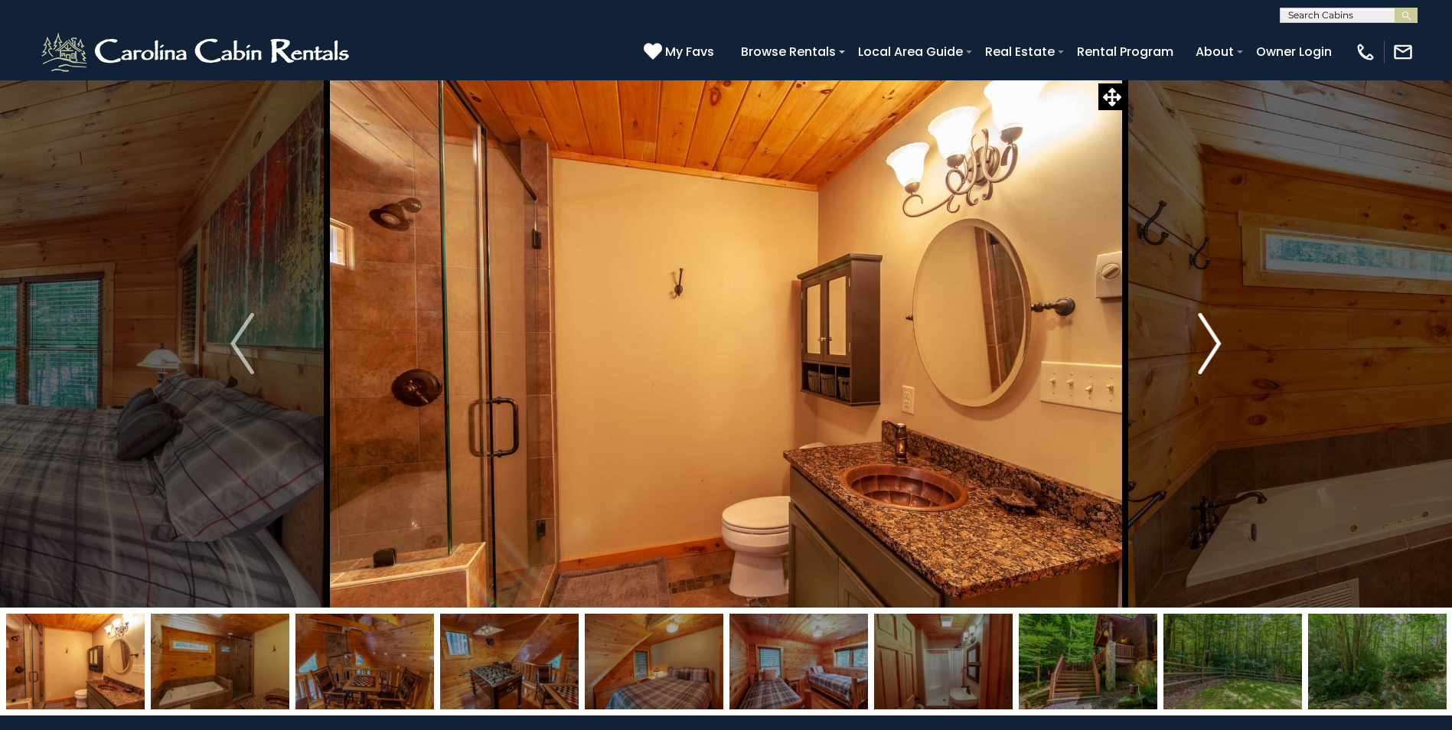
click at [1214, 336] on img "Next" at bounding box center [1208, 343] width 23 height 61
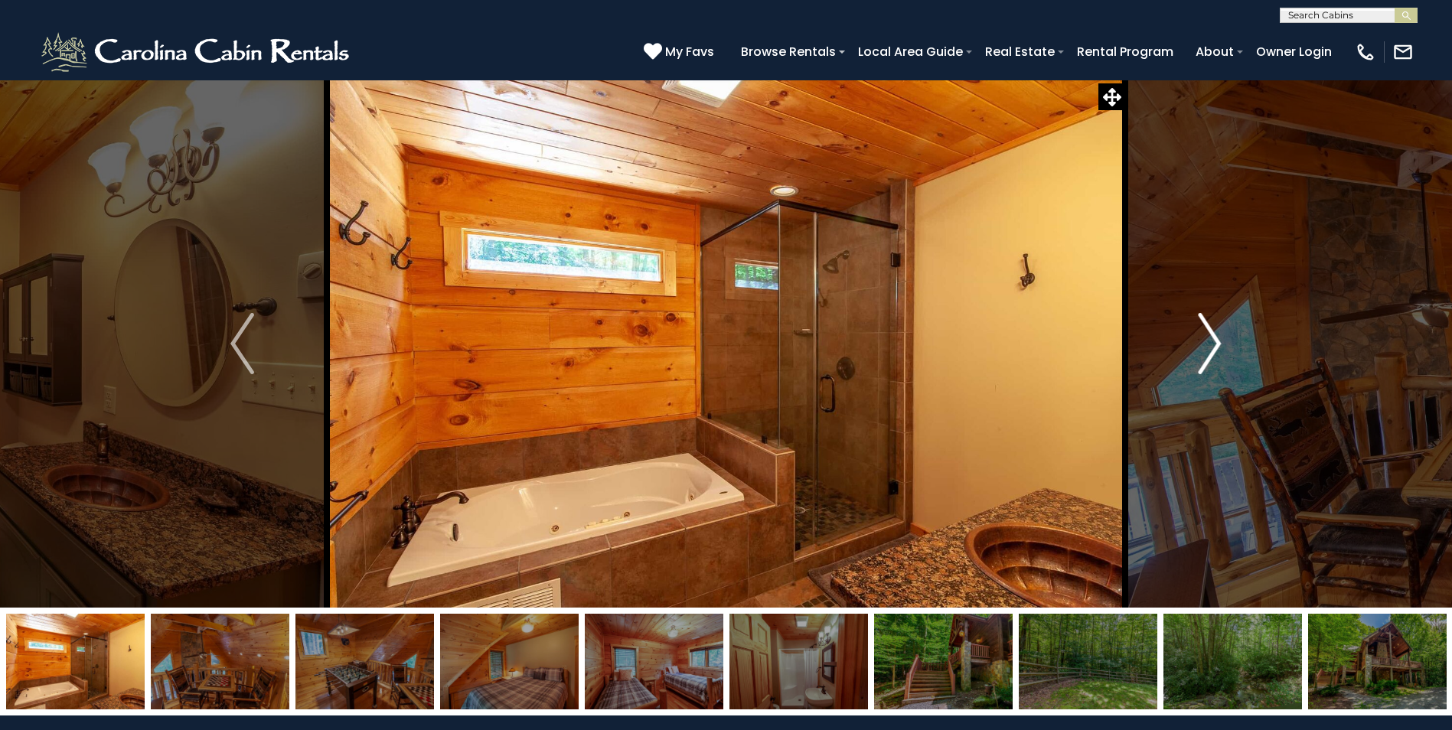
click at [1215, 337] on img "Next" at bounding box center [1208, 343] width 23 height 61
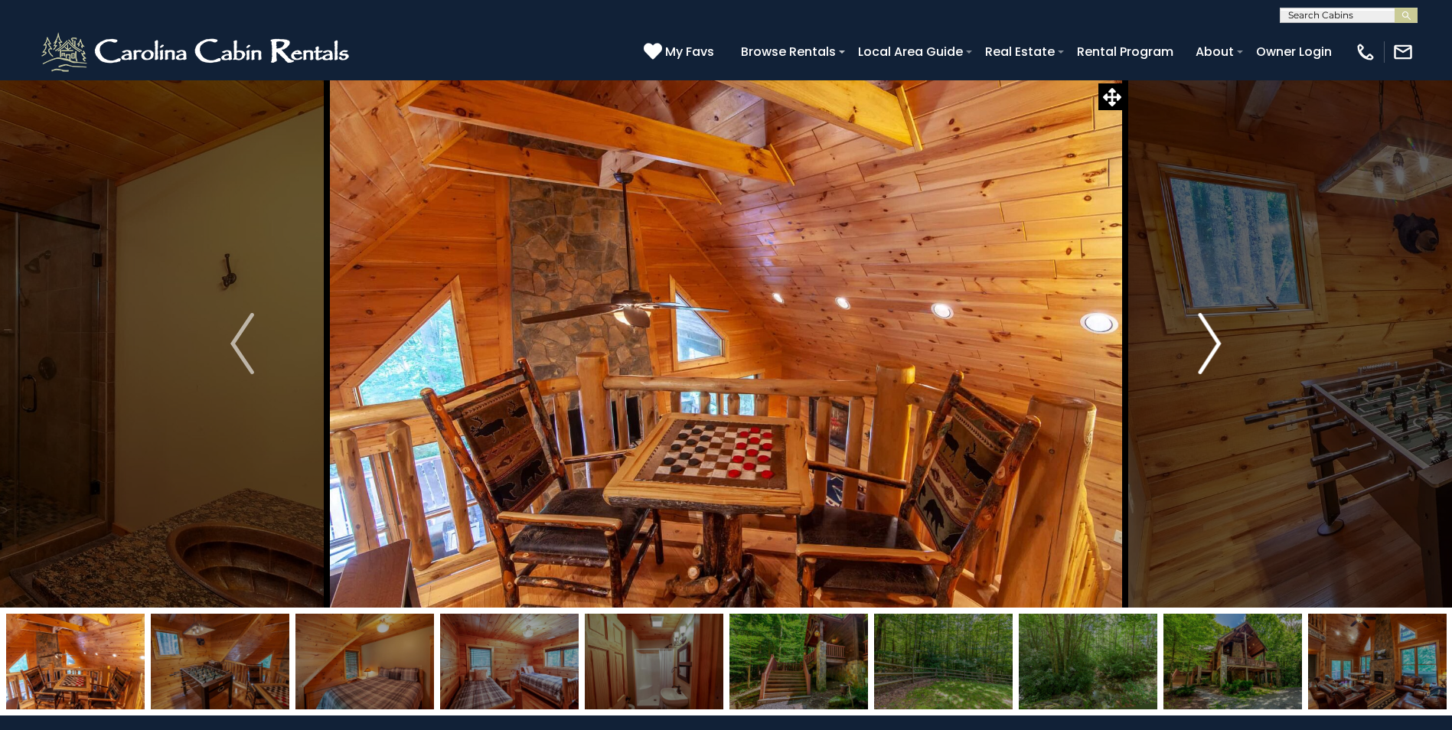
click at [1215, 340] on img "Next" at bounding box center [1208, 343] width 23 height 61
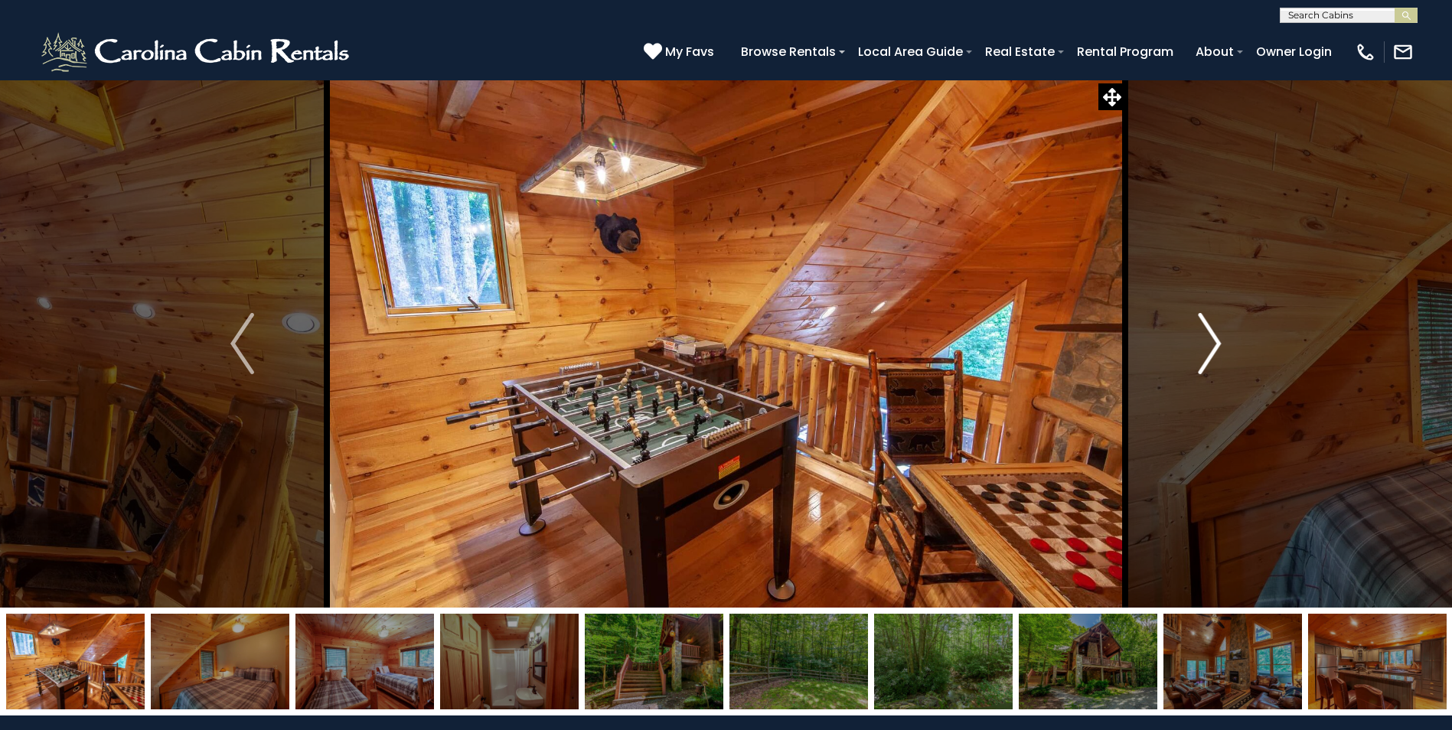
click at [1215, 340] on img "Next" at bounding box center [1208, 343] width 23 height 61
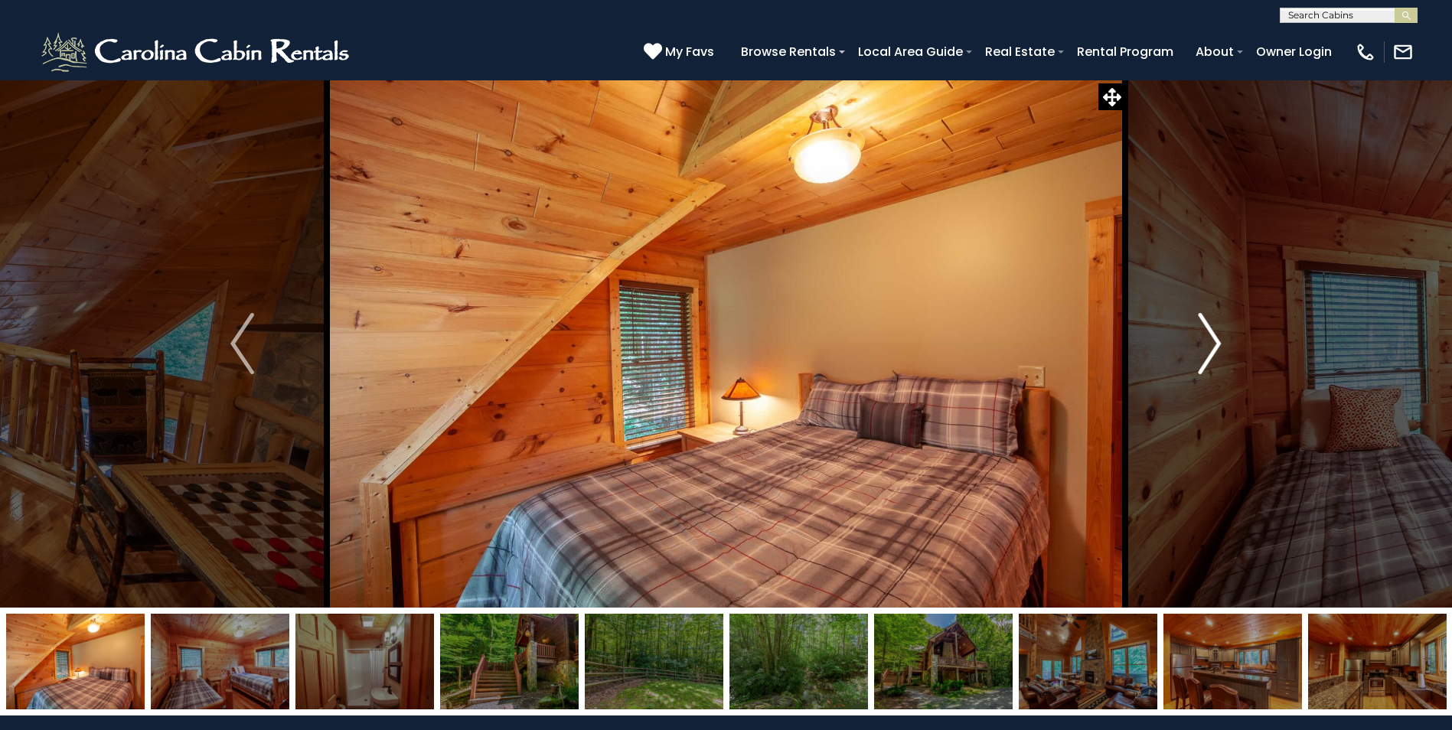
click at [1215, 340] on img "Next" at bounding box center [1208, 343] width 23 height 61
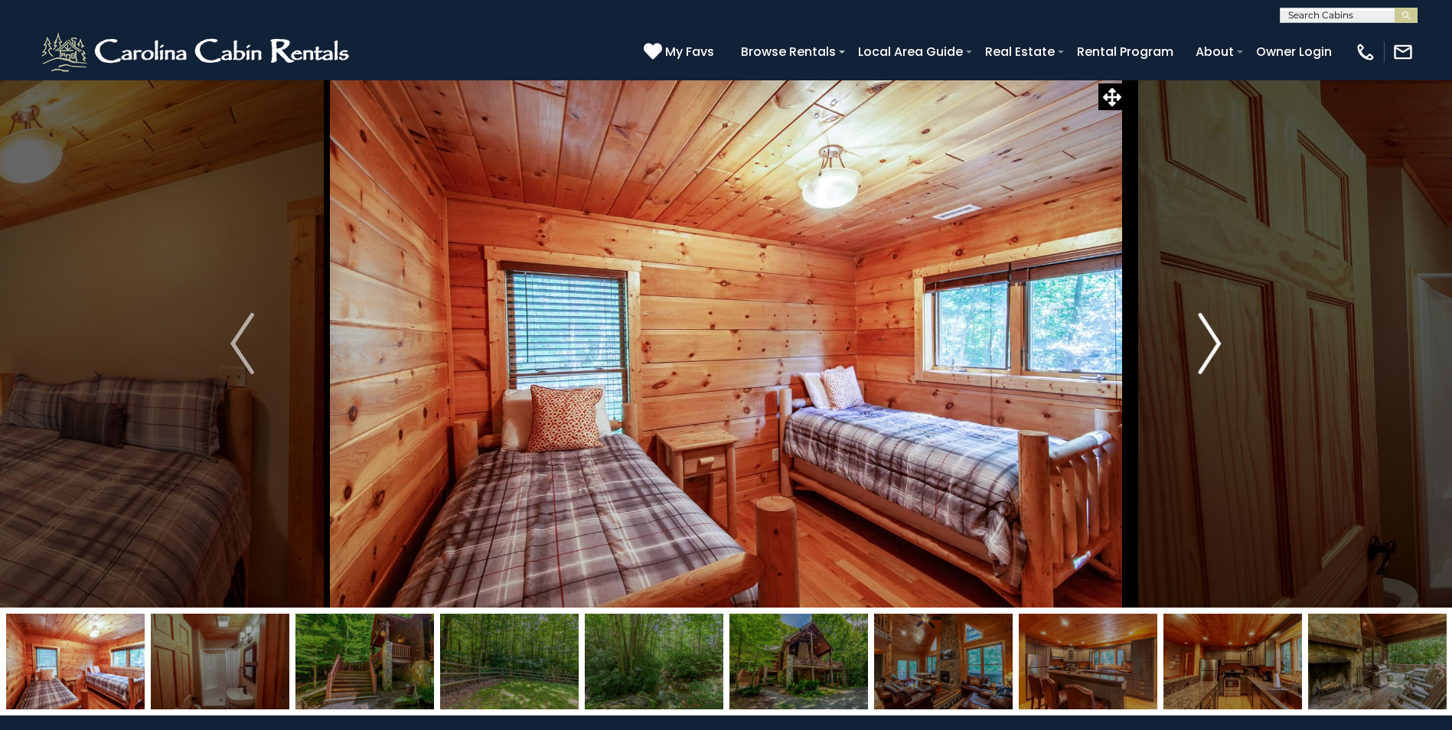
click at [1215, 340] on img "Next" at bounding box center [1208, 343] width 23 height 61
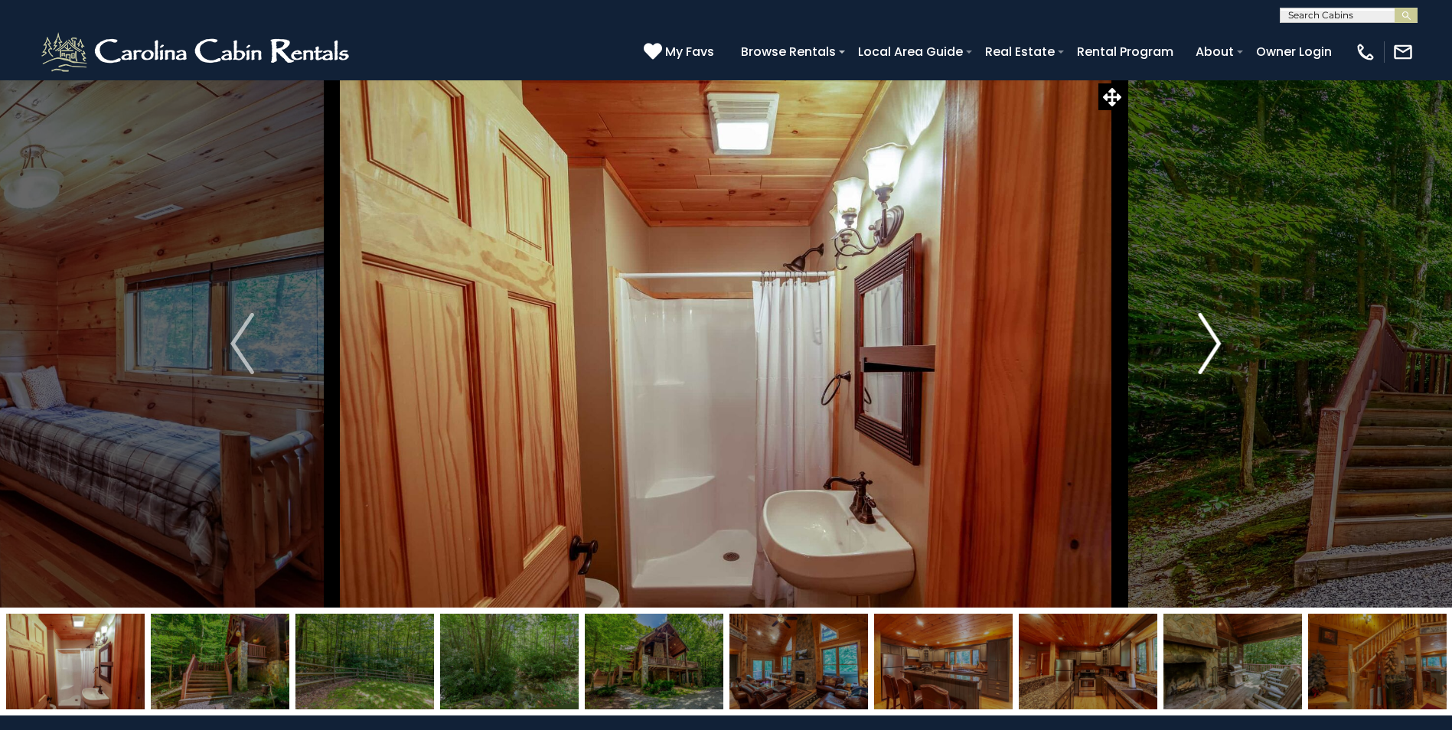
click at [1215, 340] on img "Next" at bounding box center [1208, 343] width 23 height 61
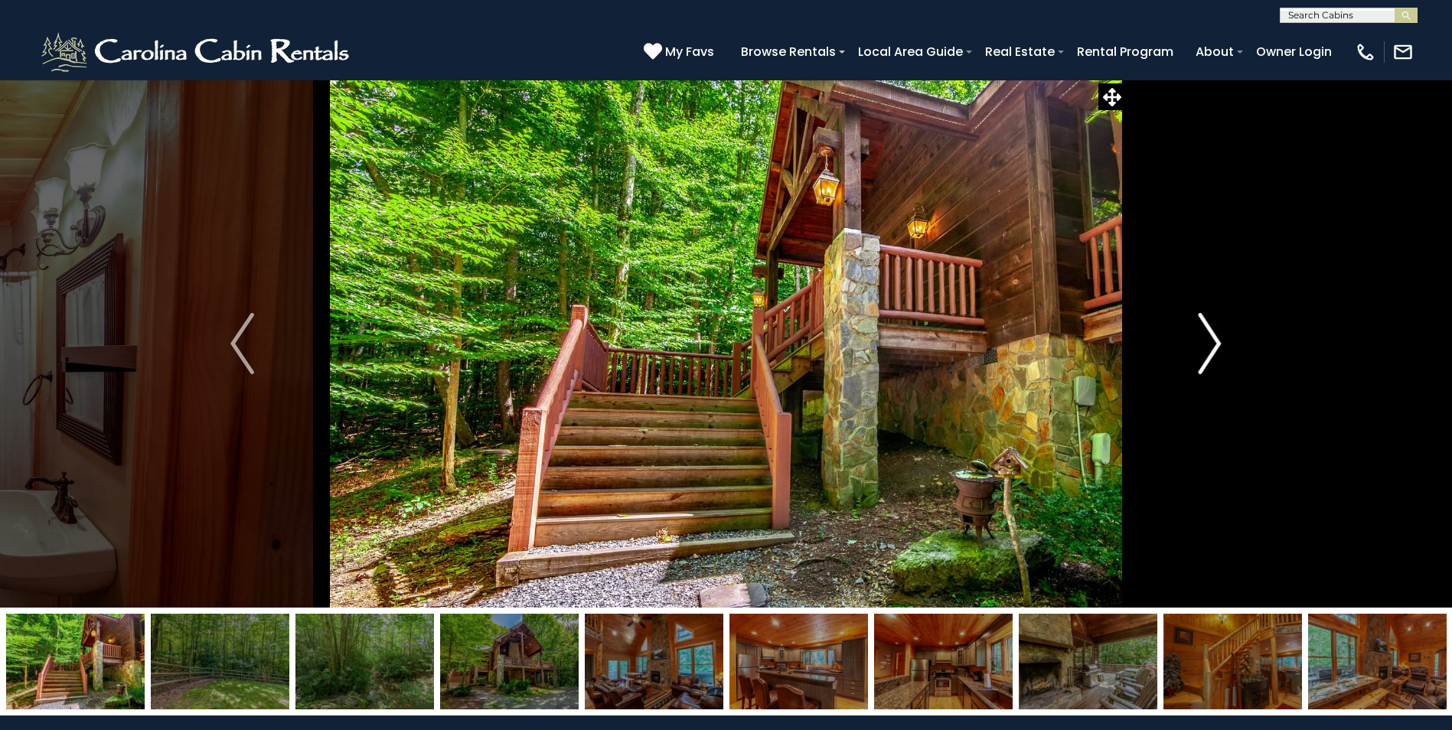
click at [1215, 340] on img "Next" at bounding box center [1208, 343] width 23 height 61
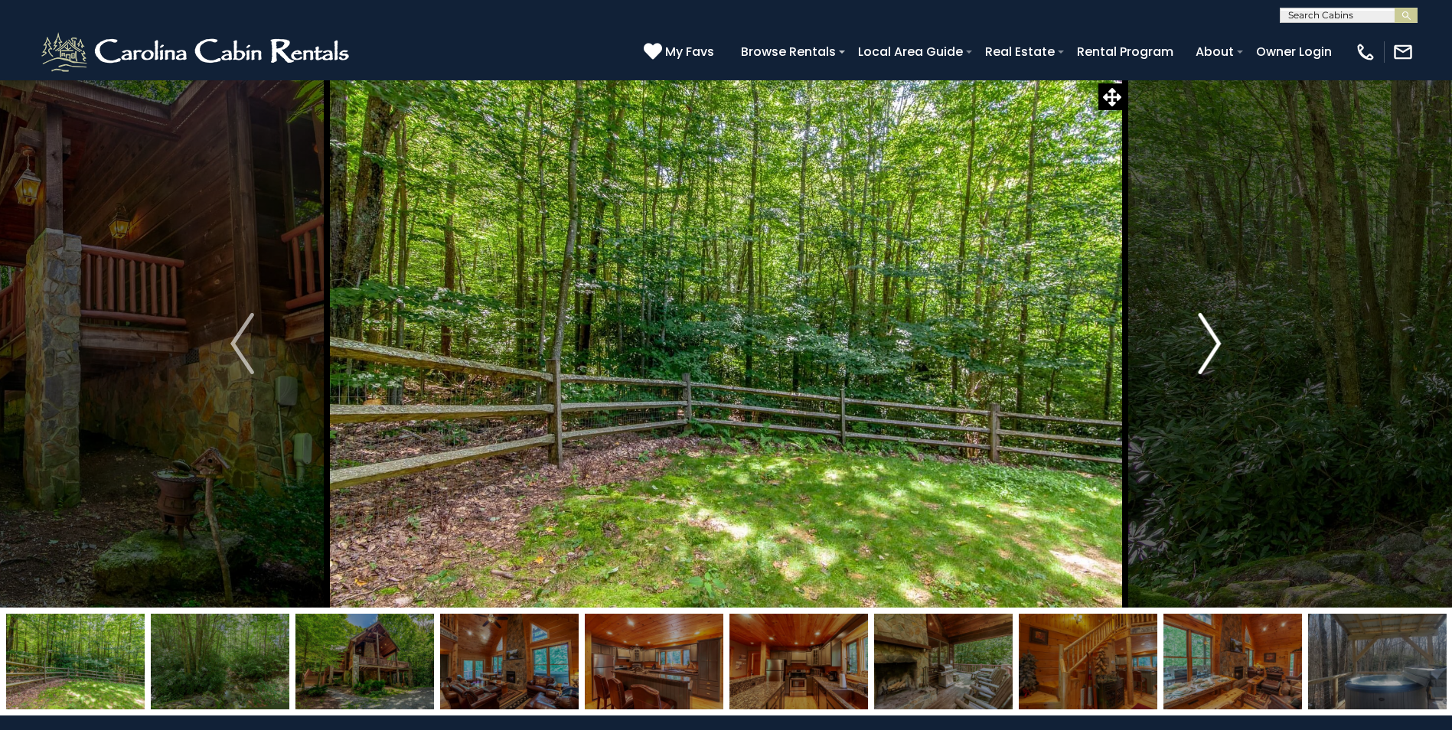
click at [1215, 340] on img "Next" at bounding box center [1208, 343] width 23 height 61
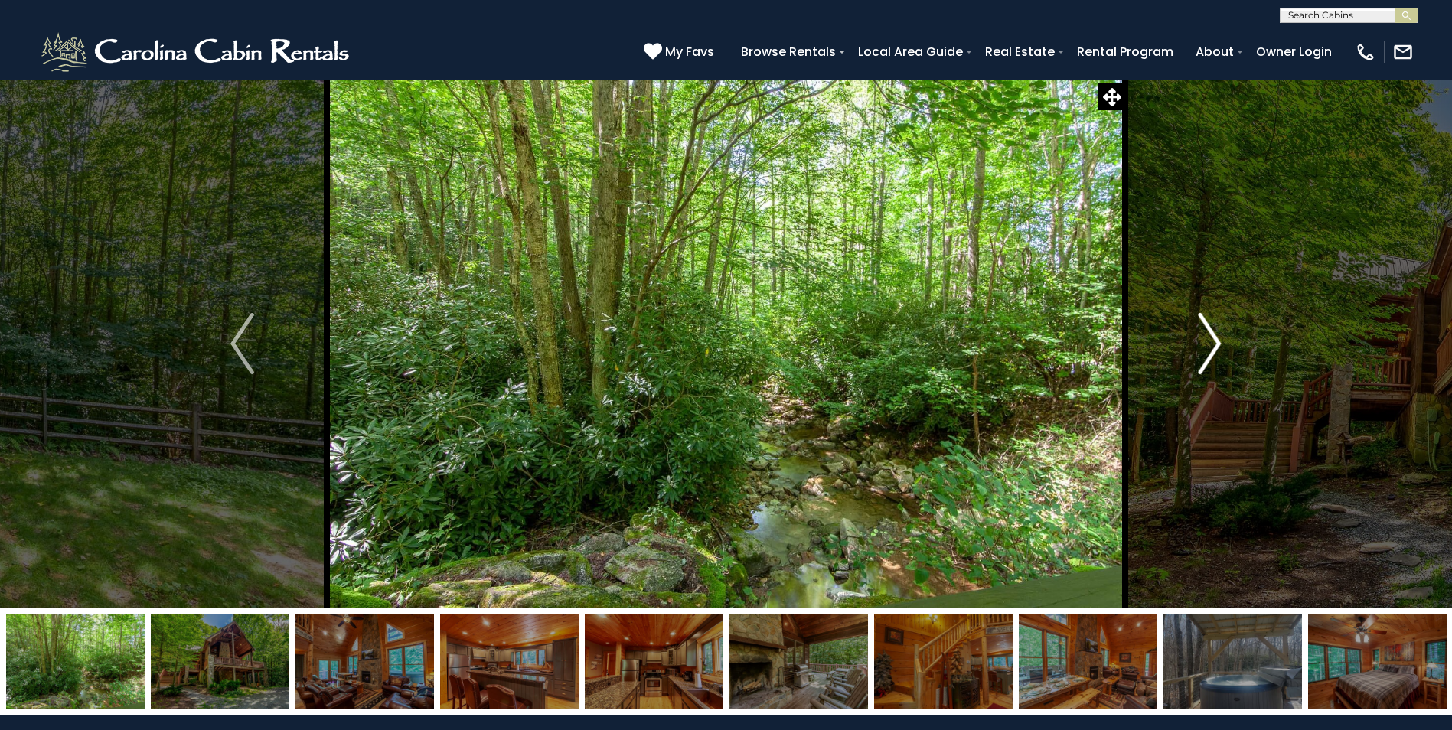
click at [1215, 340] on img "Next" at bounding box center [1208, 343] width 23 height 61
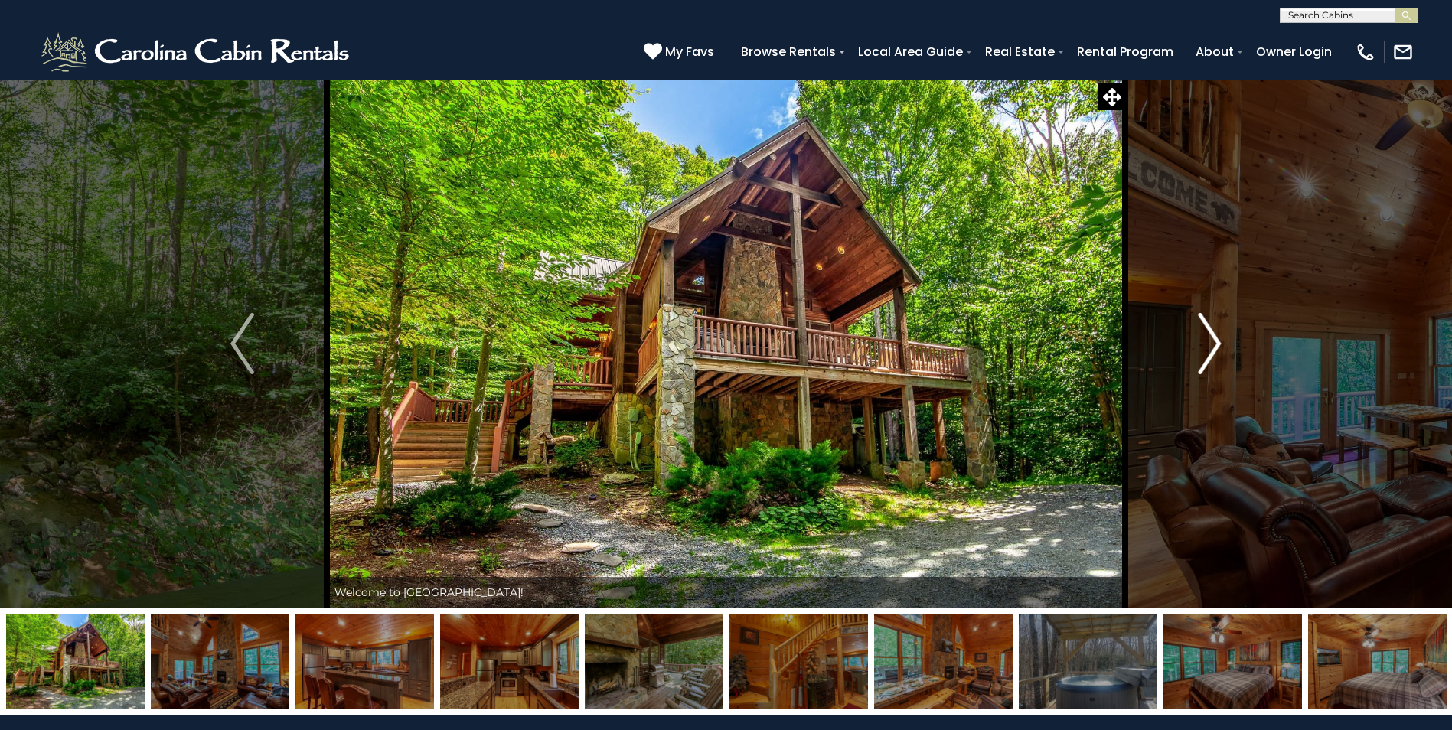
click at [1215, 340] on img "Next" at bounding box center [1208, 343] width 23 height 61
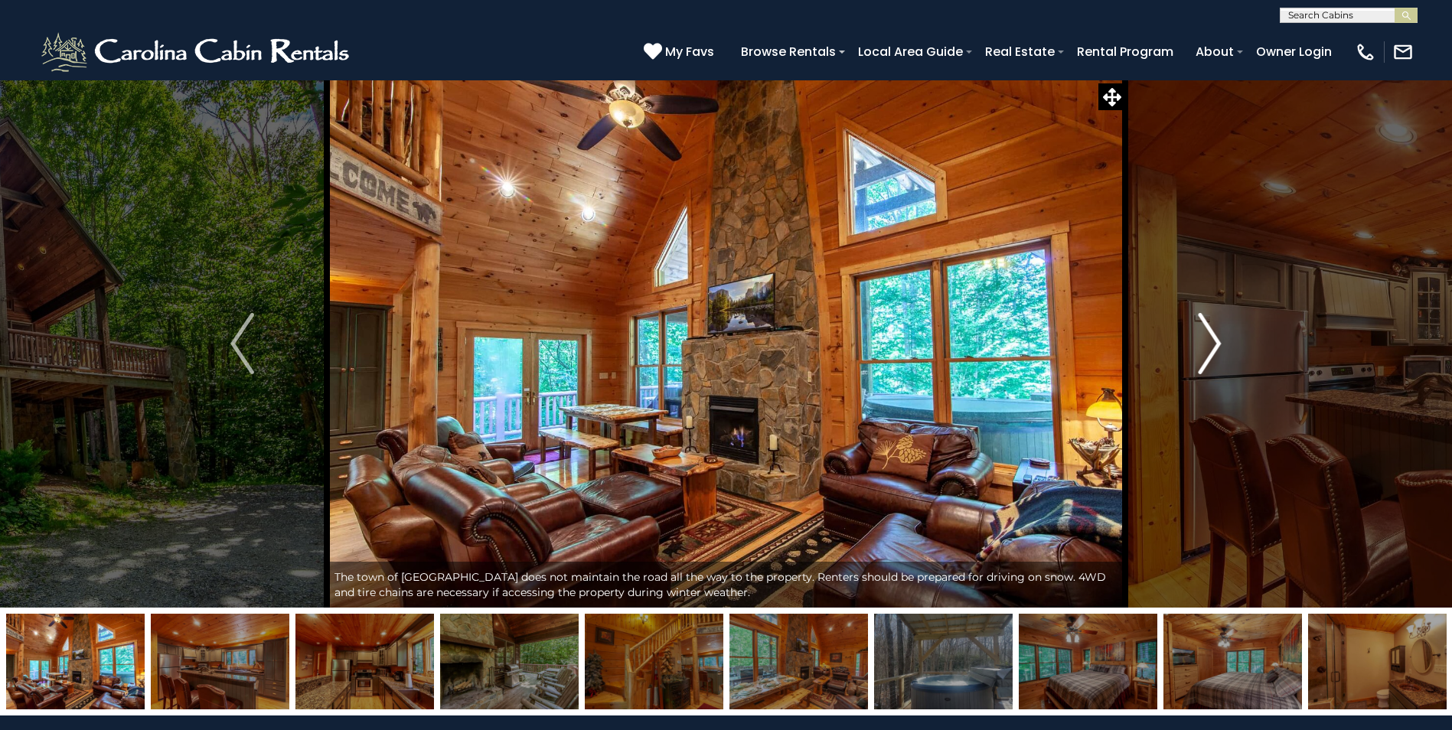
click at [1212, 350] on img "Next" at bounding box center [1208, 343] width 23 height 61
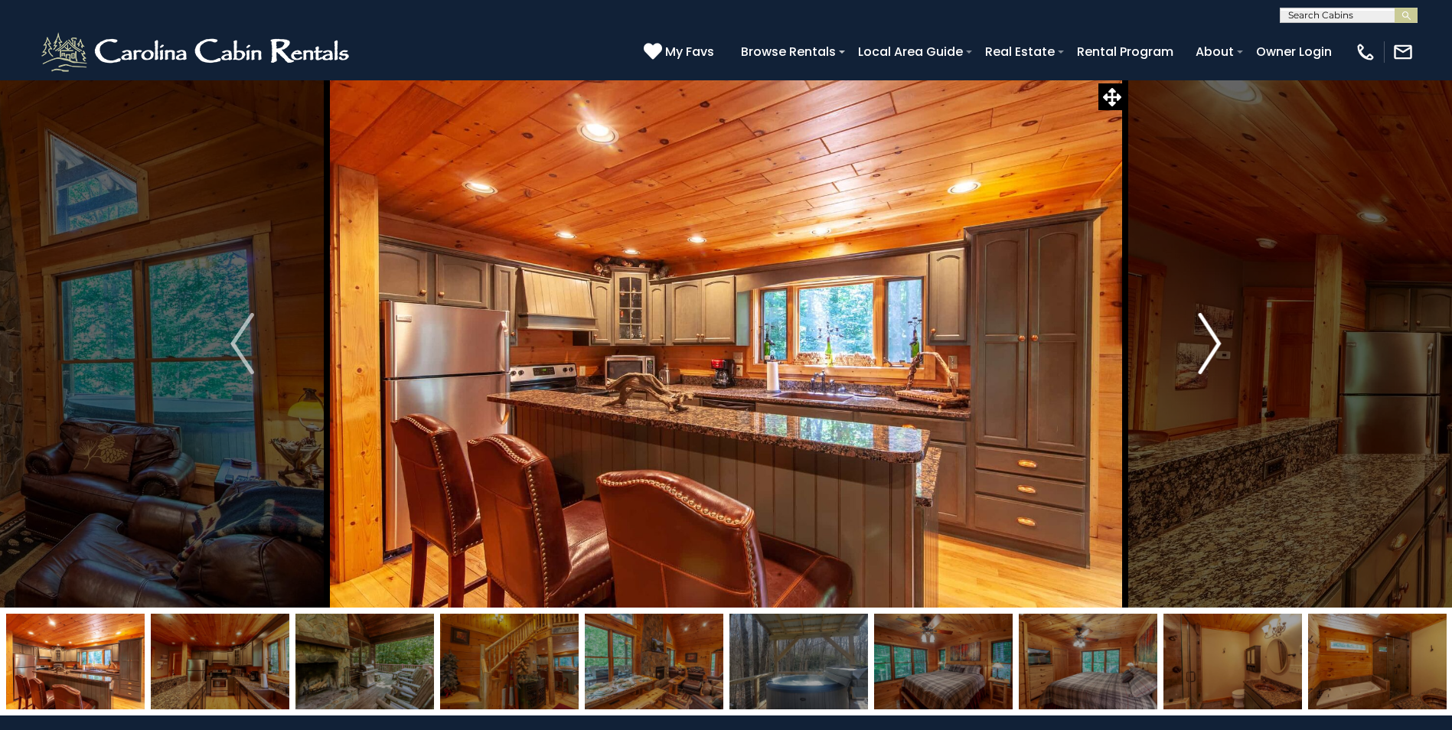
click at [1212, 350] on img "Next" at bounding box center [1208, 343] width 23 height 61
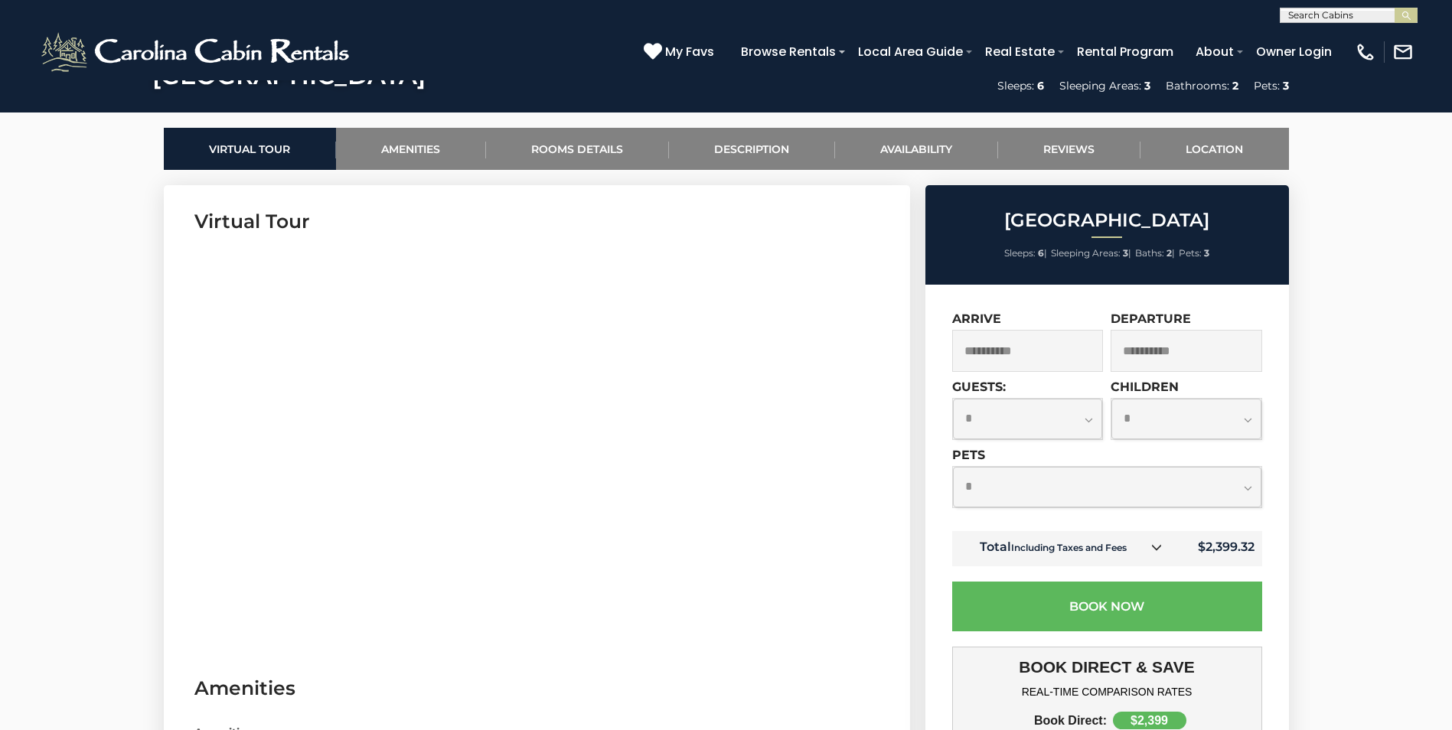
scroll to position [689, 0]
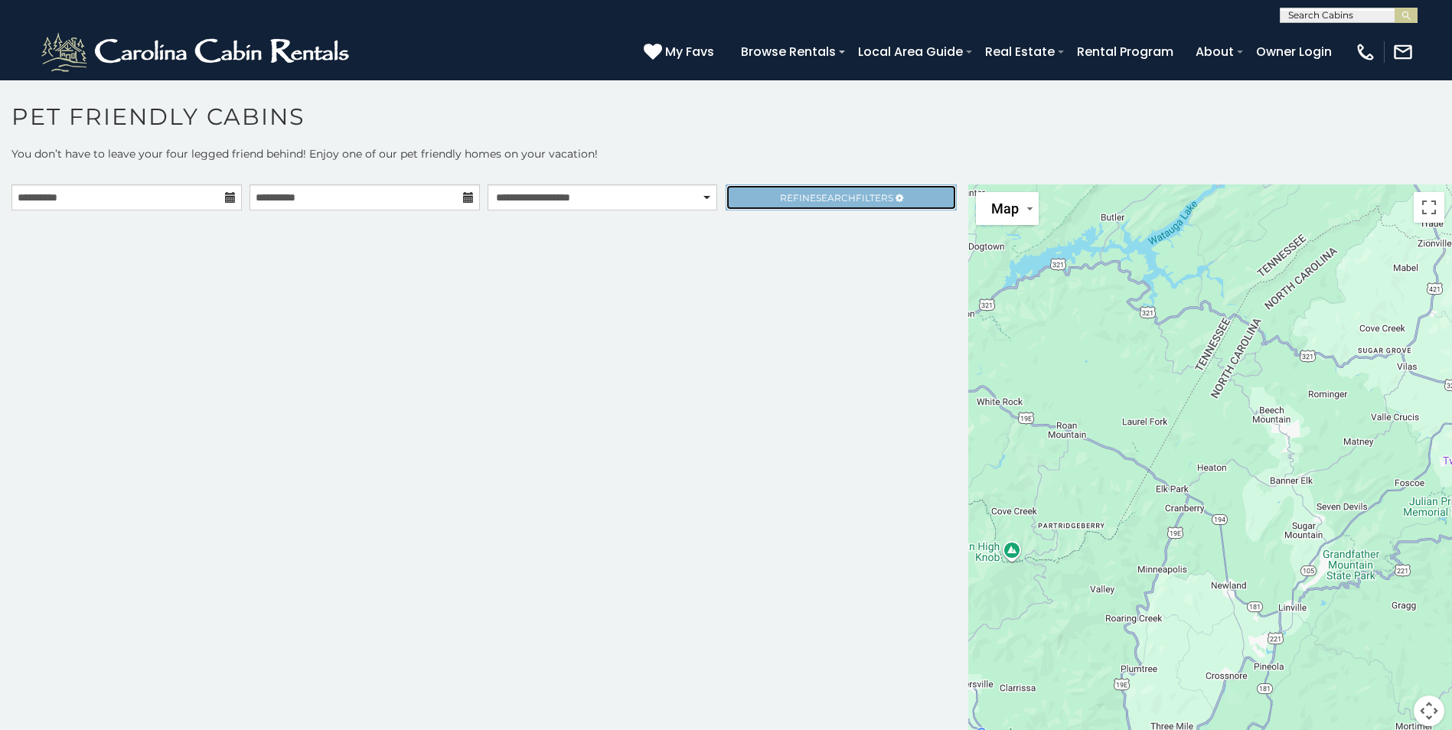
click at [863, 192] on span "Refine Search Filters" at bounding box center [836, 197] width 113 height 11
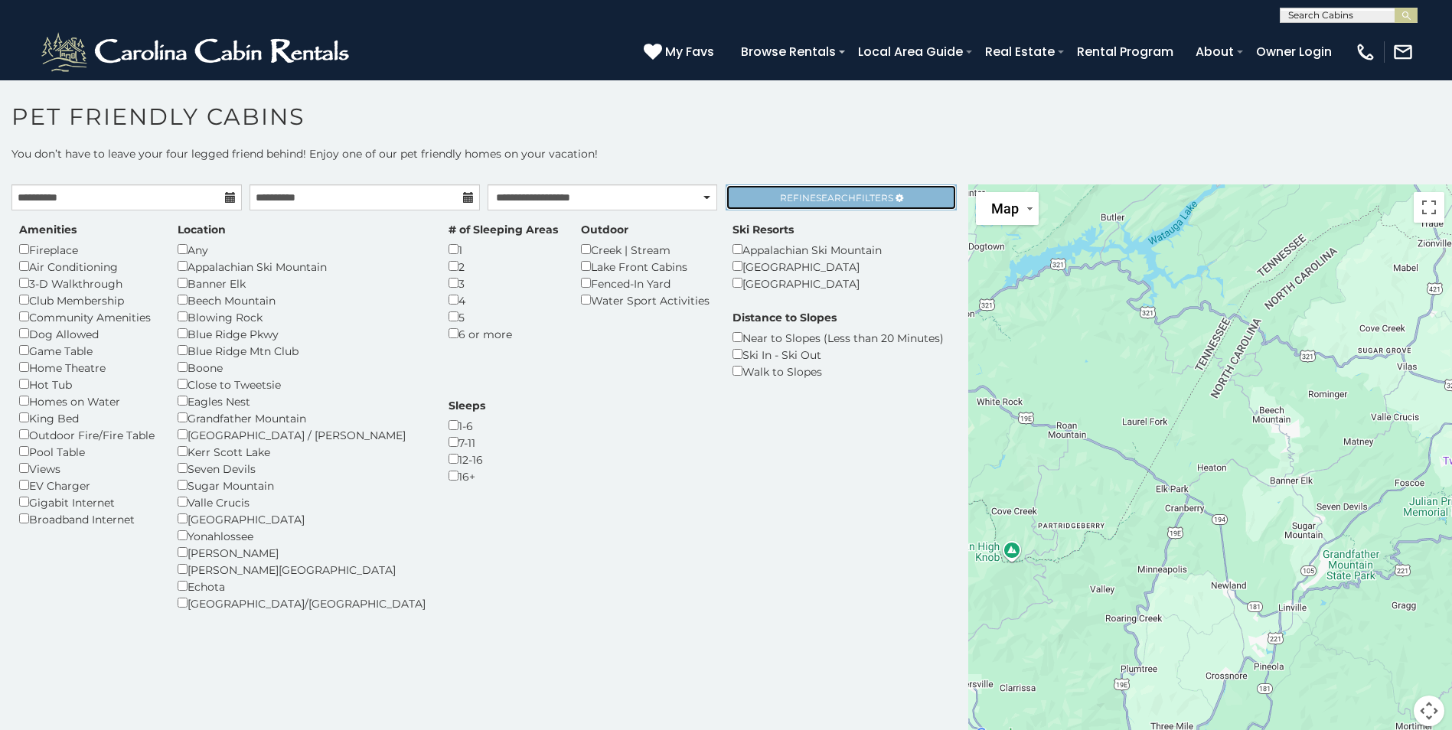
click at [839, 194] on span "Search" at bounding box center [836, 197] width 40 height 11
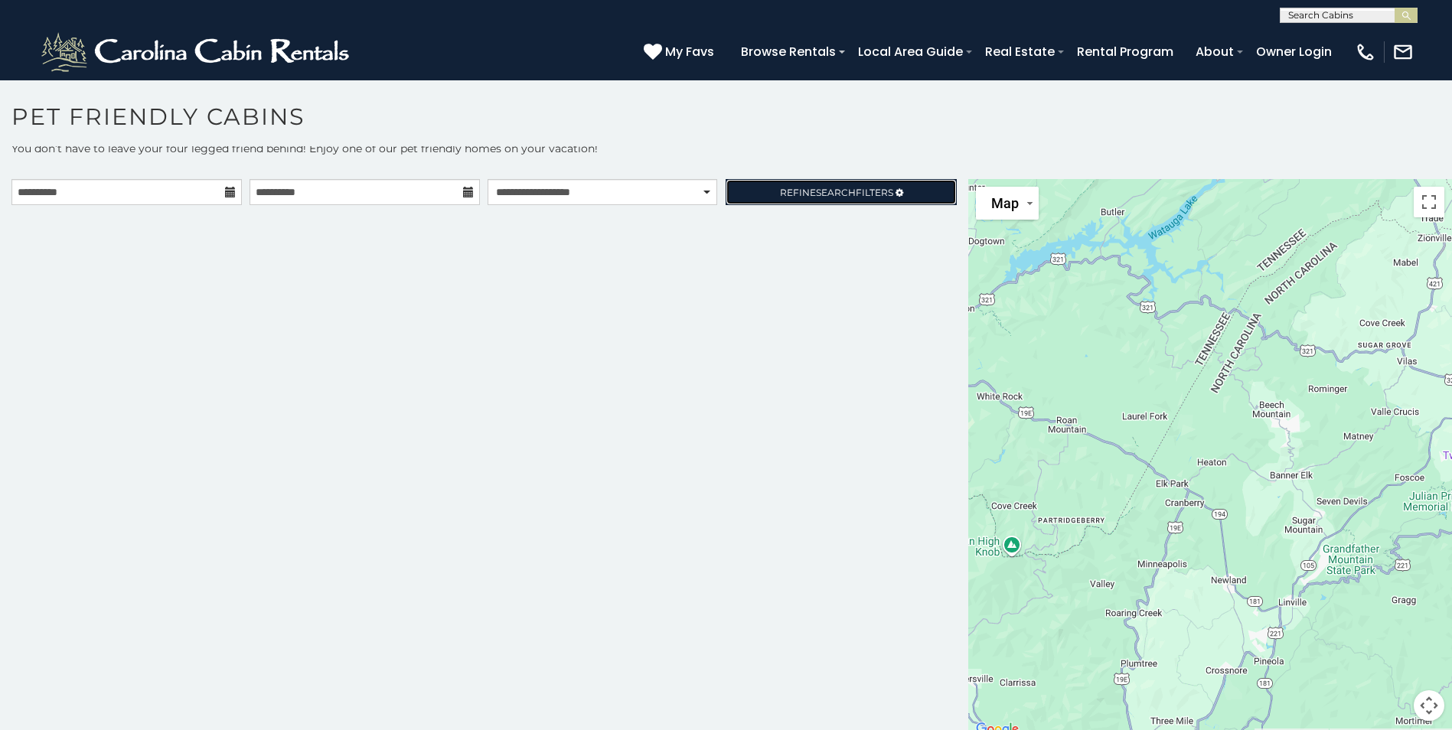
scroll to position [6, 0]
click at [804, 190] on span "Refine Search Filters" at bounding box center [836, 191] width 113 height 11
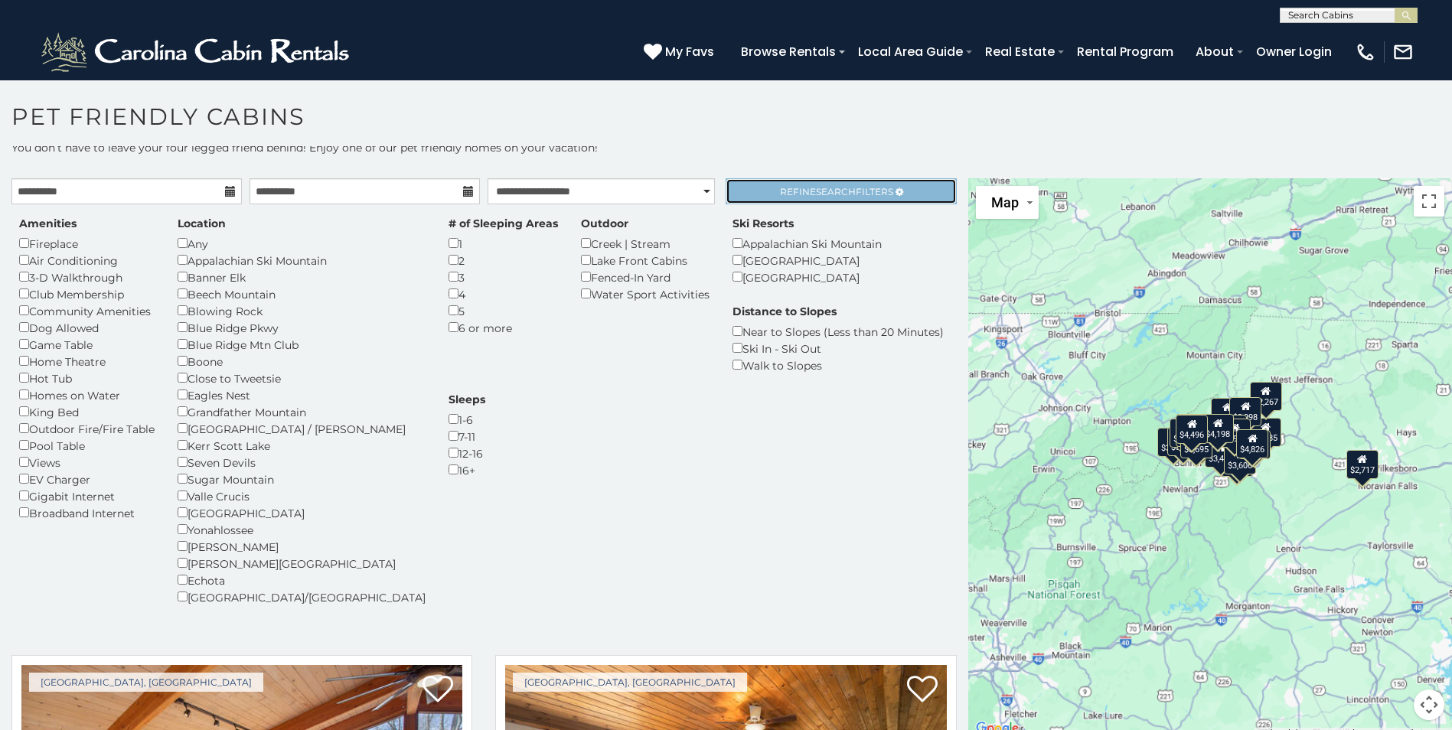
click at [816, 190] on span "Search" at bounding box center [836, 191] width 40 height 11
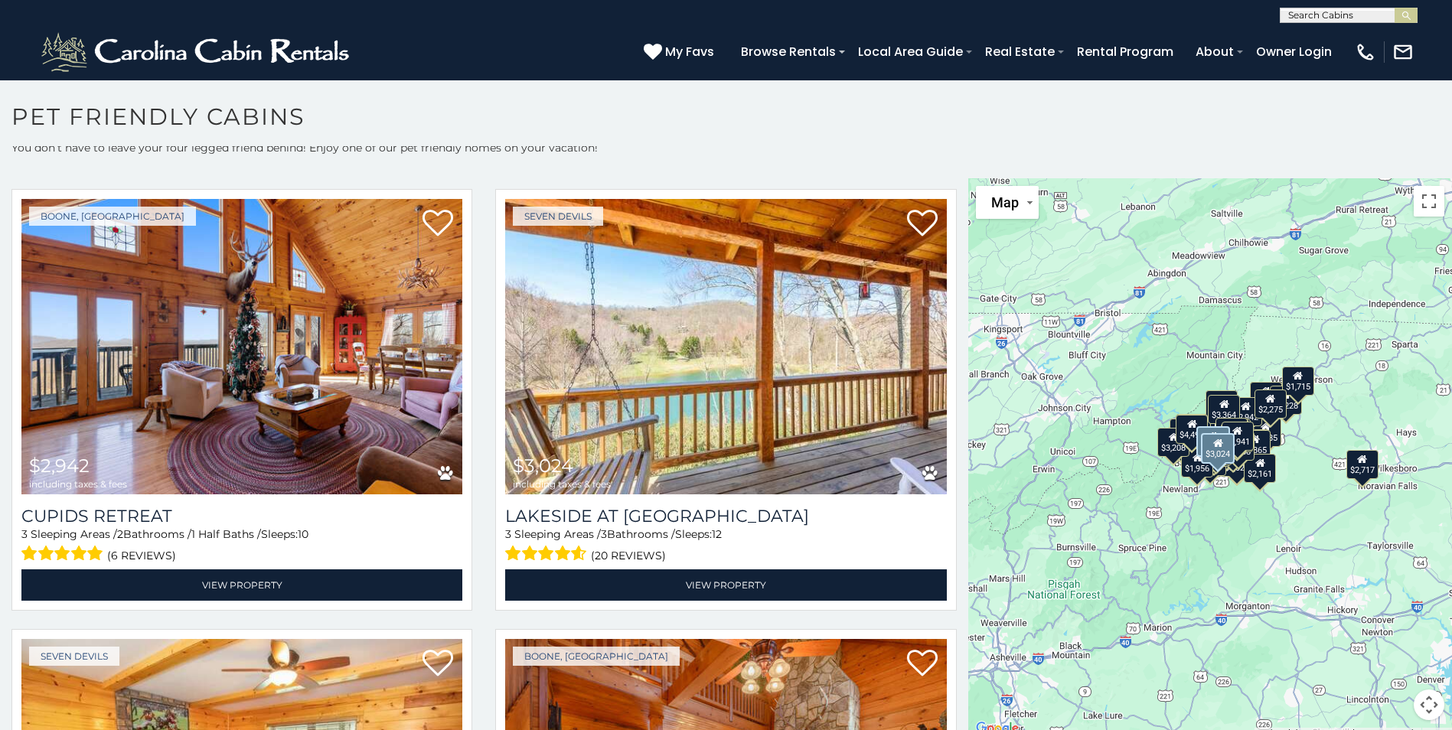
scroll to position [4897, 0]
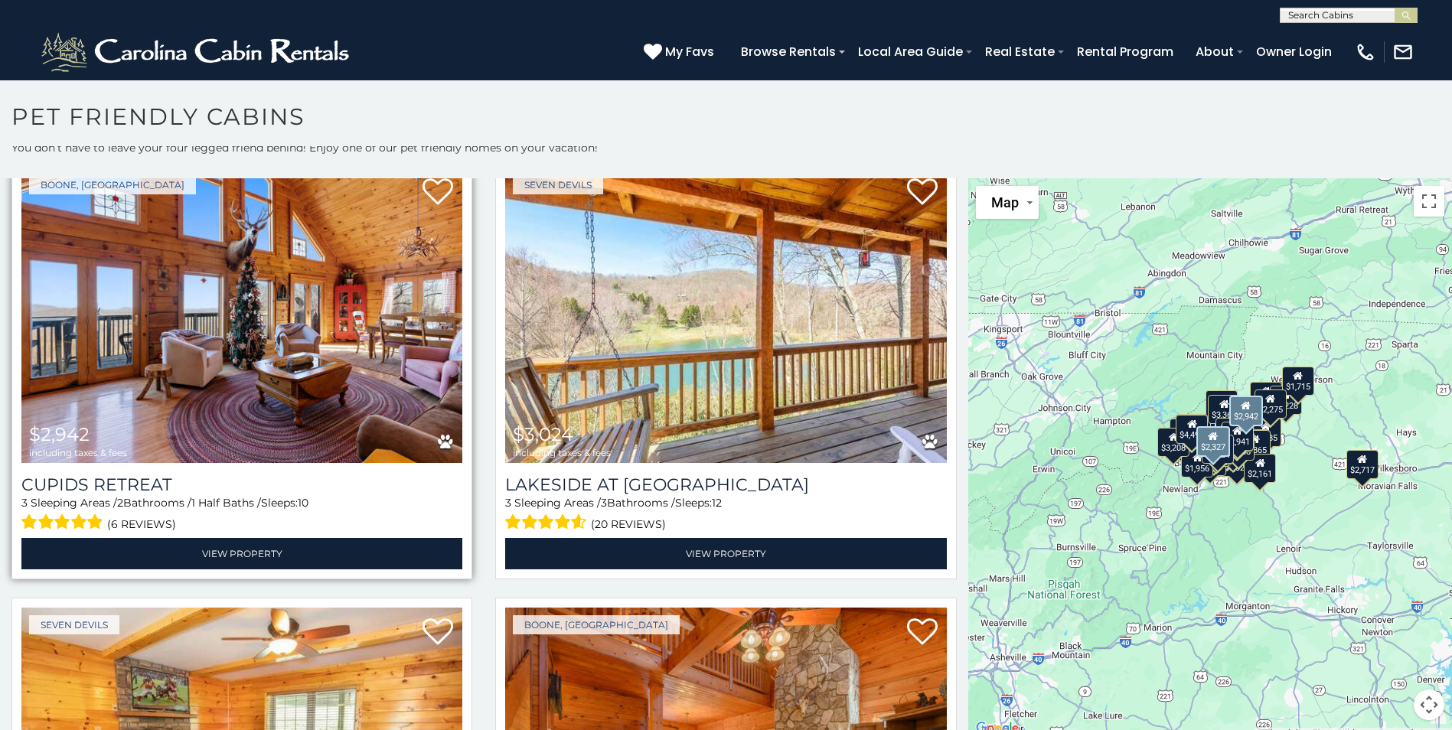
click at [292, 295] on img at bounding box center [241, 315] width 441 height 295
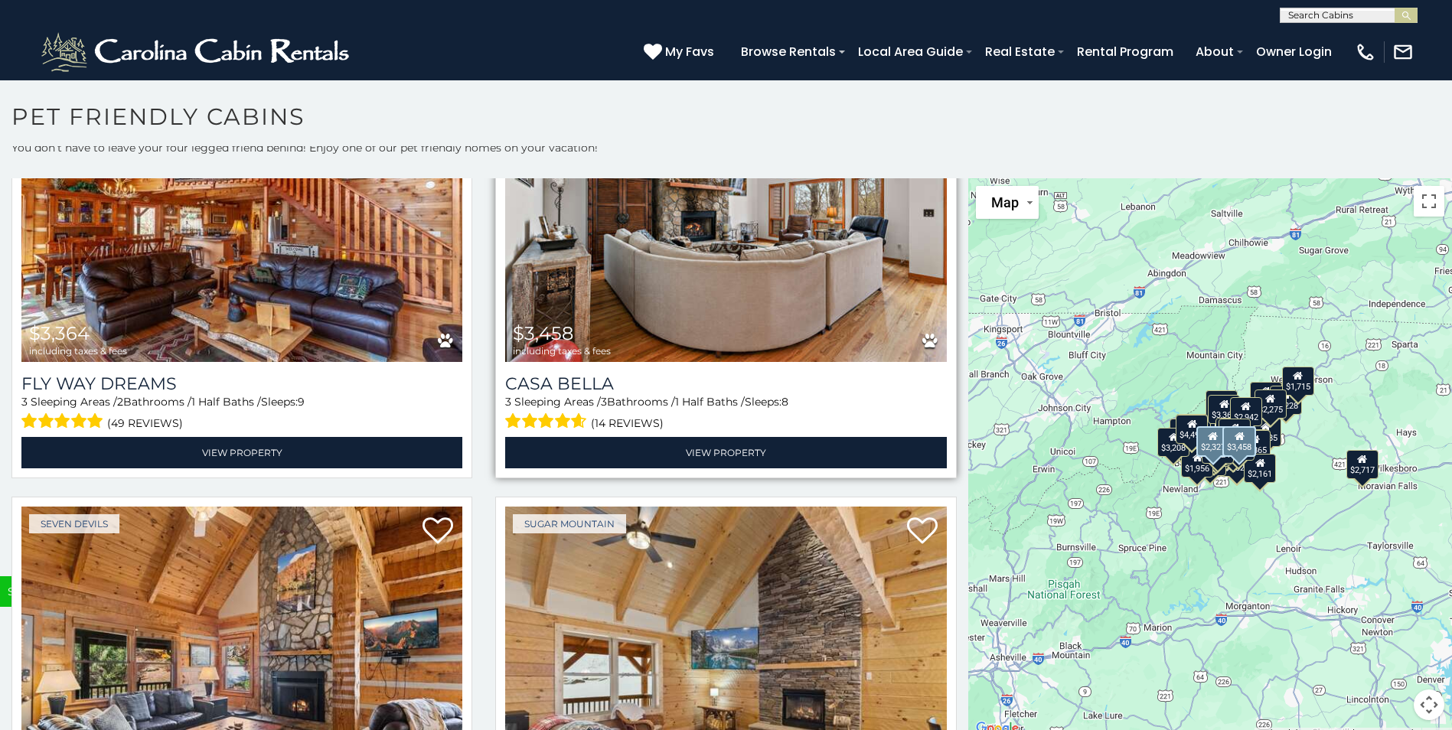
scroll to position [5892, 0]
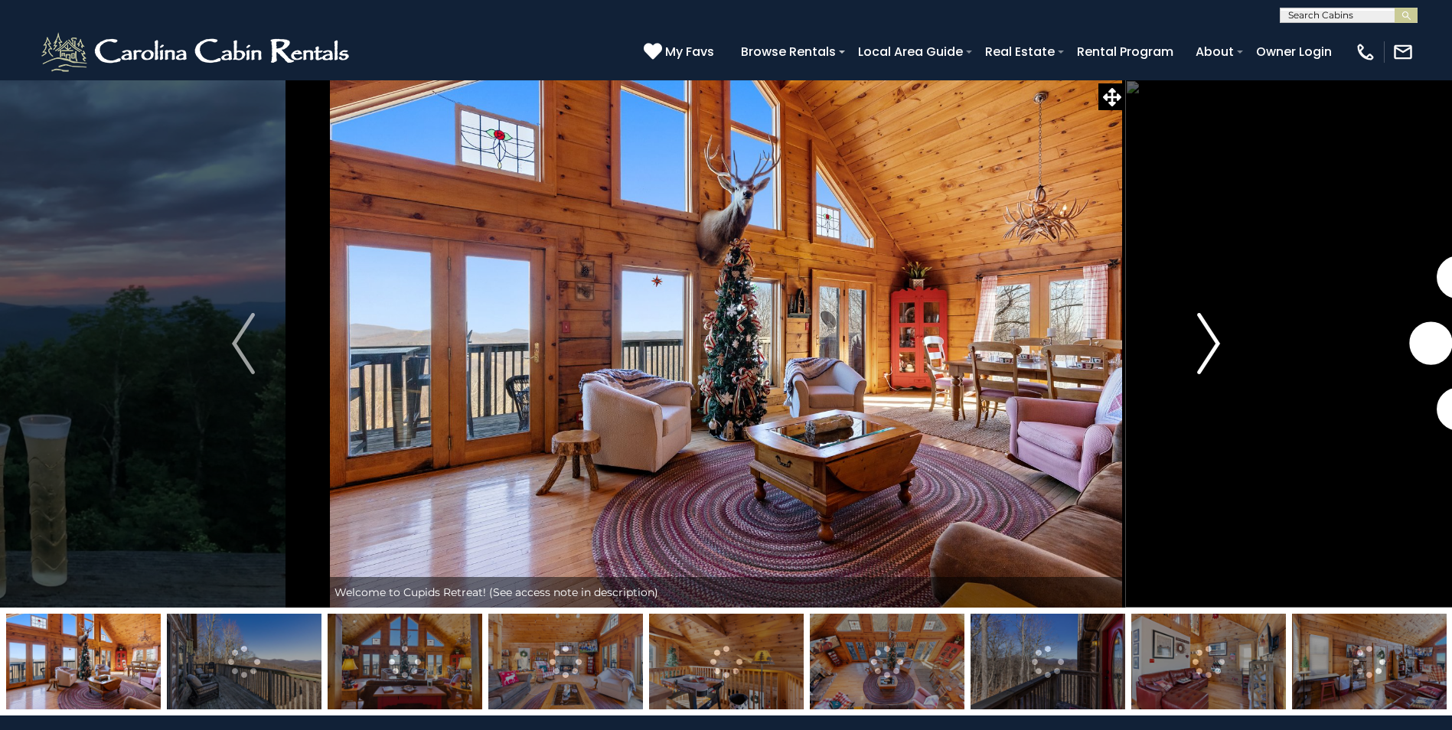
click at [1202, 336] on img "Next" at bounding box center [1208, 343] width 23 height 61
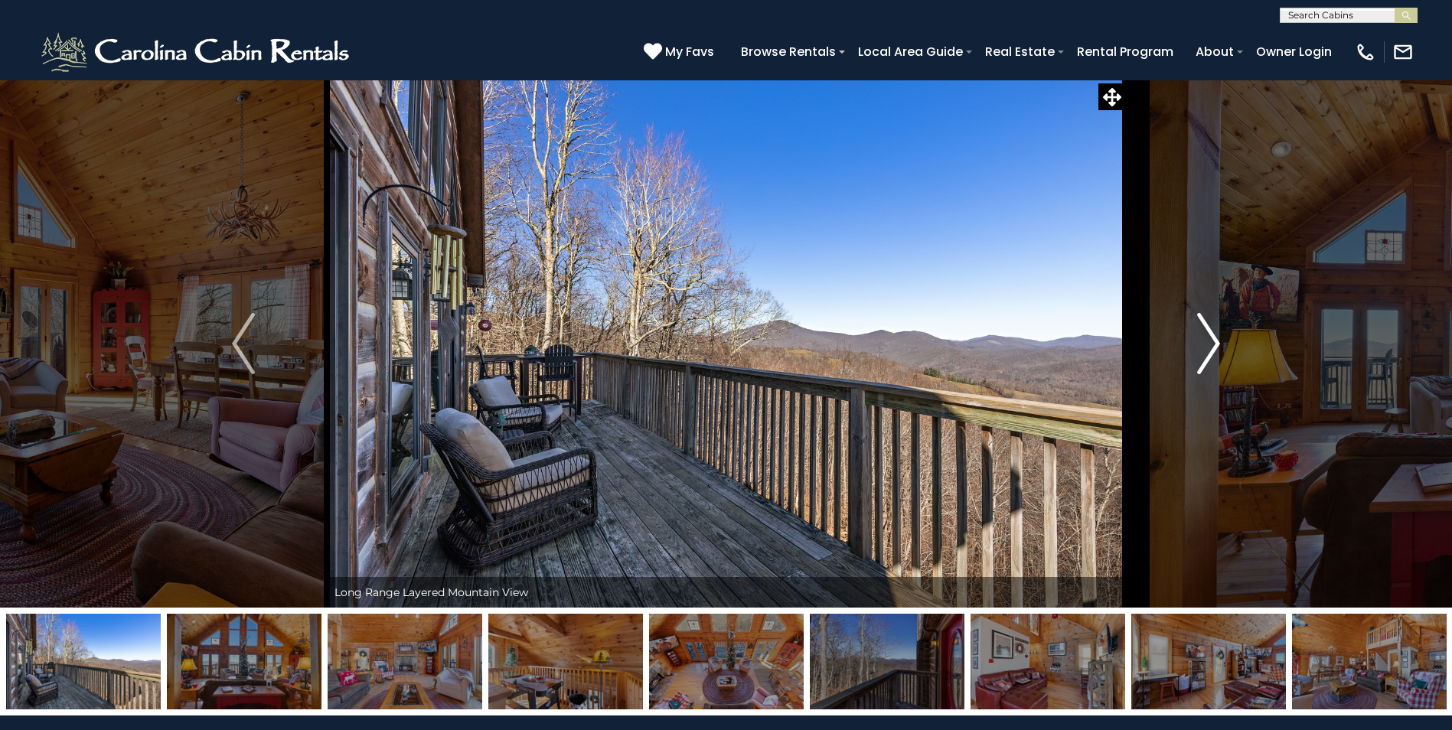
click at [1204, 330] on img "Next" at bounding box center [1208, 343] width 23 height 61
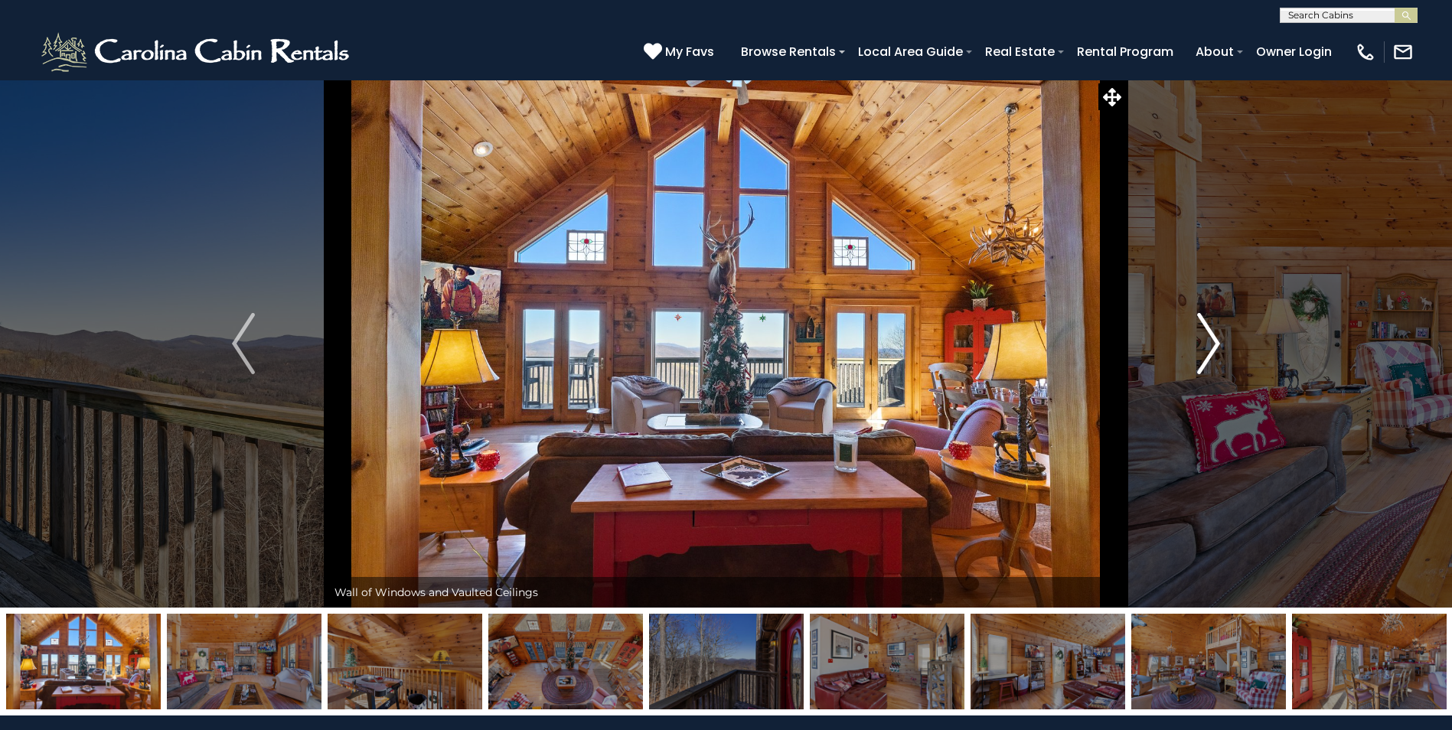
click at [1204, 330] on img "Next" at bounding box center [1208, 343] width 23 height 61
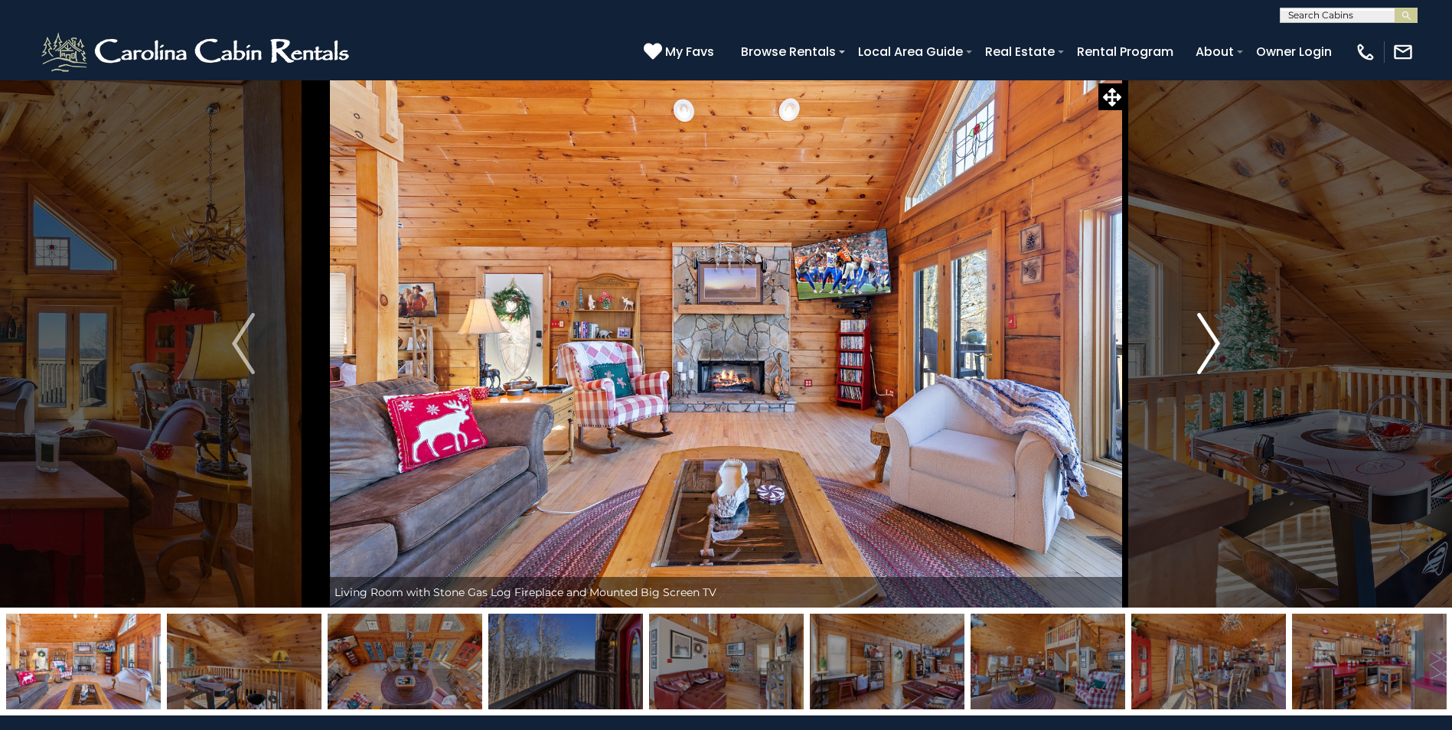
click at [1204, 330] on img "Next" at bounding box center [1208, 343] width 23 height 61
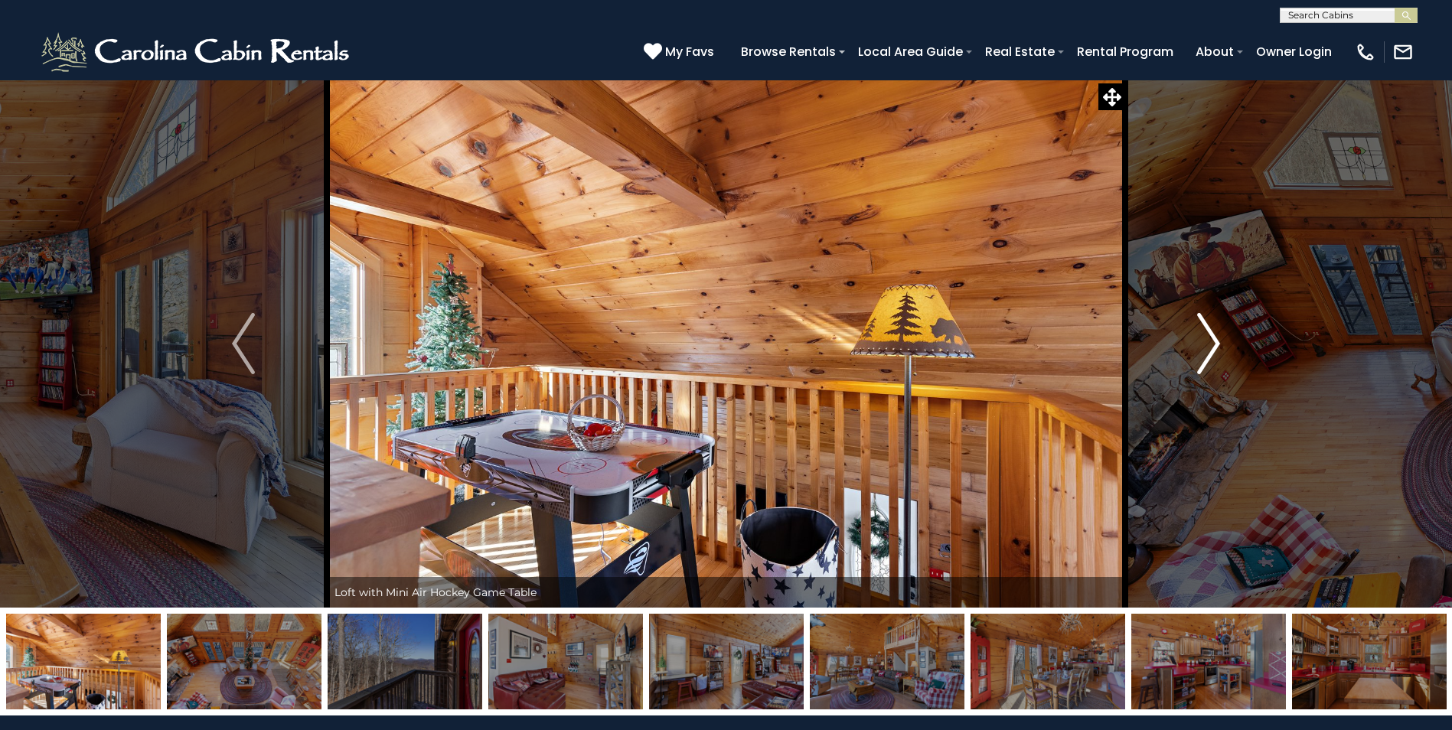
click at [1204, 330] on img "Next" at bounding box center [1208, 343] width 23 height 61
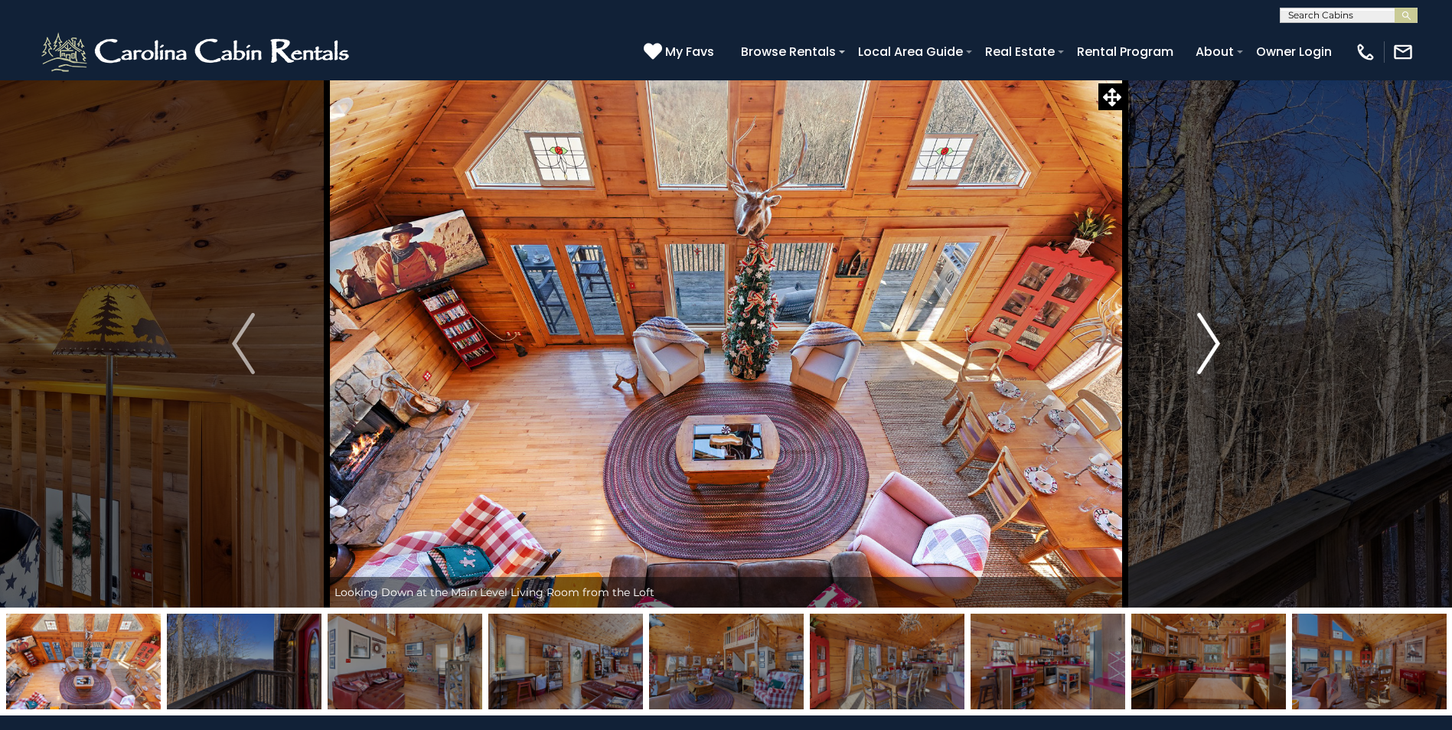
click at [1204, 330] on img "Next" at bounding box center [1208, 343] width 23 height 61
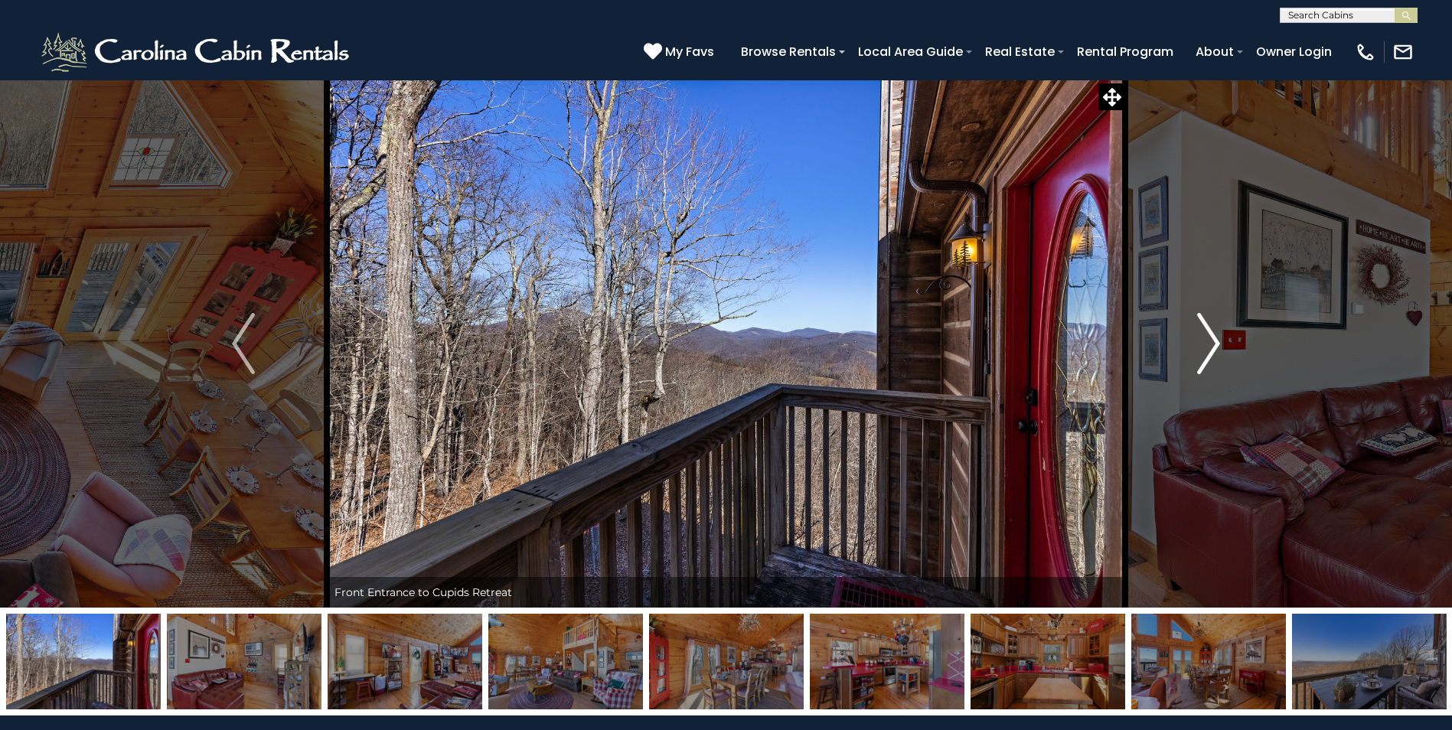
click at [1204, 330] on img "Next" at bounding box center [1208, 343] width 23 height 61
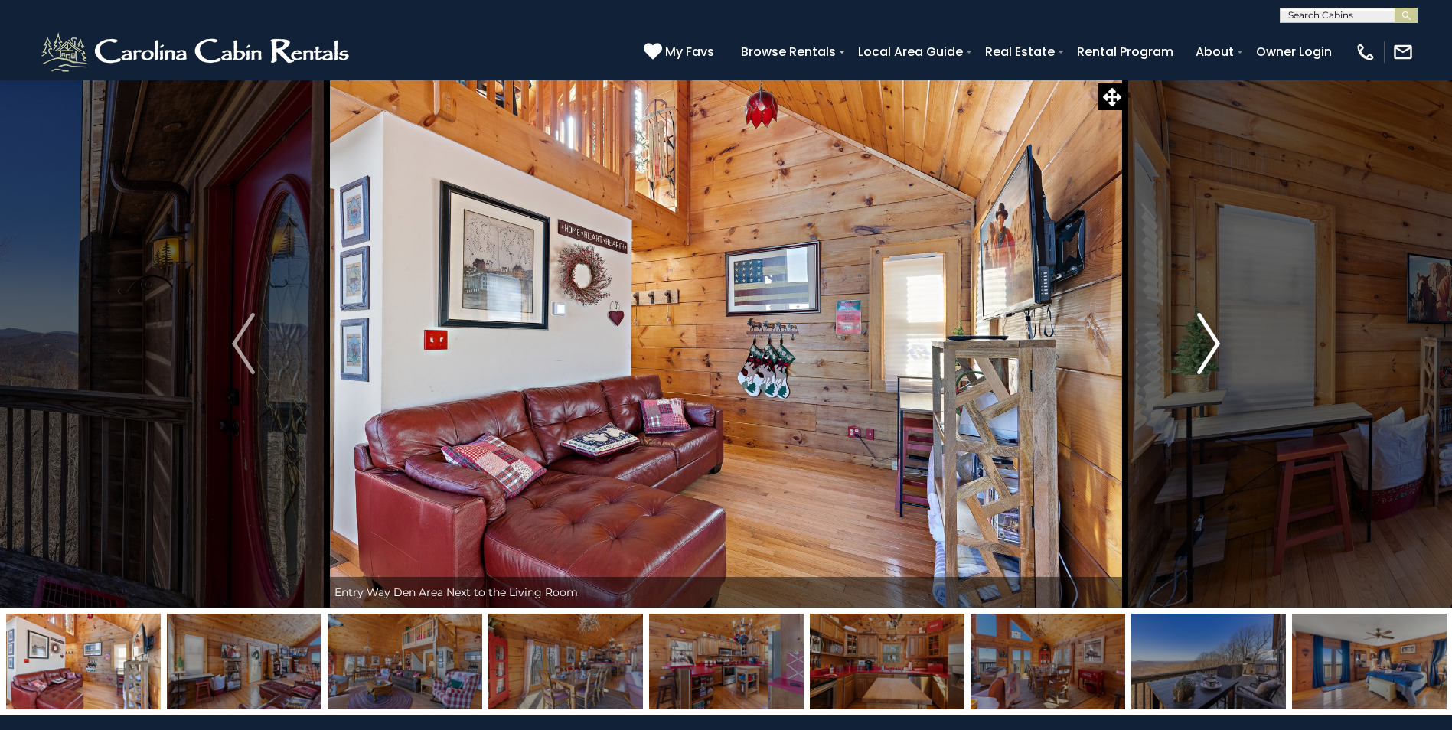
click at [1204, 330] on img "Next" at bounding box center [1208, 343] width 23 height 61
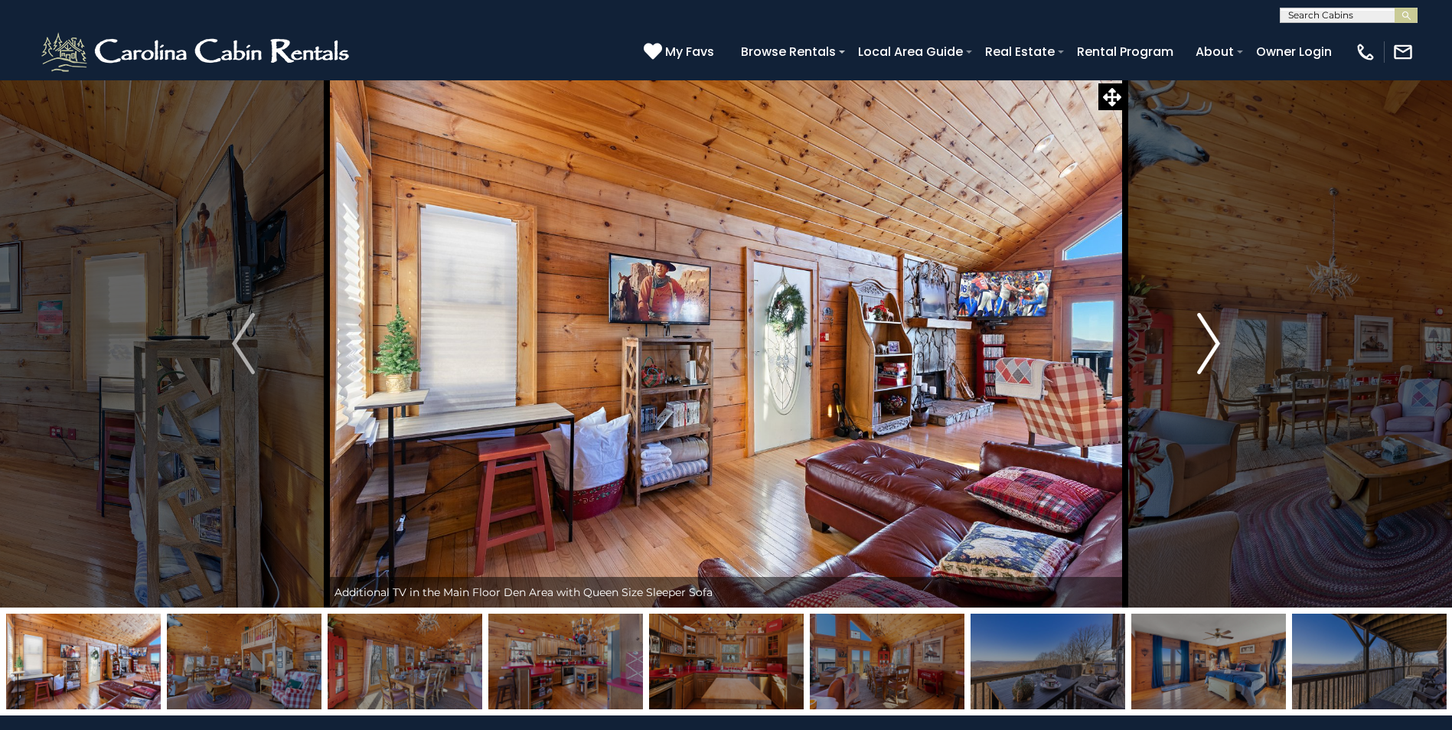
click at [1204, 330] on img "Next" at bounding box center [1208, 343] width 23 height 61
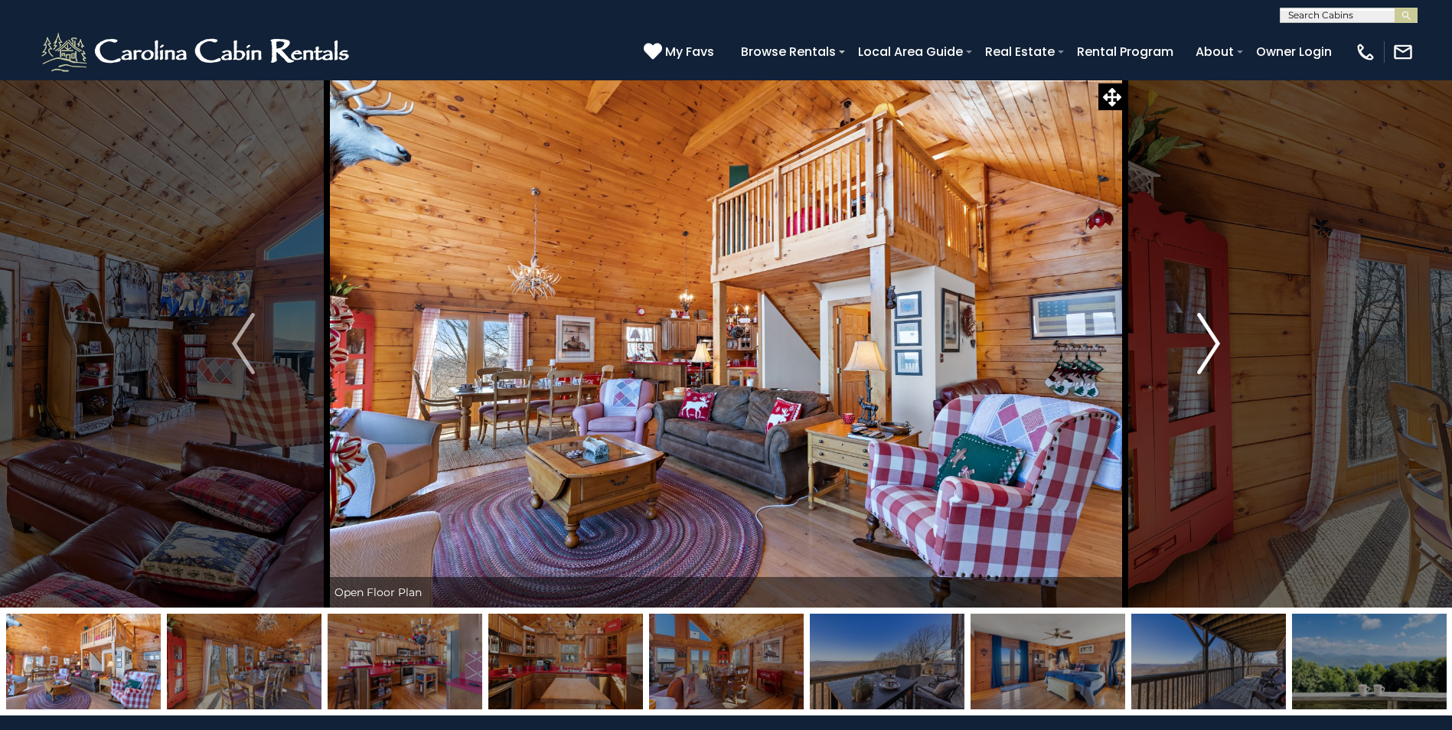
click at [1204, 330] on img "Next" at bounding box center [1208, 343] width 23 height 61
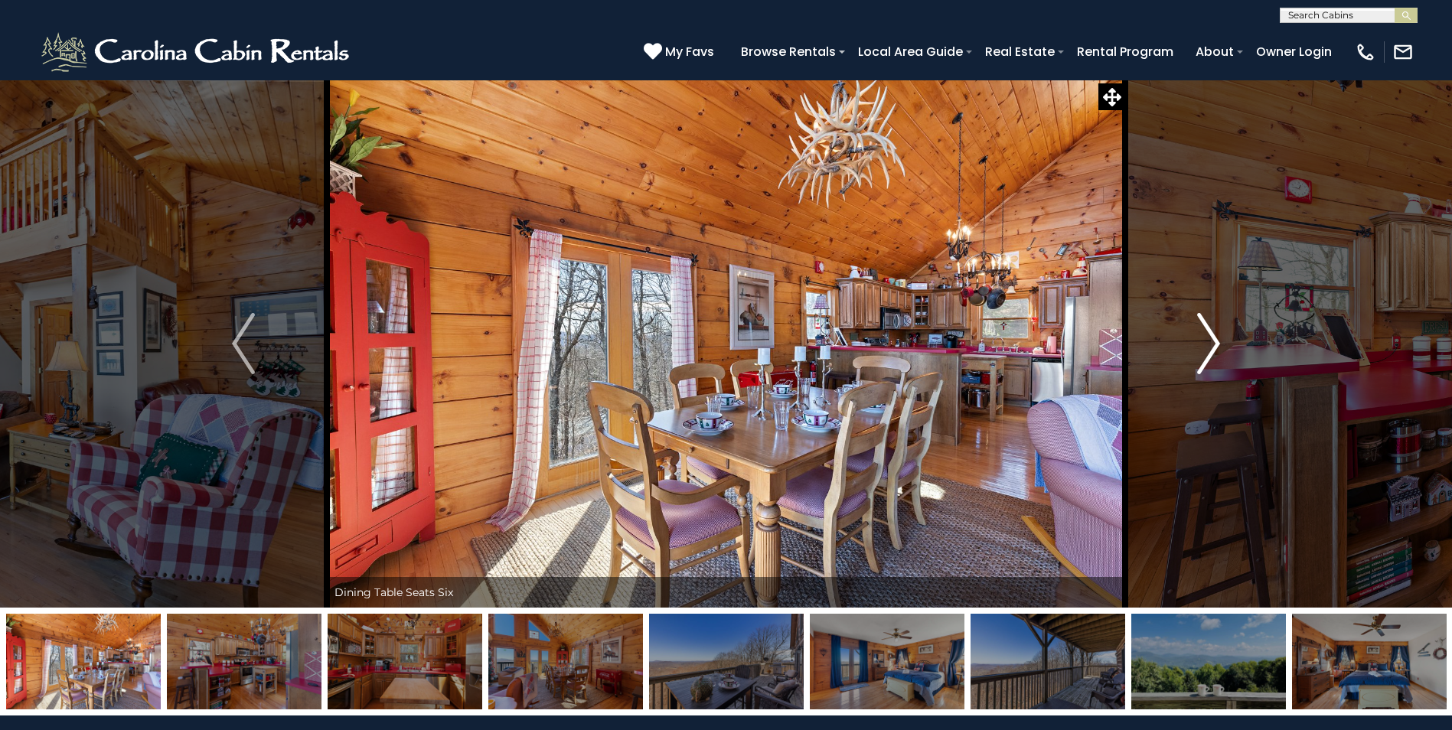
click at [1204, 330] on img "Next" at bounding box center [1208, 343] width 23 height 61
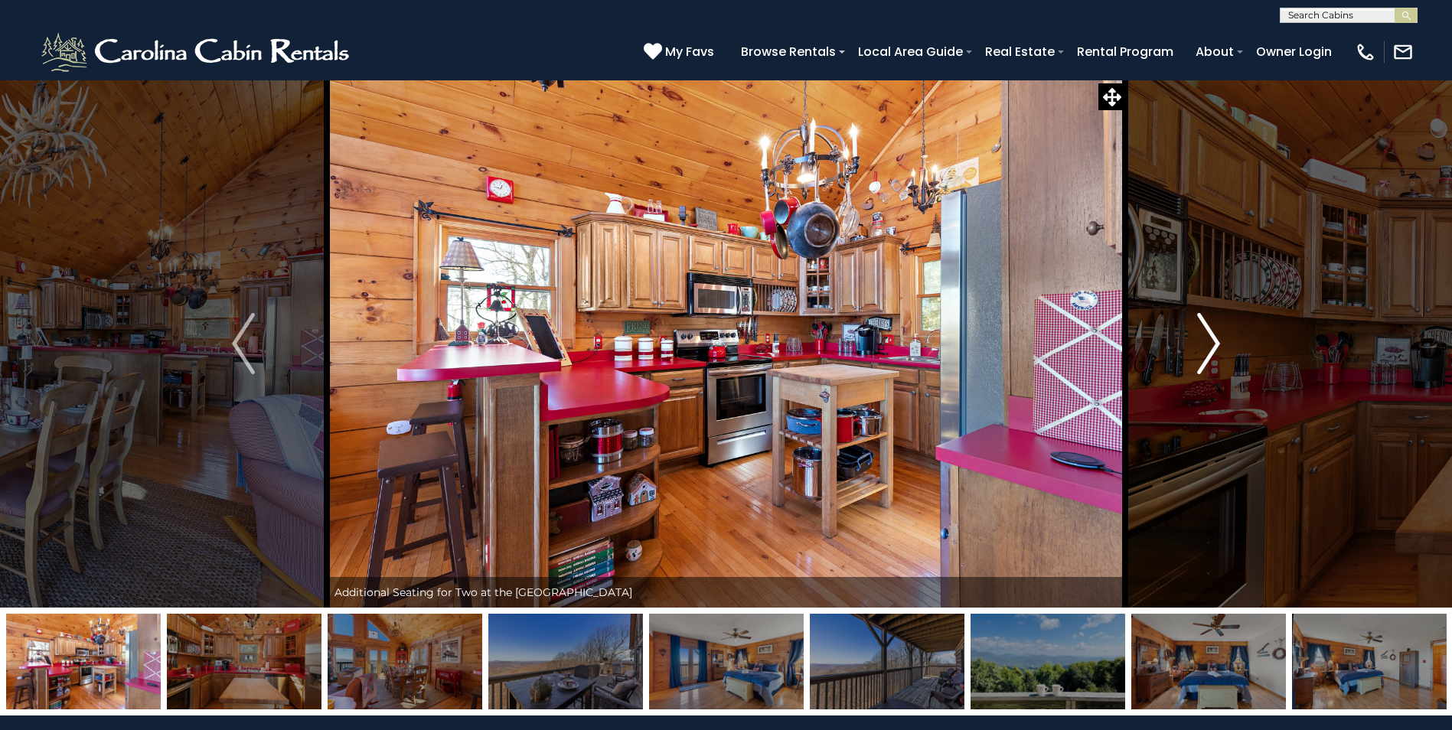
click at [1204, 330] on img "Next" at bounding box center [1208, 343] width 23 height 61
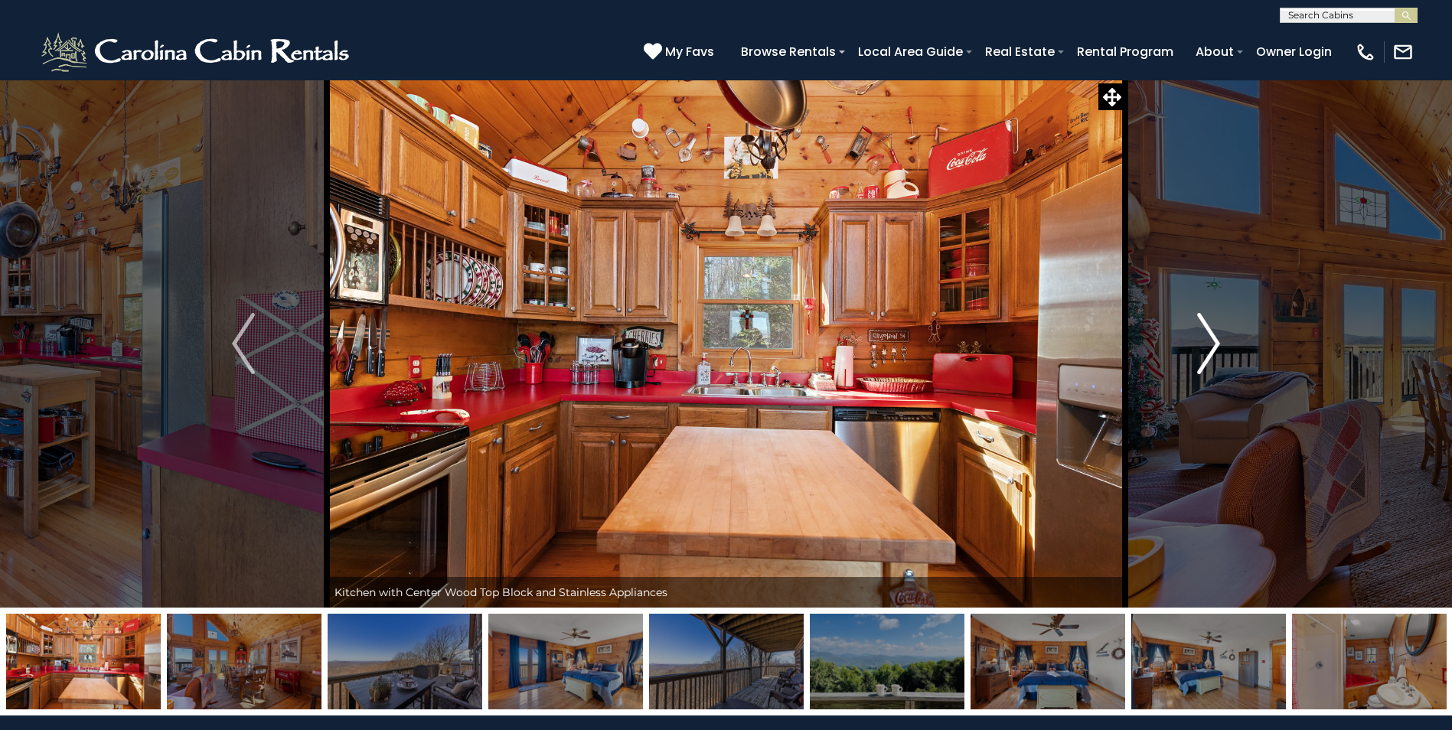
click at [1204, 330] on img "Next" at bounding box center [1208, 343] width 23 height 61
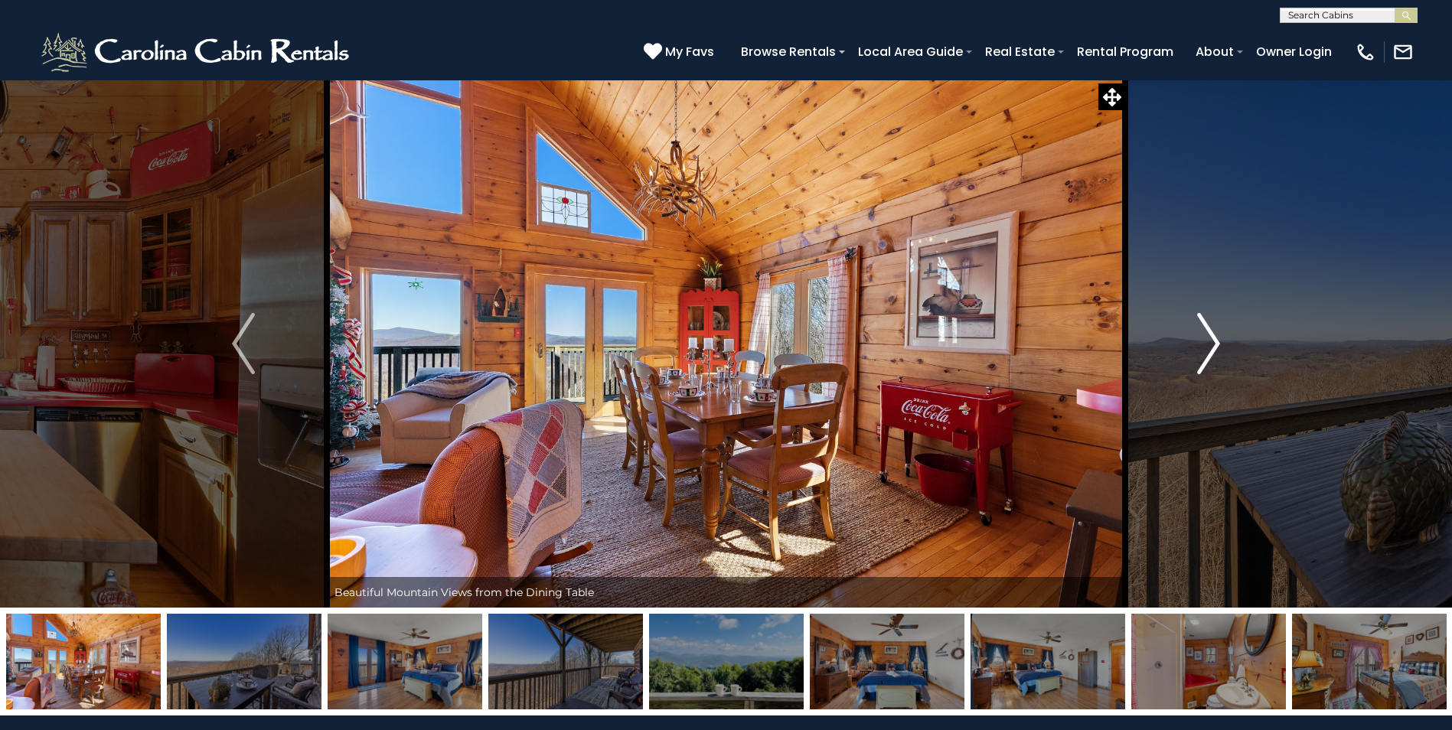
click at [1204, 330] on img "Next" at bounding box center [1208, 343] width 23 height 61
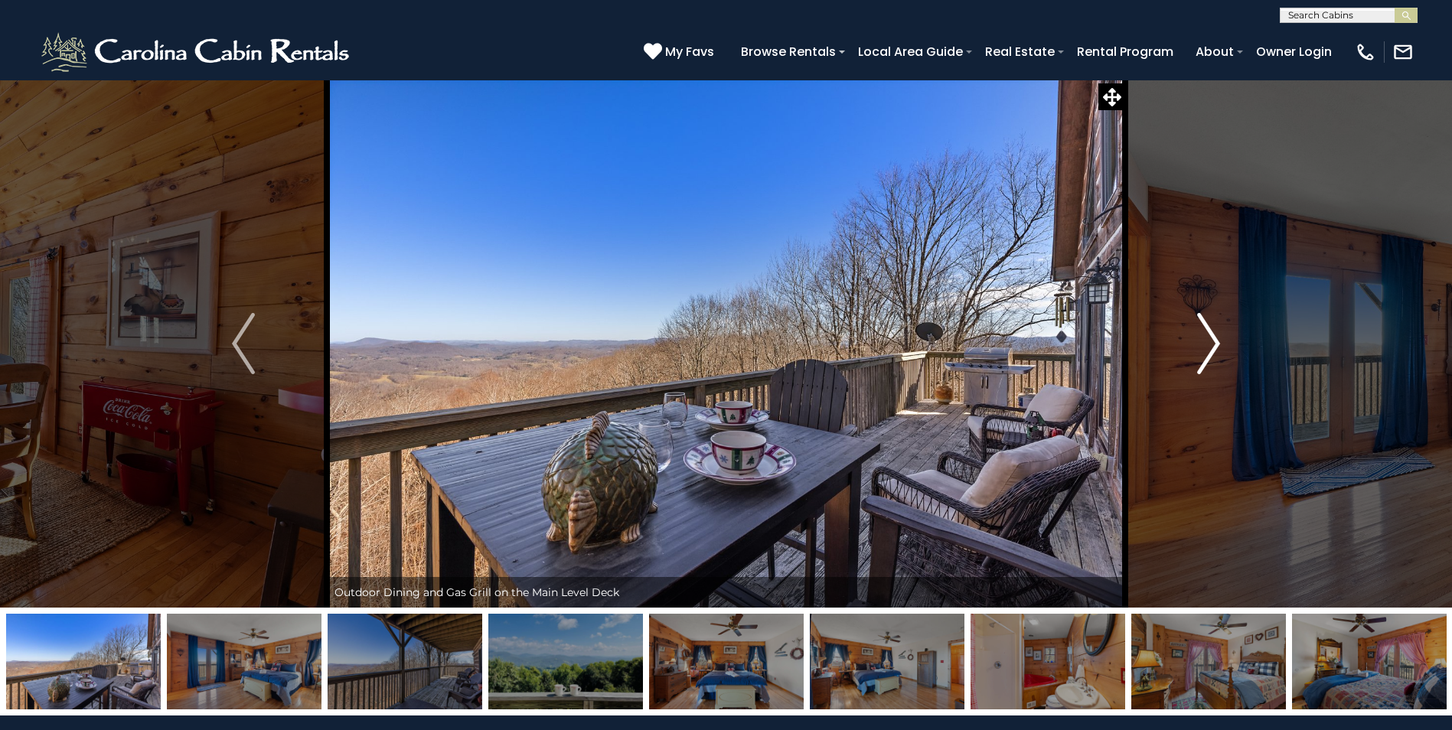
click at [1204, 330] on img "Next" at bounding box center [1208, 343] width 23 height 61
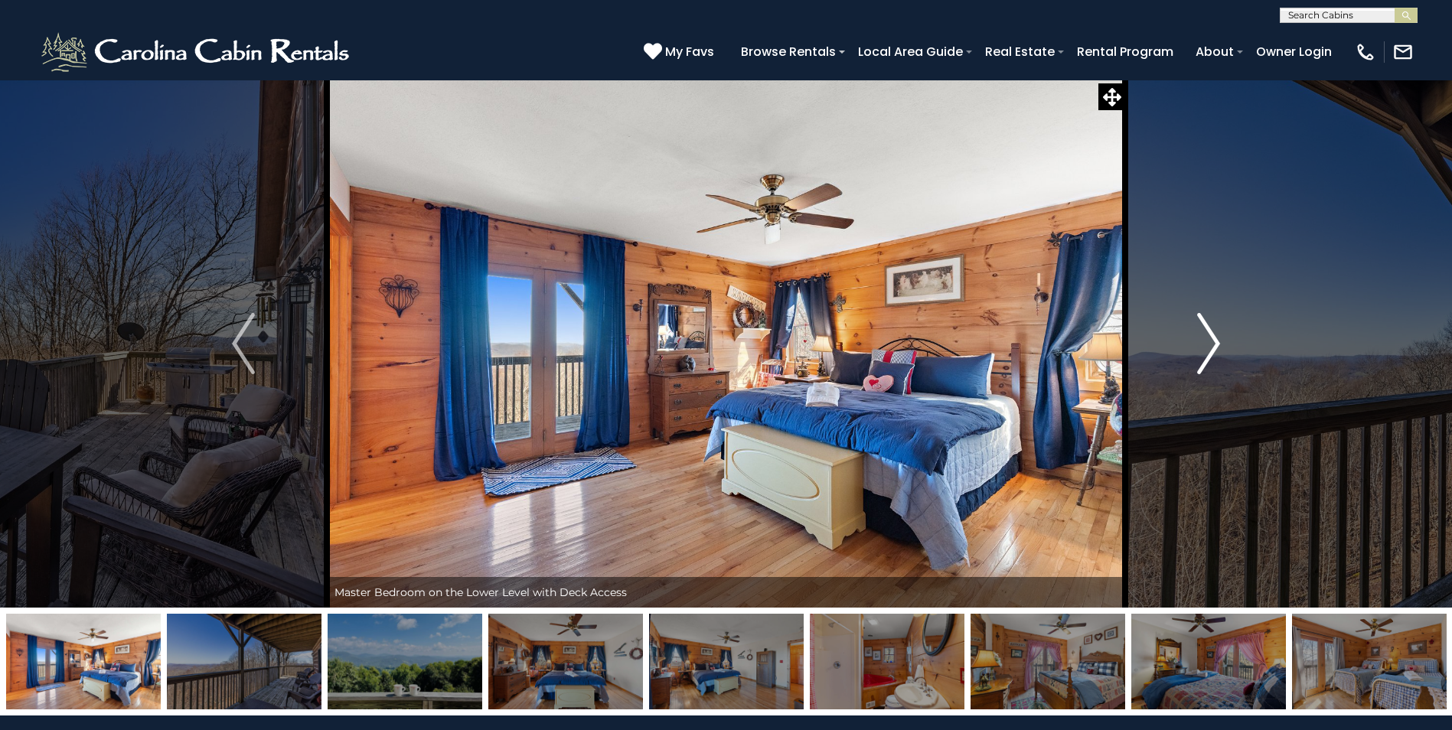
click at [1204, 330] on img "Next" at bounding box center [1208, 343] width 23 height 61
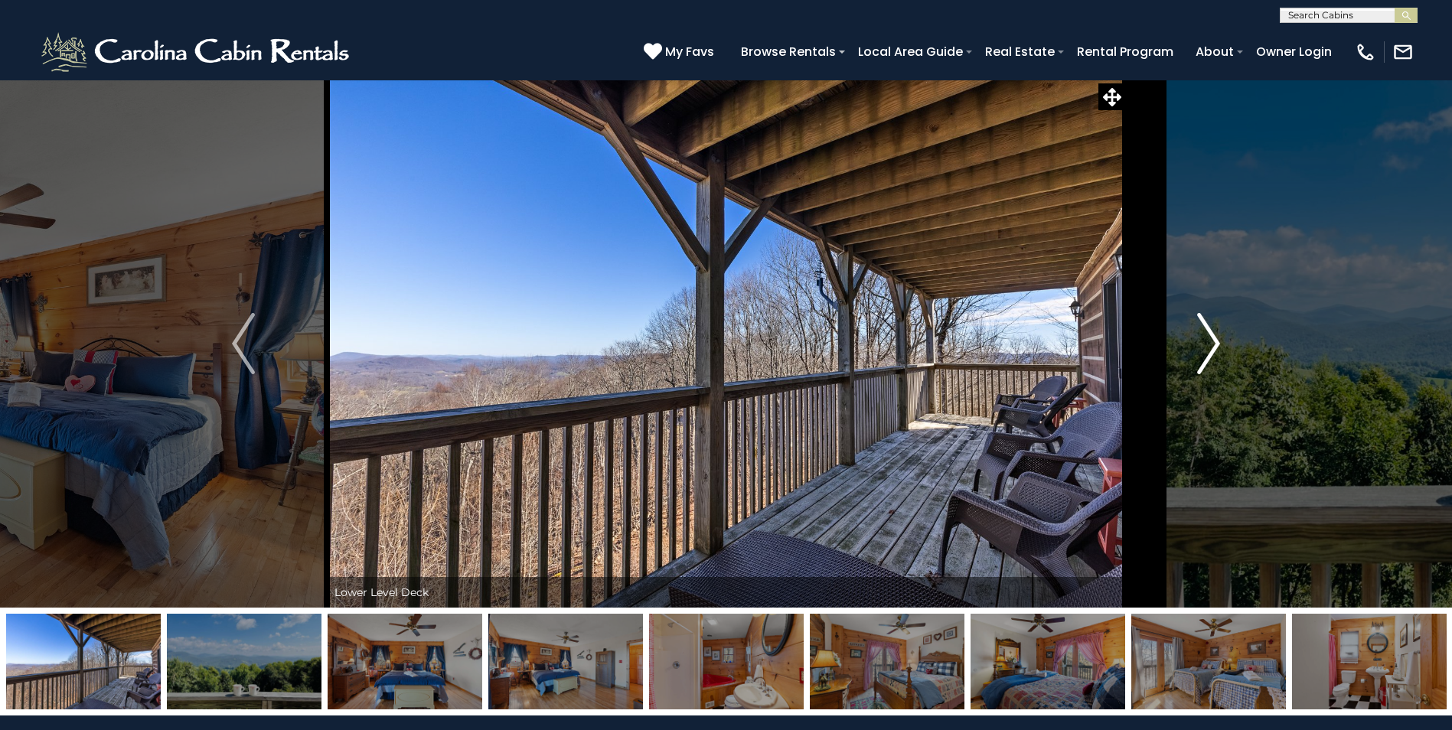
click at [1204, 330] on img "Next" at bounding box center [1208, 343] width 23 height 61
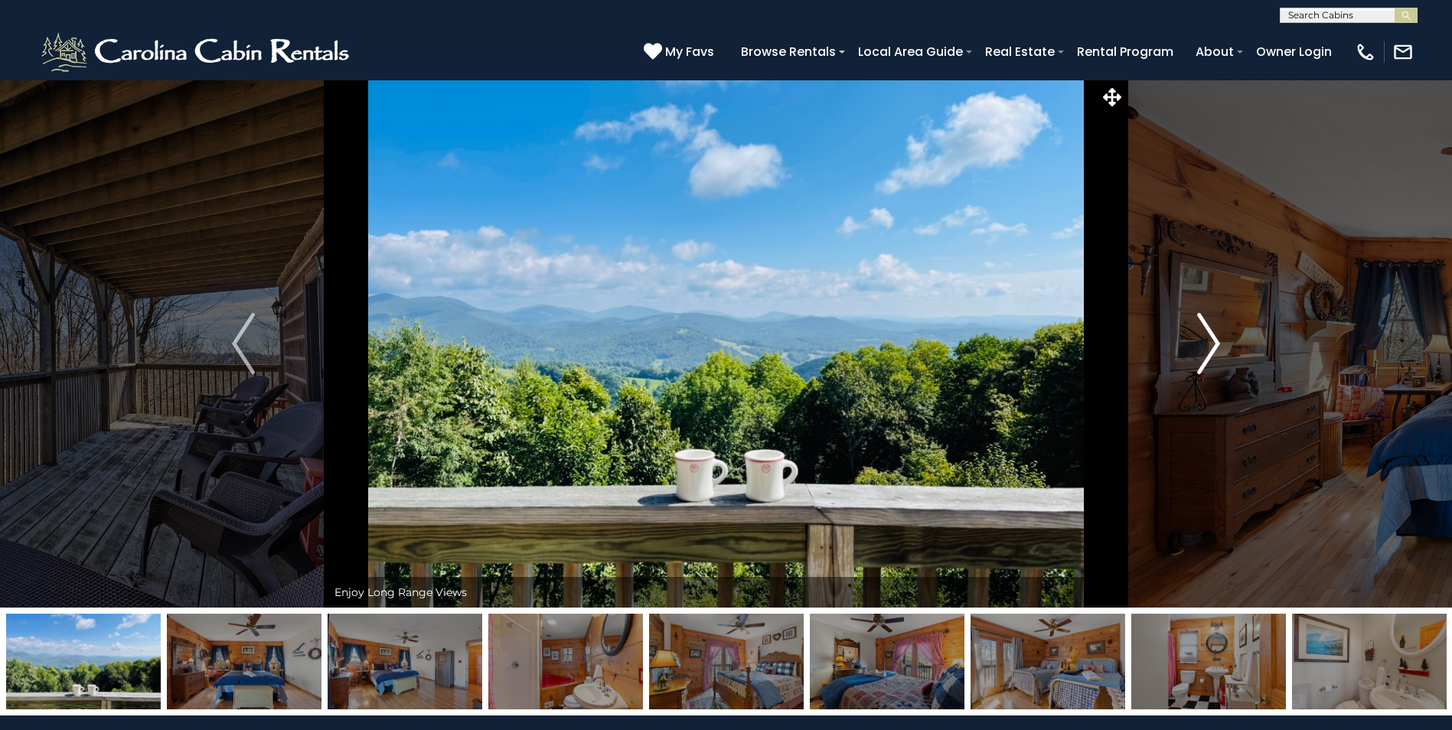
click at [1204, 330] on img "Next" at bounding box center [1208, 343] width 23 height 61
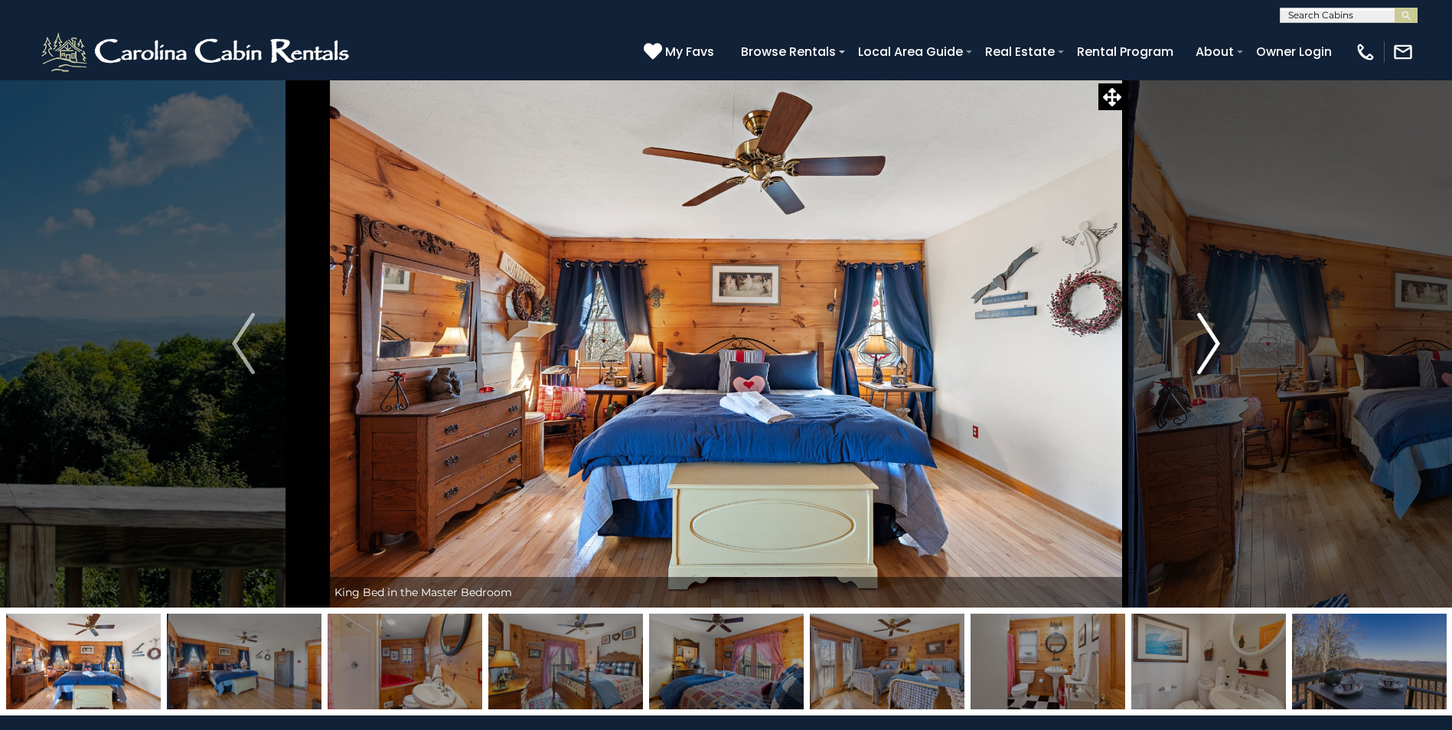
click at [1204, 330] on img "Next" at bounding box center [1208, 343] width 23 height 61
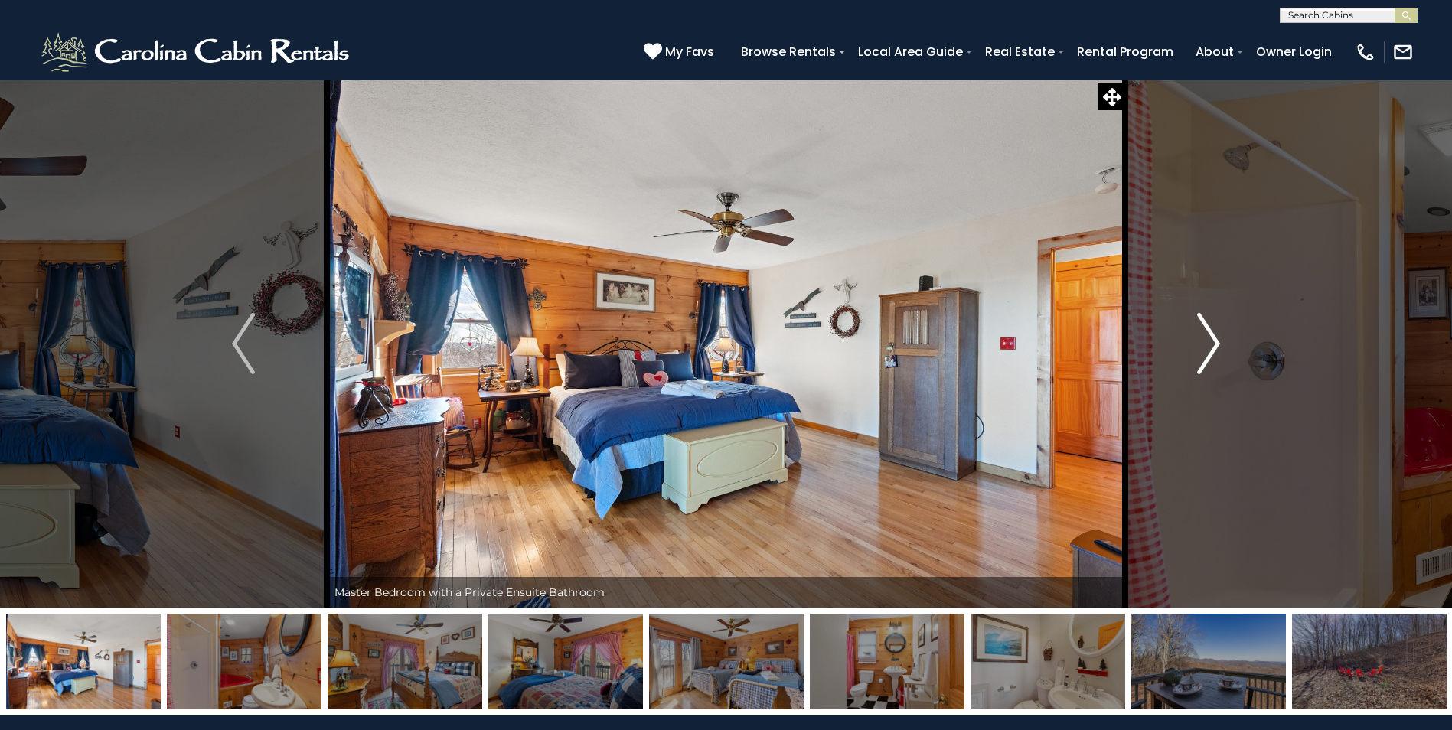
click at [1204, 330] on img "Next" at bounding box center [1208, 343] width 23 height 61
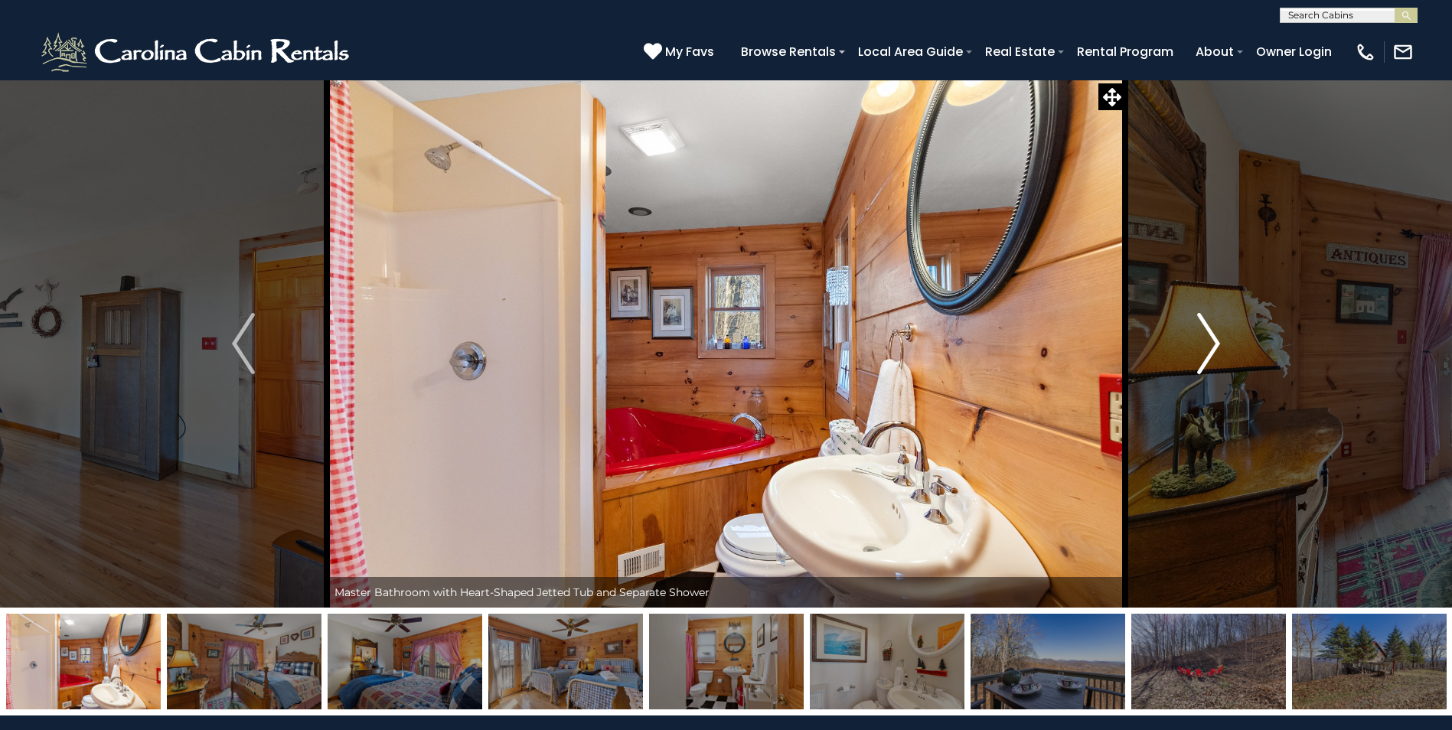
click at [1204, 330] on img "Next" at bounding box center [1208, 343] width 23 height 61
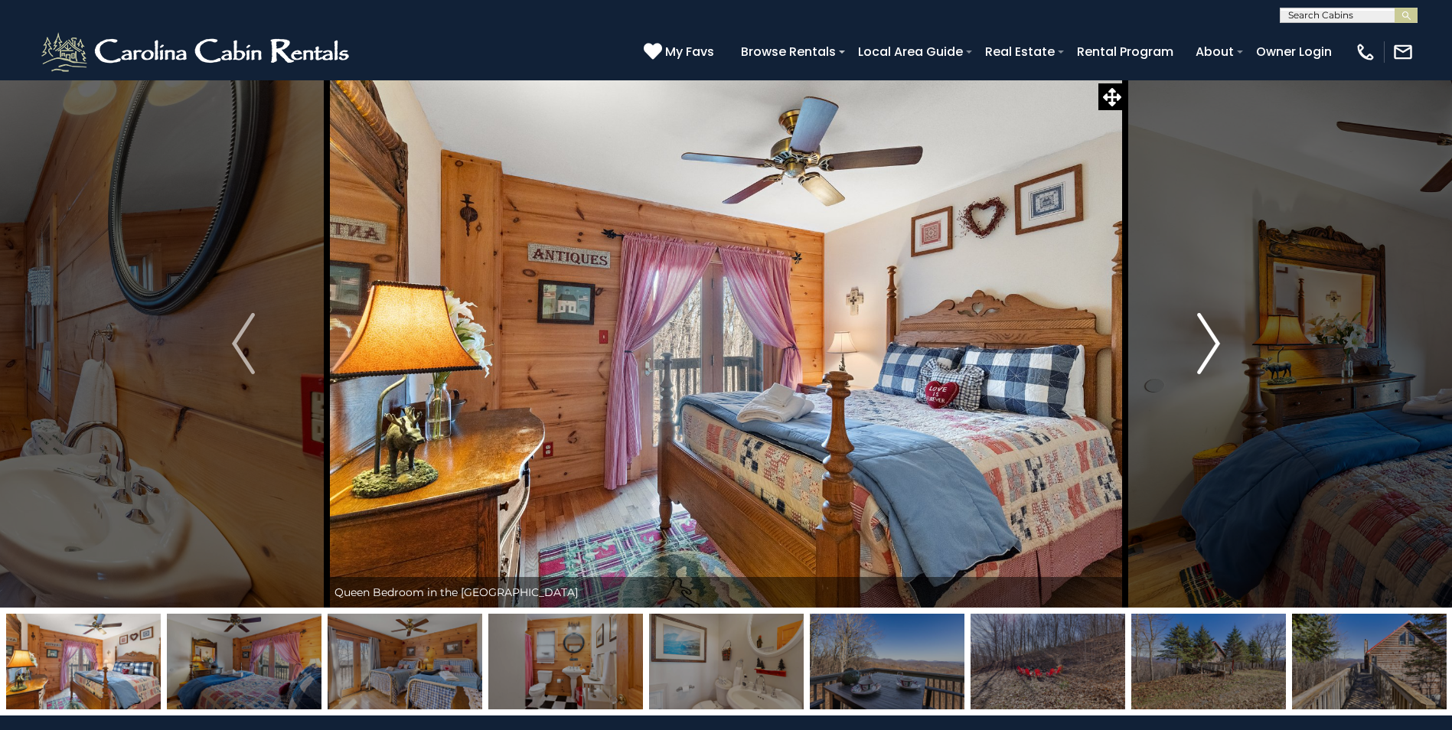
click at [1204, 330] on img "Next" at bounding box center [1208, 343] width 23 height 61
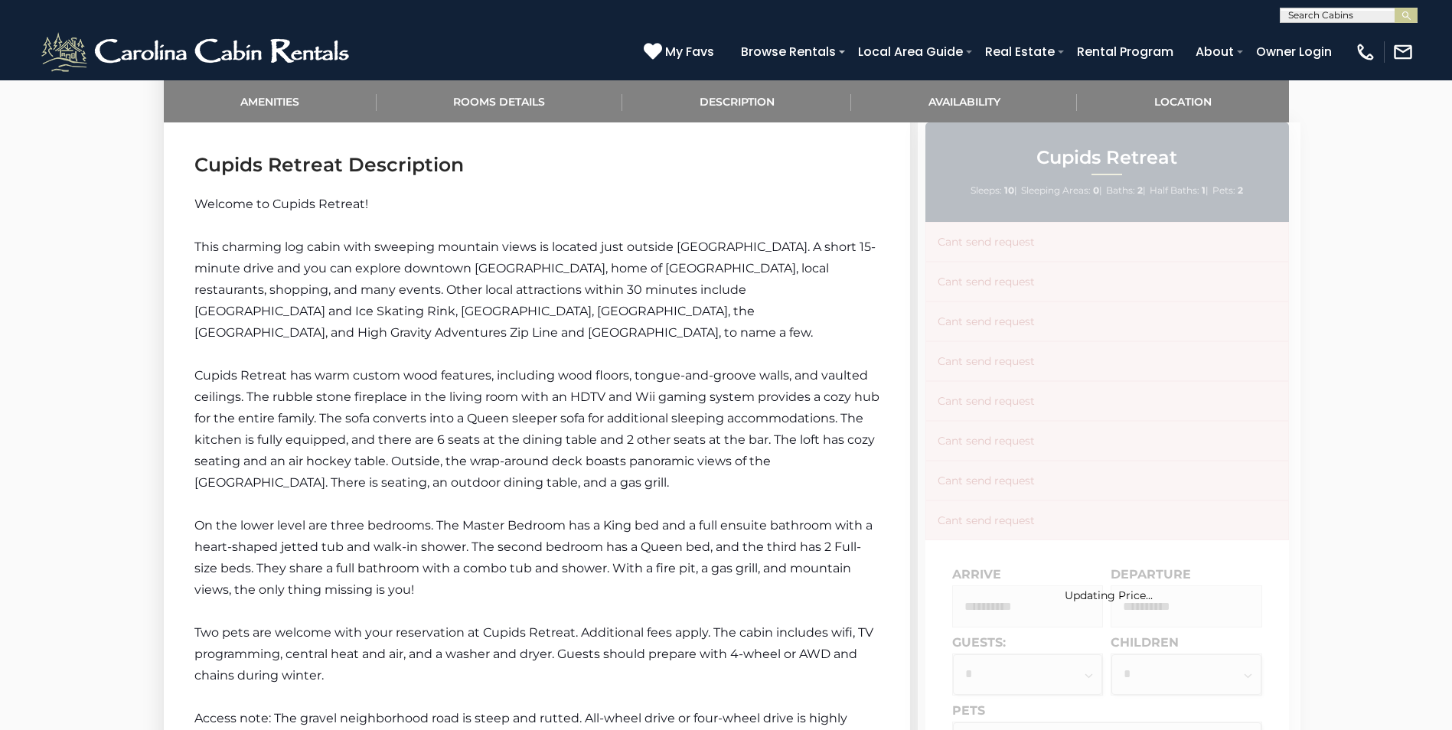
scroll to position [1377, 0]
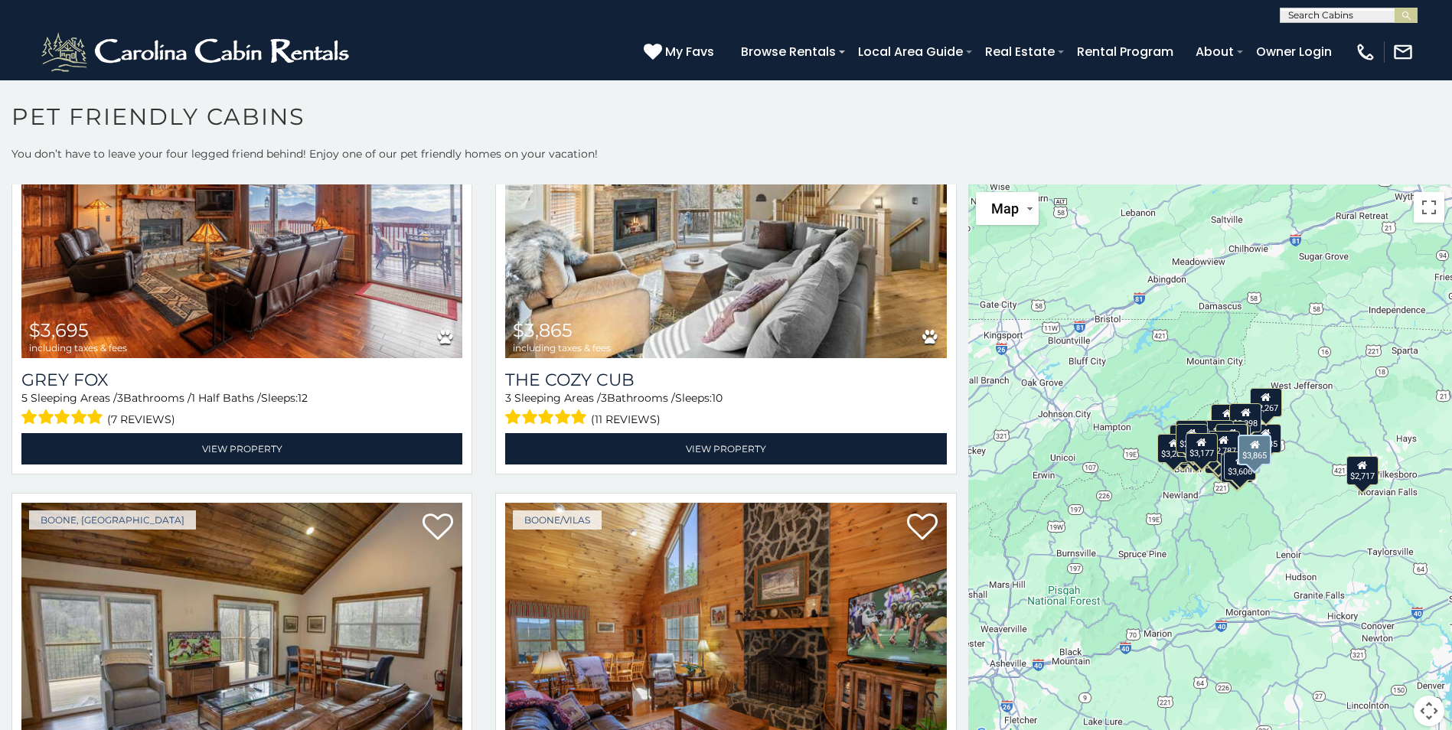
scroll to position [5586, 0]
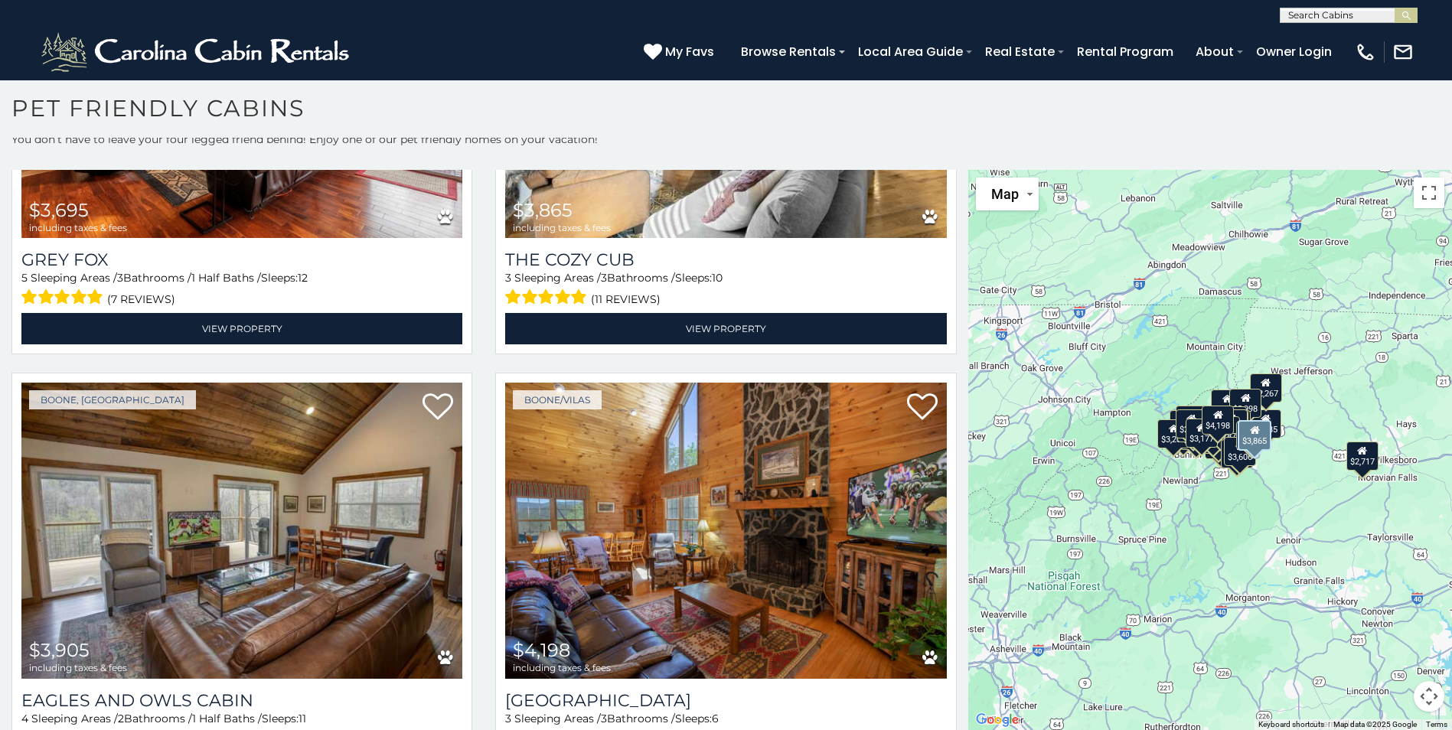
scroll to position [5094, 0]
